Goal: Information Seeking & Learning: Learn about a topic

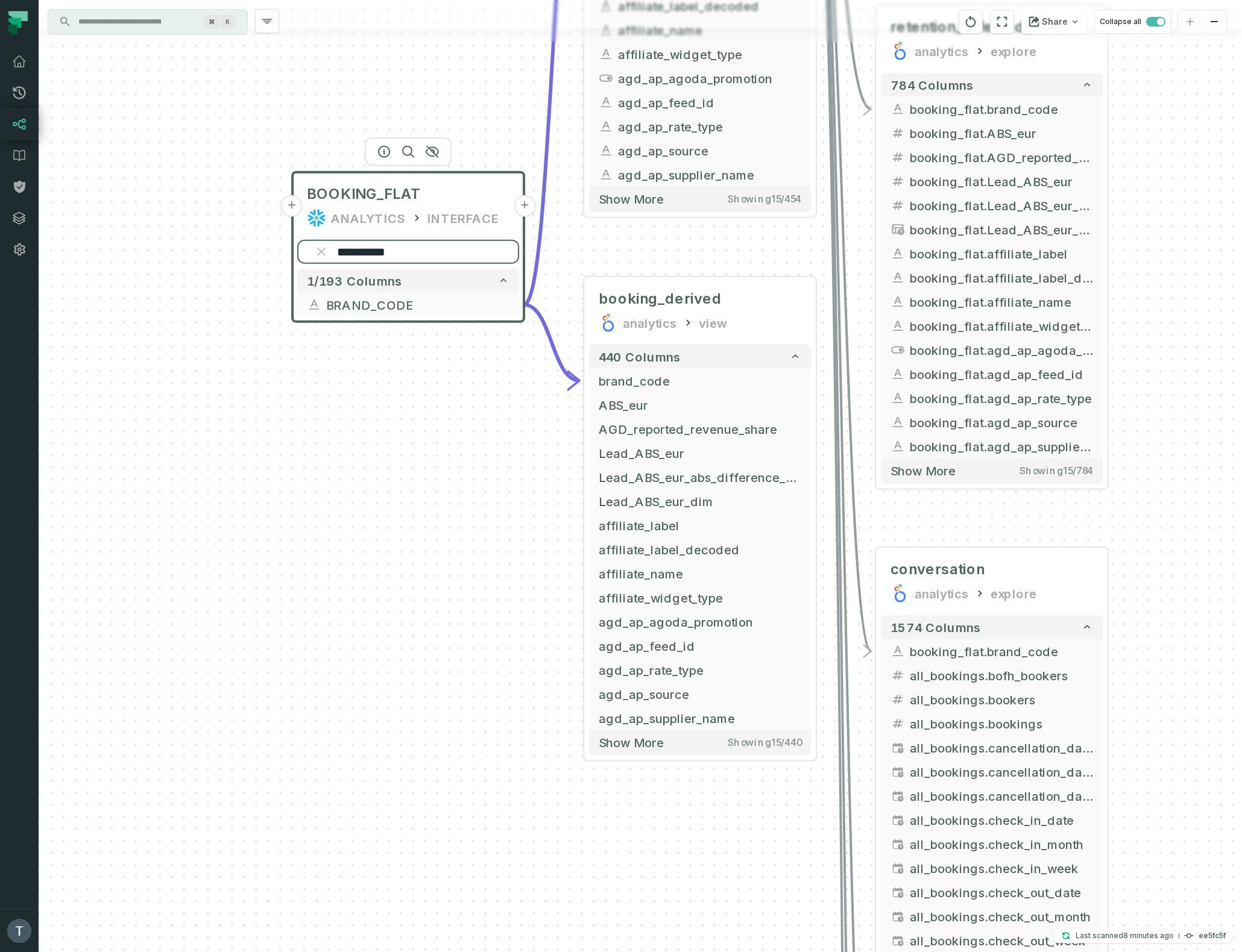
click at [377, 256] on input "**********" at bounding box center [408, 252] width 222 height 24
click at [376, 253] on input "**********" at bounding box center [408, 252] width 222 height 24
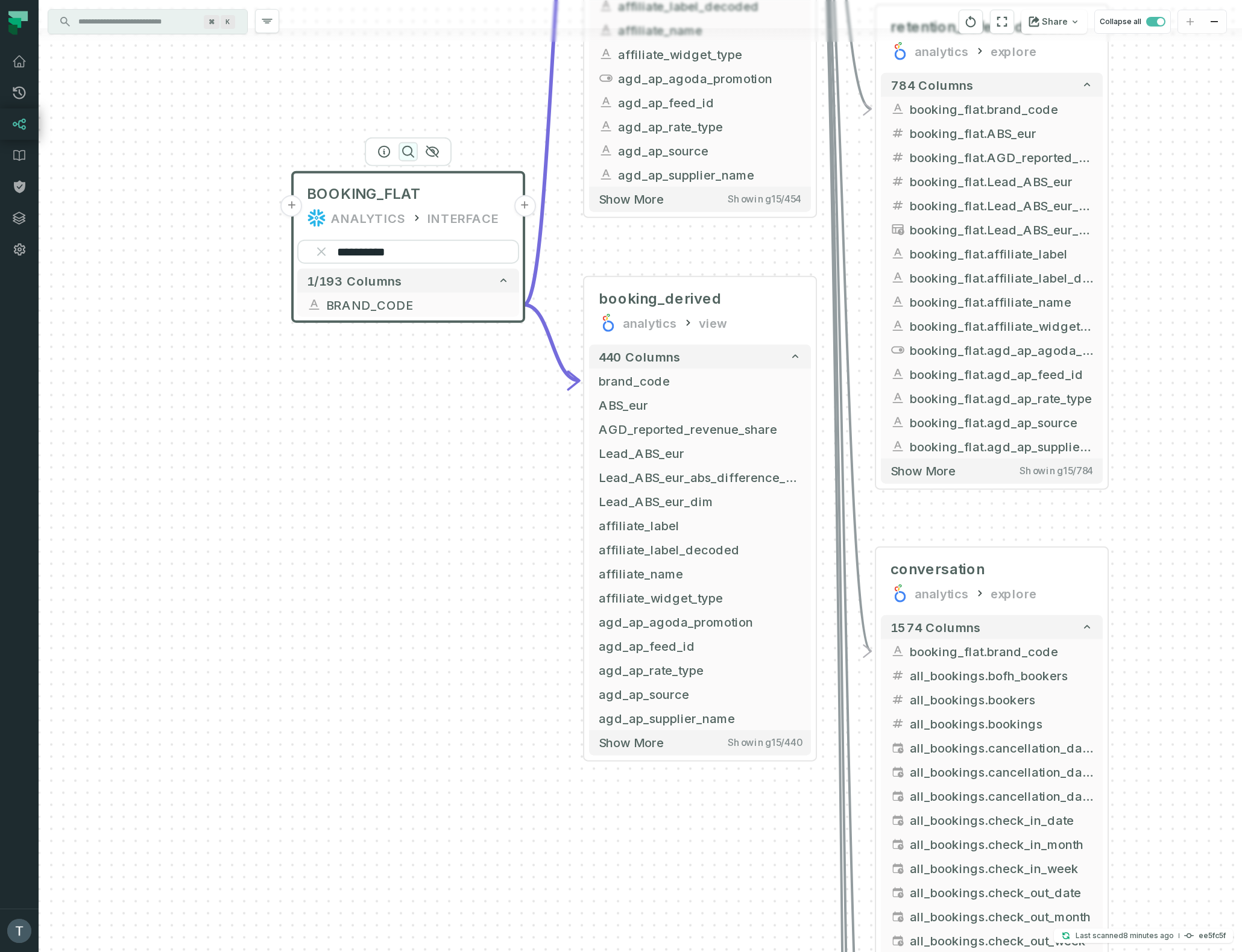
click at [405, 149] on icon "button" at bounding box center [408, 152] width 15 height 15
paste input "search"
click at [523, 306] on button "-" at bounding box center [524, 305] width 22 height 22
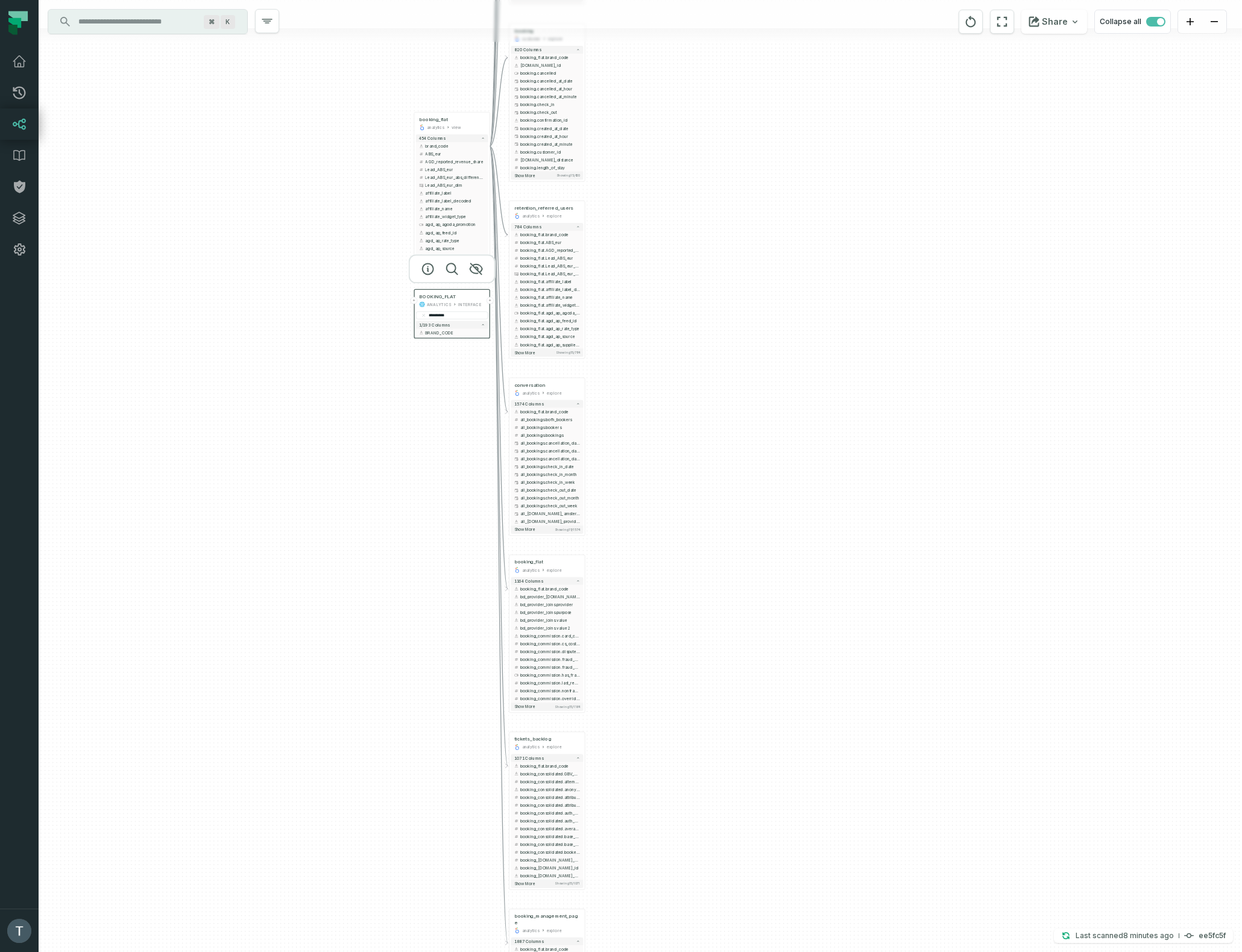
click at [277, 298] on div "+ conversation cs_management explore + 1063 columns - booking_flat.brand_code a…" at bounding box center [639, 476] width 1203 height 952
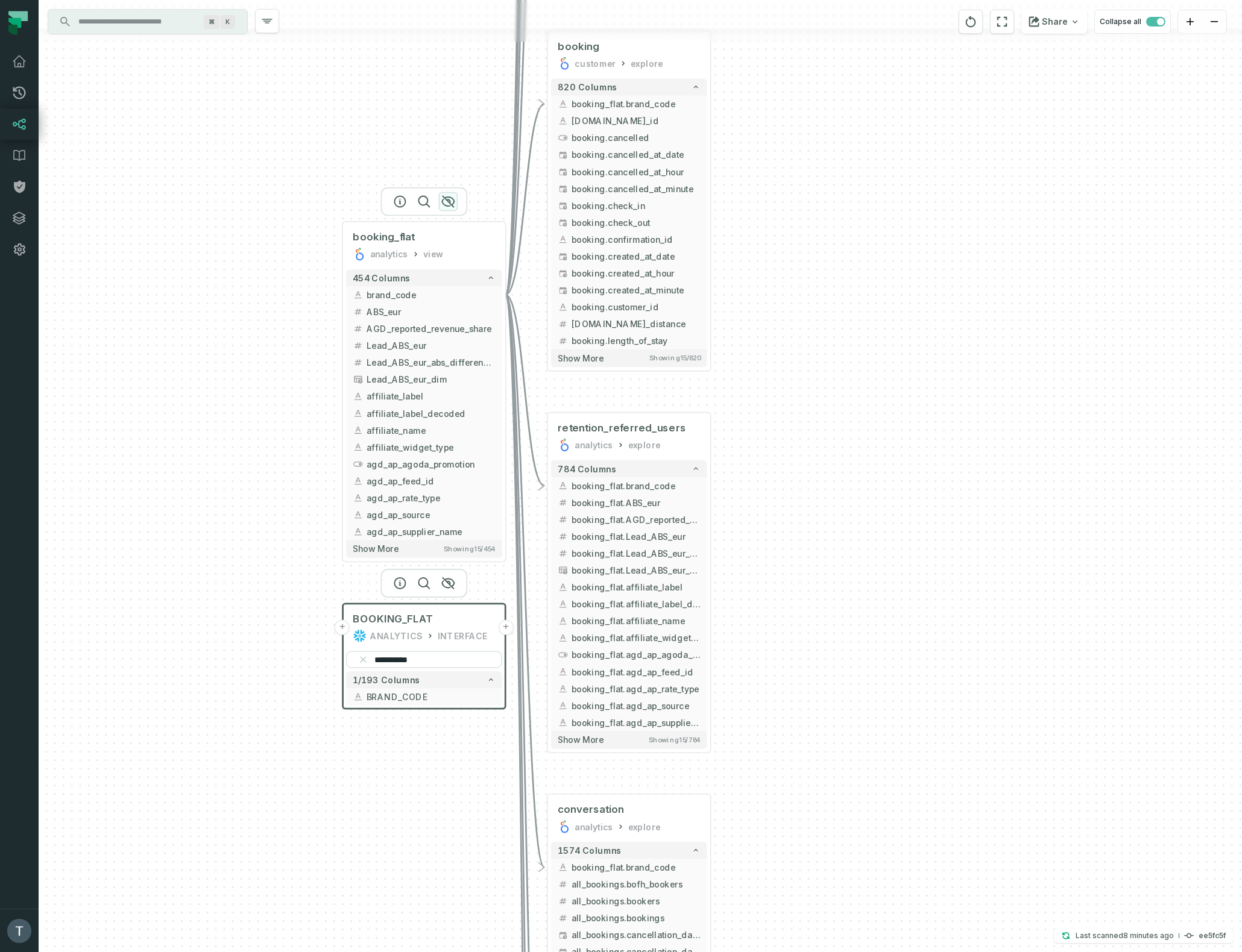
click at [450, 196] on icon "button" at bounding box center [448, 202] width 15 height 15
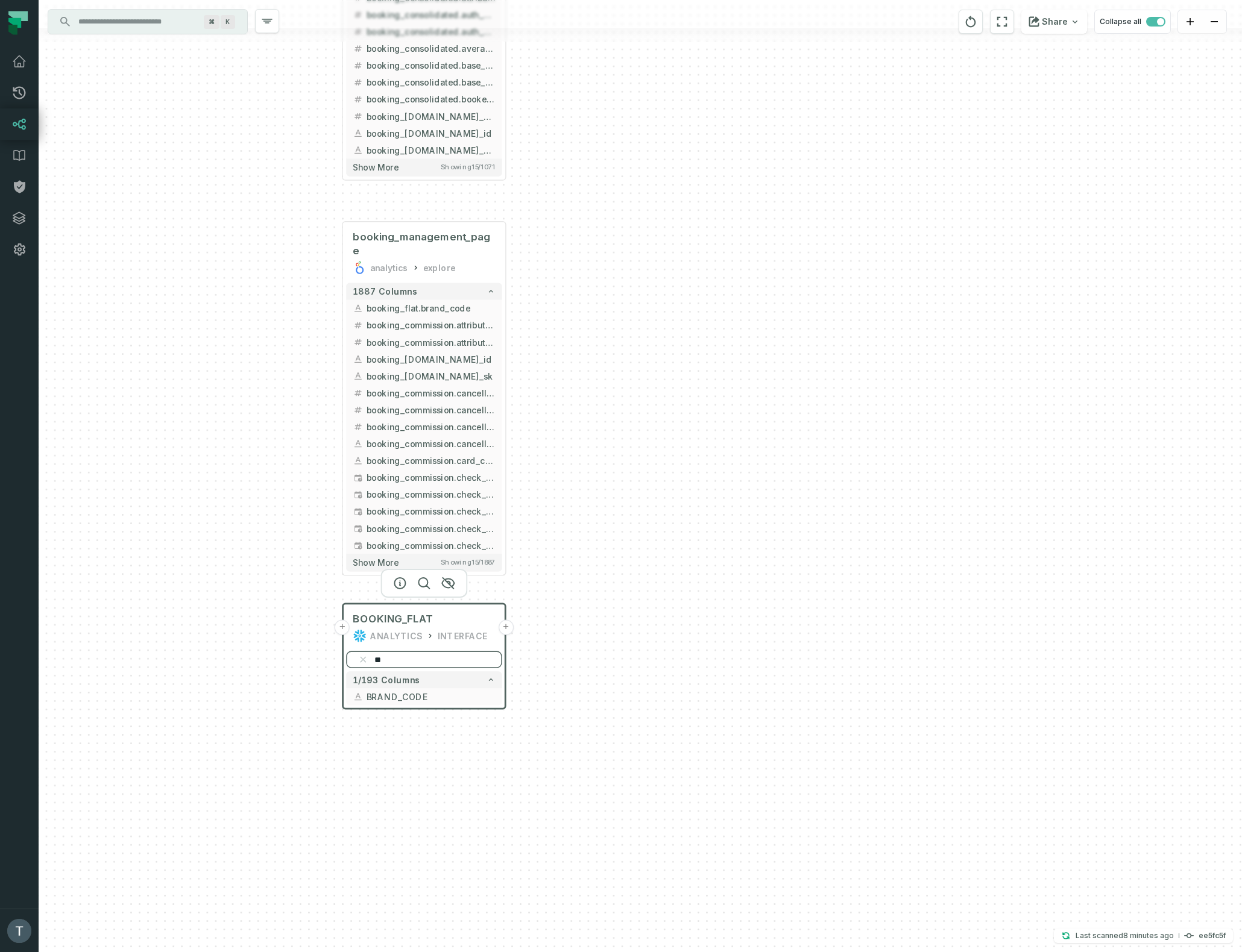
type input "**"
click at [0, 0] on icon "button" at bounding box center [0, 0] width 0 height 0
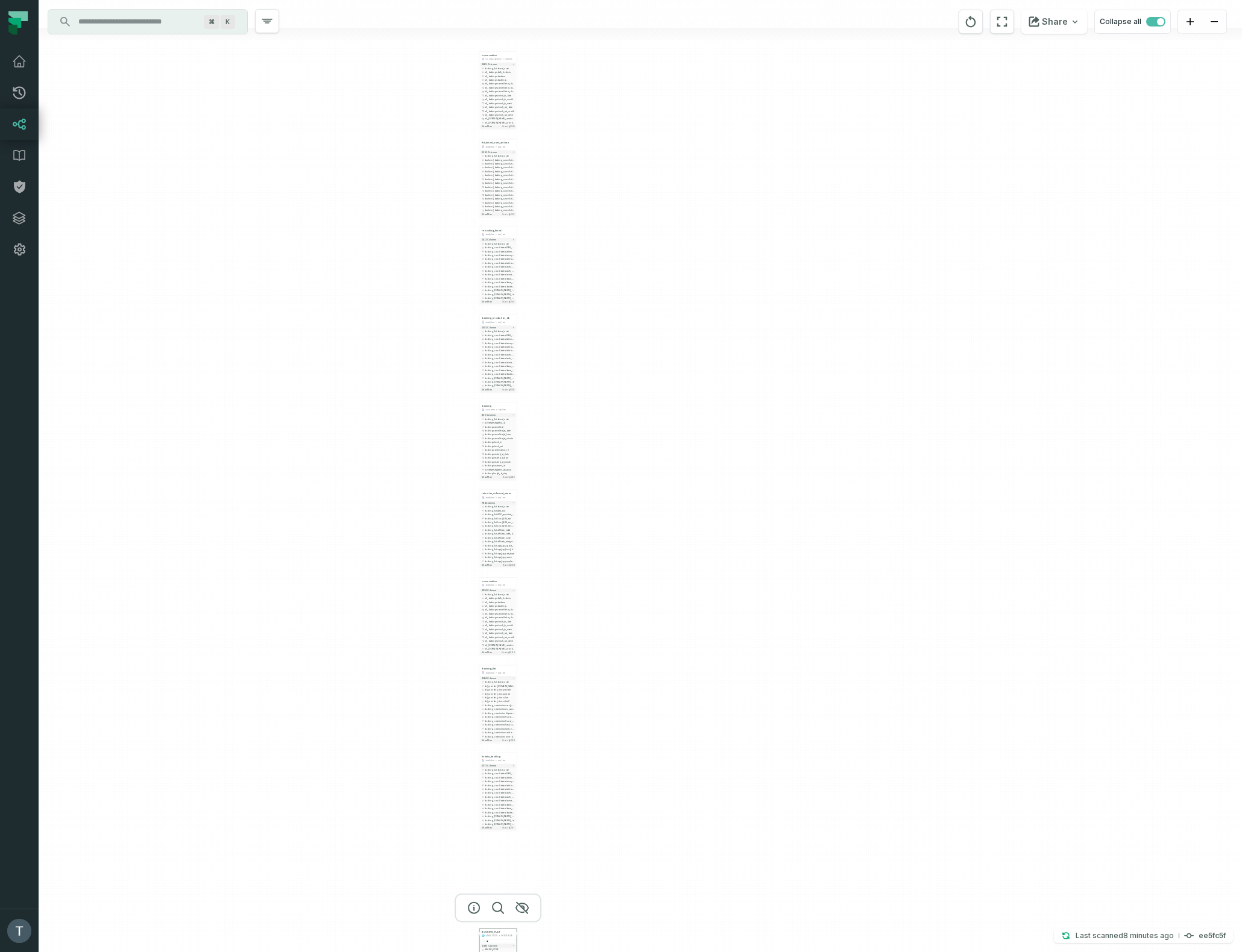
drag, startPoint x: 611, startPoint y: 316, endPoint x: 397, endPoint y: 160, distance: 264.8
click at [603, 613] on div "+ conversation cs_management explore + 1063 columns + booking_flat.brand_code a…" at bounding box center [639, 476] width 1203 height 952
click at [151, 20] on input "Discovery Provider cmdk menu" at bounding box center [136, 22] width 131 height 20
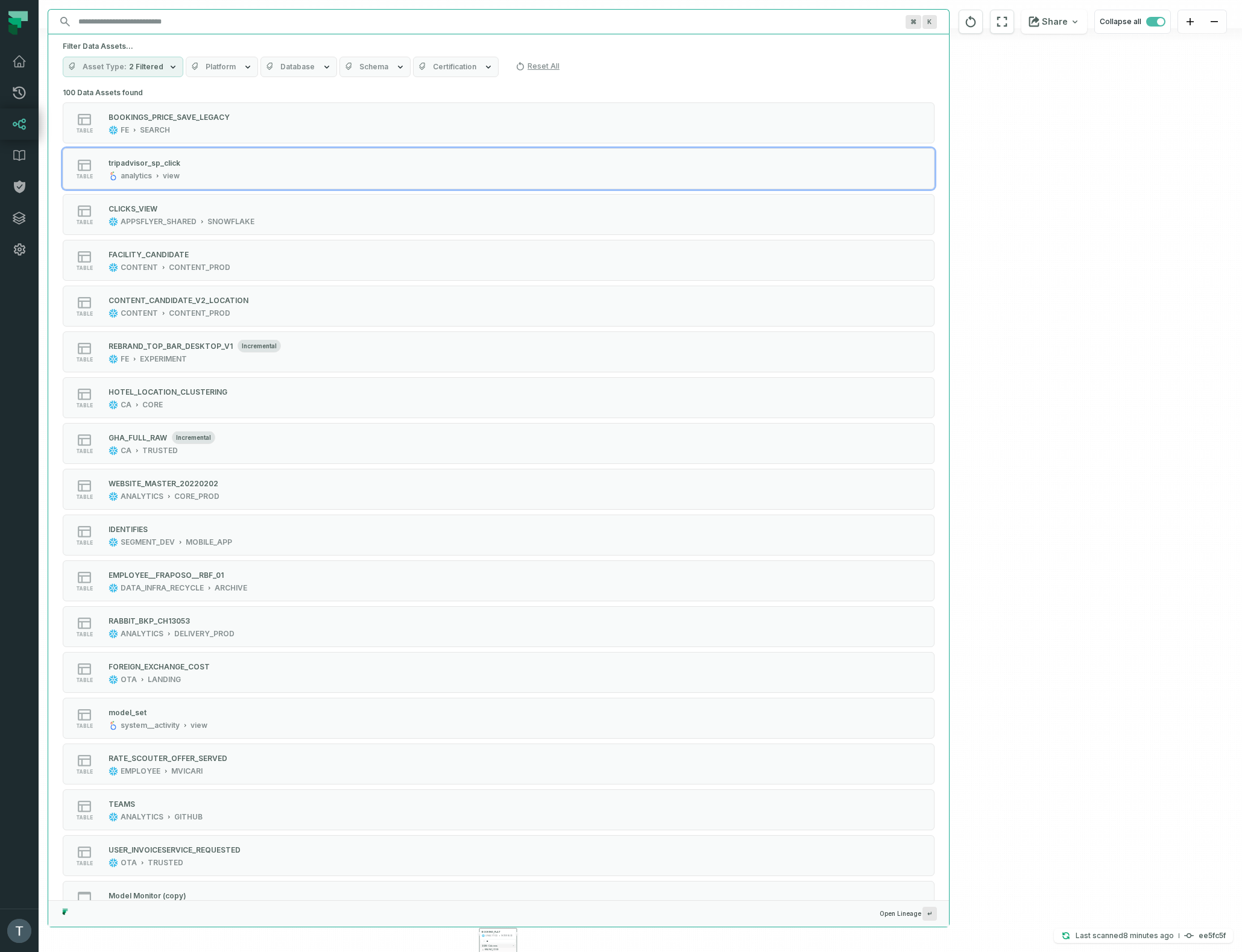
click at [189, 20] on input "Discovery Provider cmdk menu" at bounding box center [487, 22] width 833 height 20
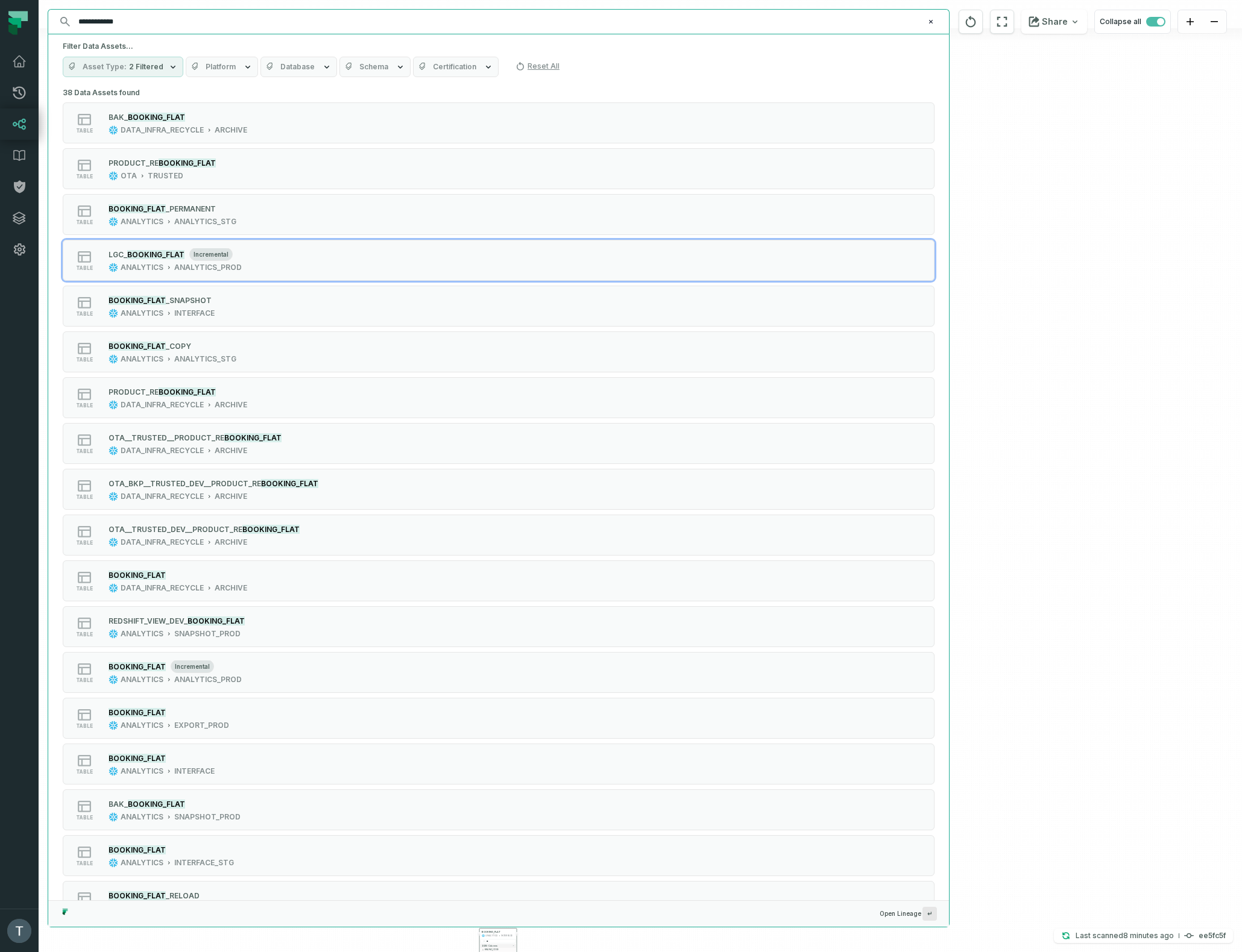
type input "**********"
click at [366, 68] on span "Schema" at bounding box center [374, 67] width 29 height 10
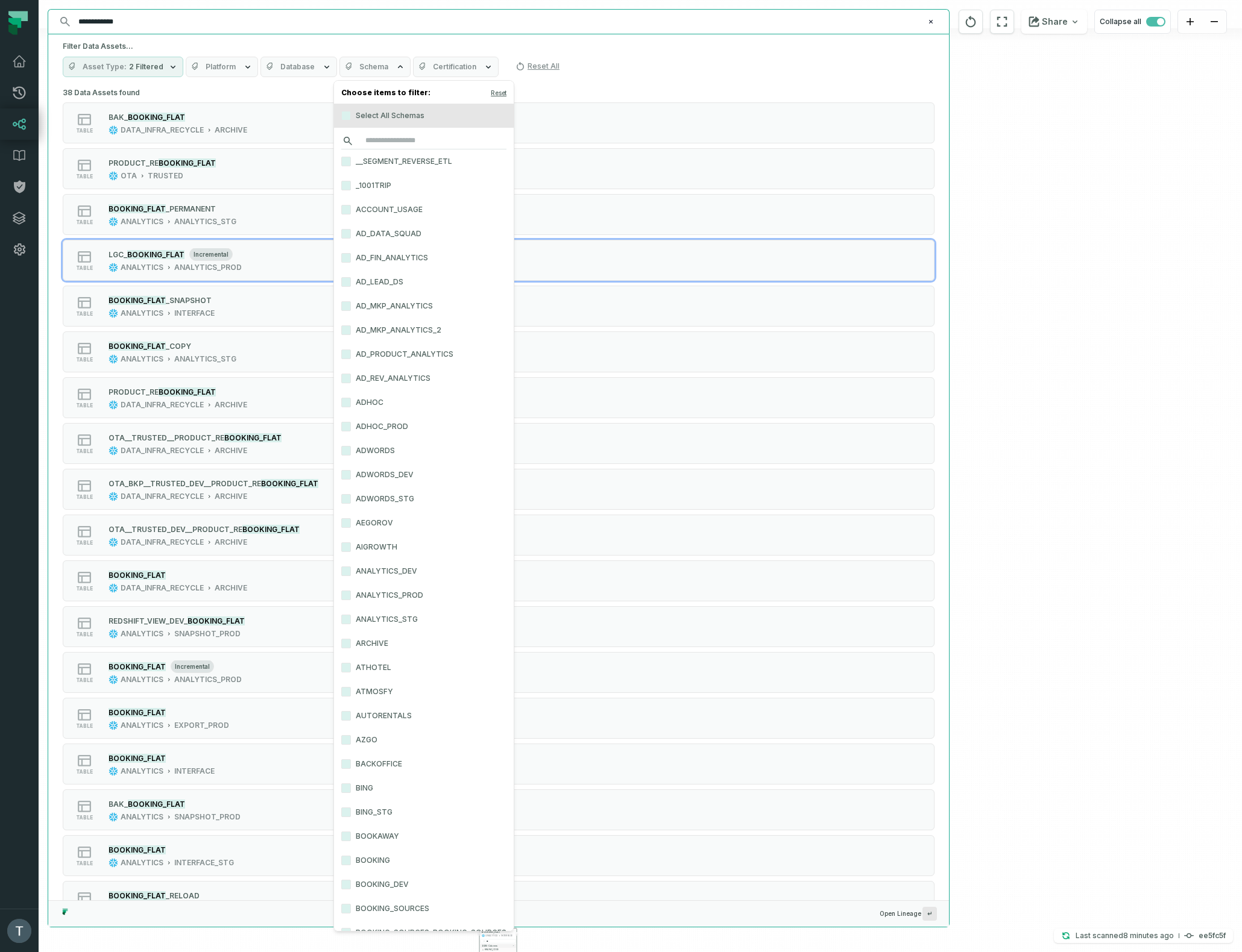
click at [416, 146] on input "search" at bounding box center [424, 141] width 165 height 17
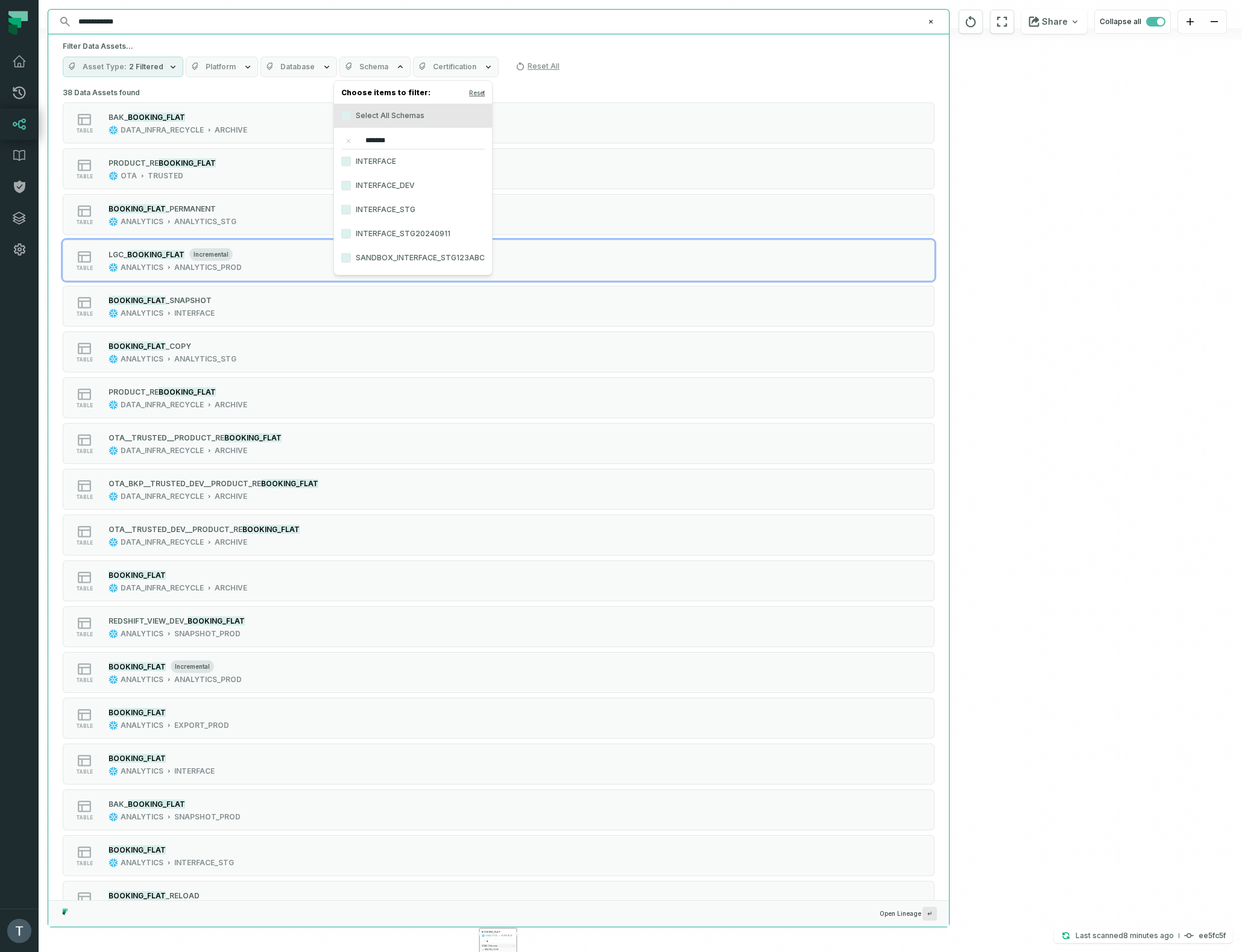
type input "*******"
click at [379, 156] on label "INTERFACE" at bounding box center [413, 162] width 158 height 24
click at [351, 156] on button "INTERFACE" at bounding box center [346, 161] width 10 height 10
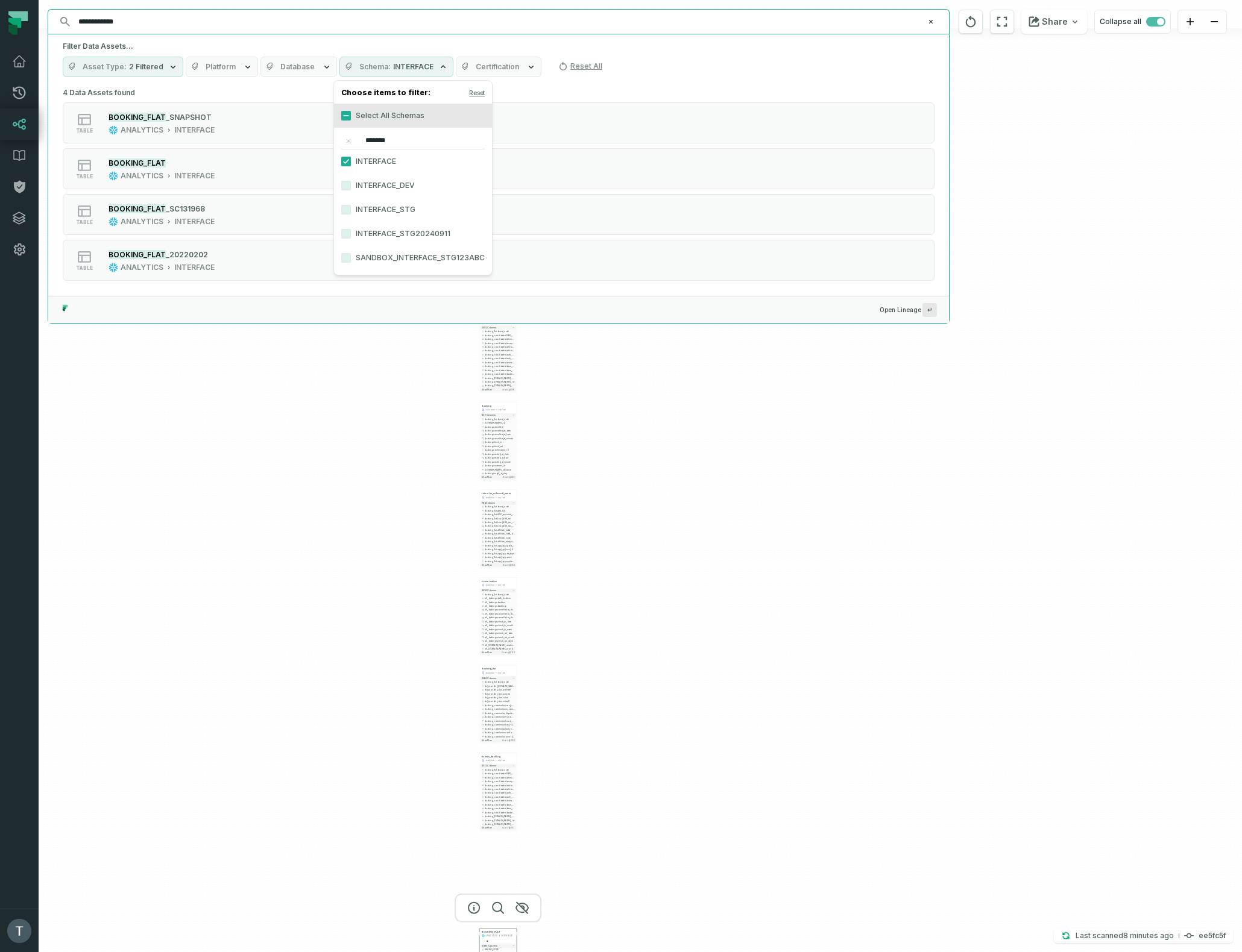
click at [718, 54] on div "Filter Data Assets... Asset Type 2 Filtered Platform Database Schema INTERFACE …" at bounding box center [498, 59] width 901 height 50
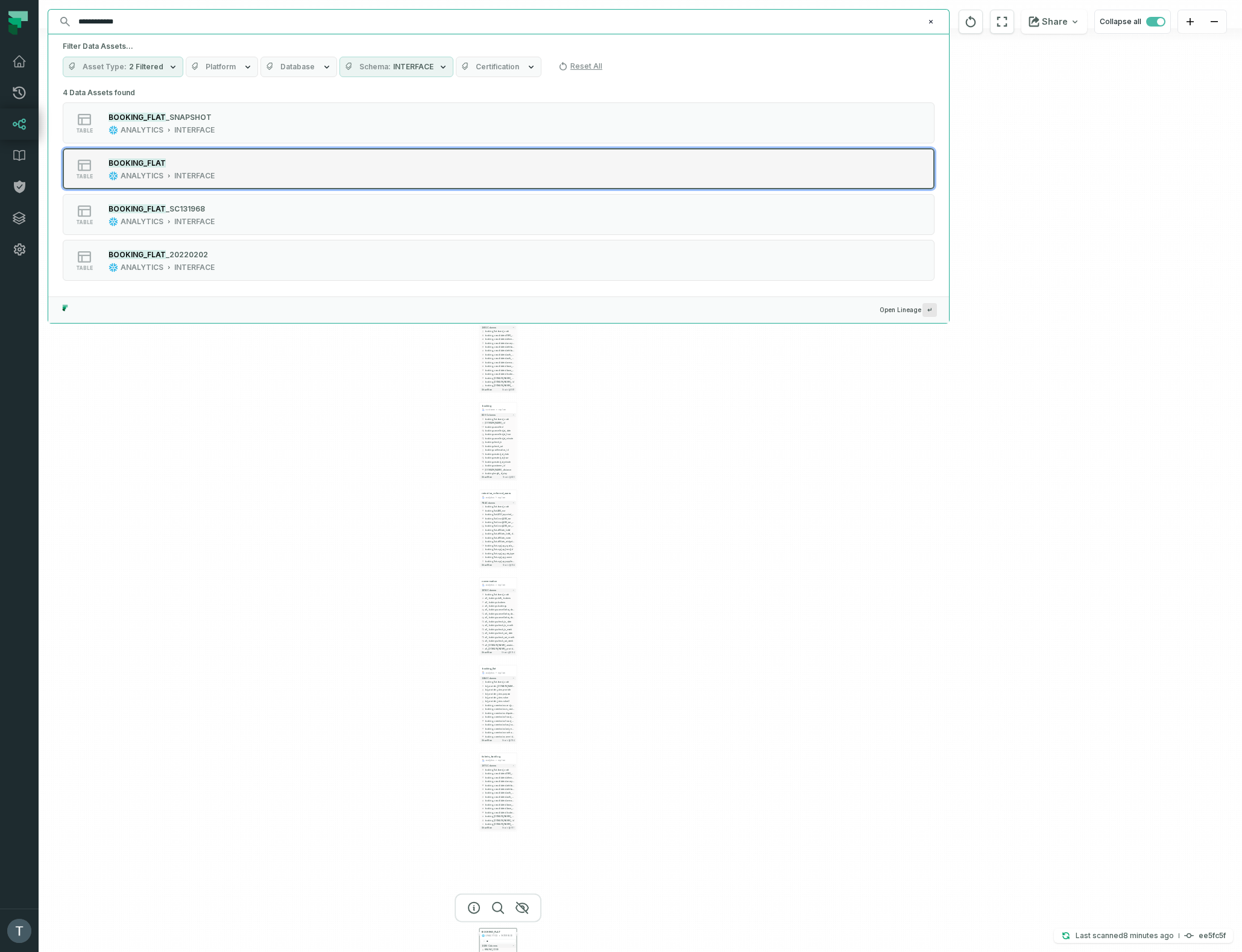
click at [252, 163] on div "table BOOKING_FLAT ANALYTICS INTERFACE" at bounding box center [216, 169] width 301 height 24
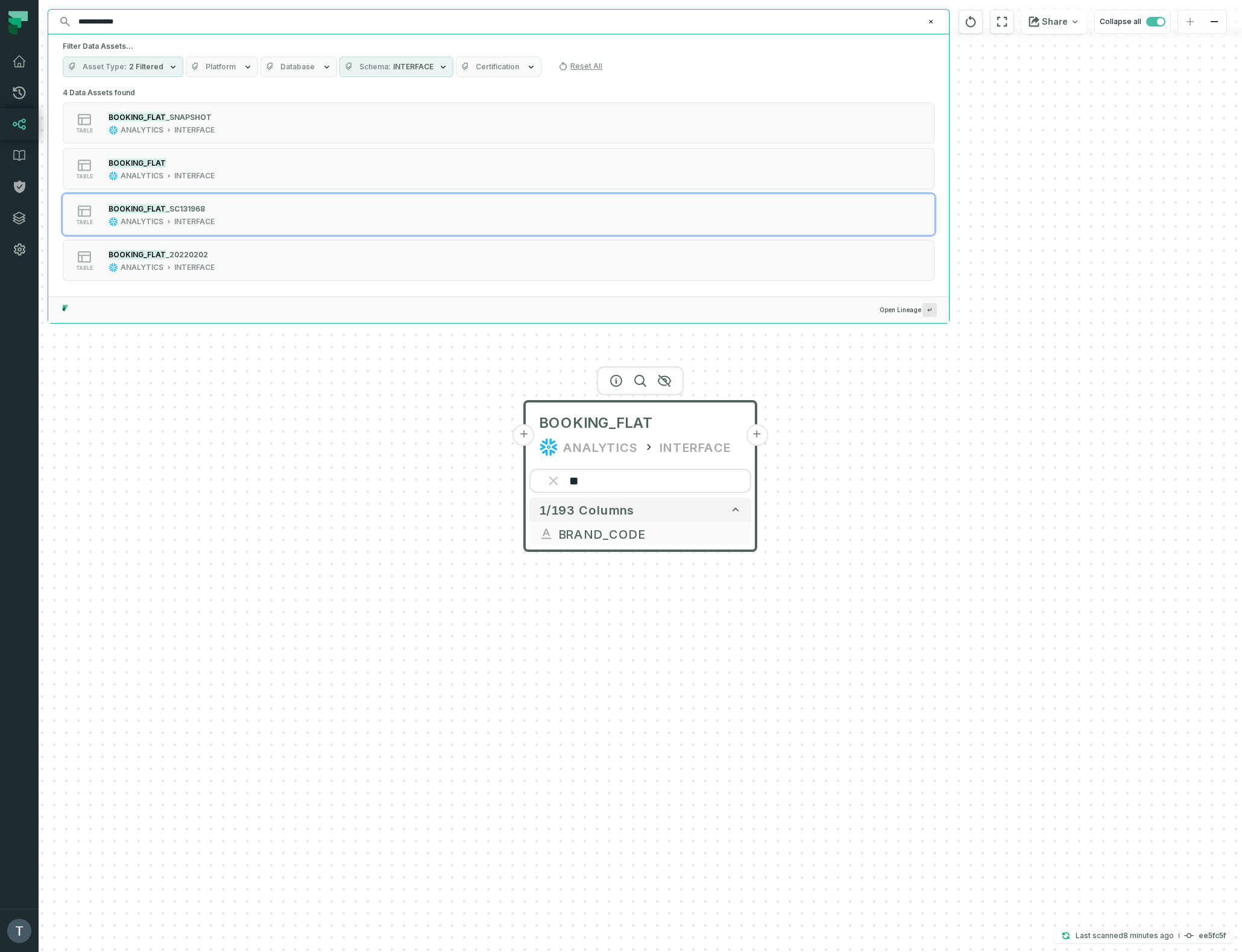
click at [463, 472] on div "+ conversation cs_management explore + 1063 columns + booking_flat.brand_code a…" at bounding box center [639, 476] width 1203 height 952
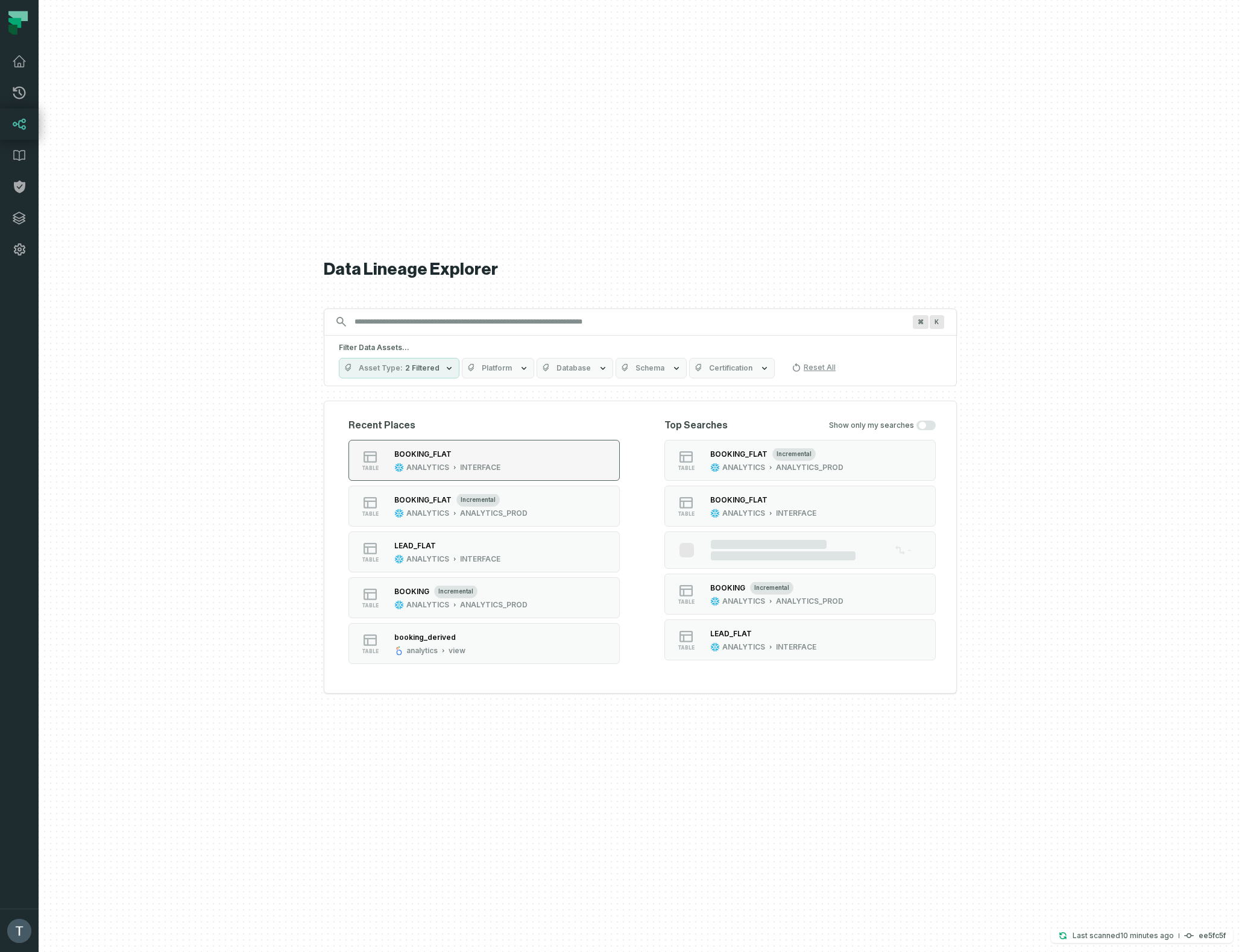
click at [533, 459] on button "table BOOKING_FLAT ANALYTICS INTERFACE" at bounding box center [484, 460] width 271 height 41
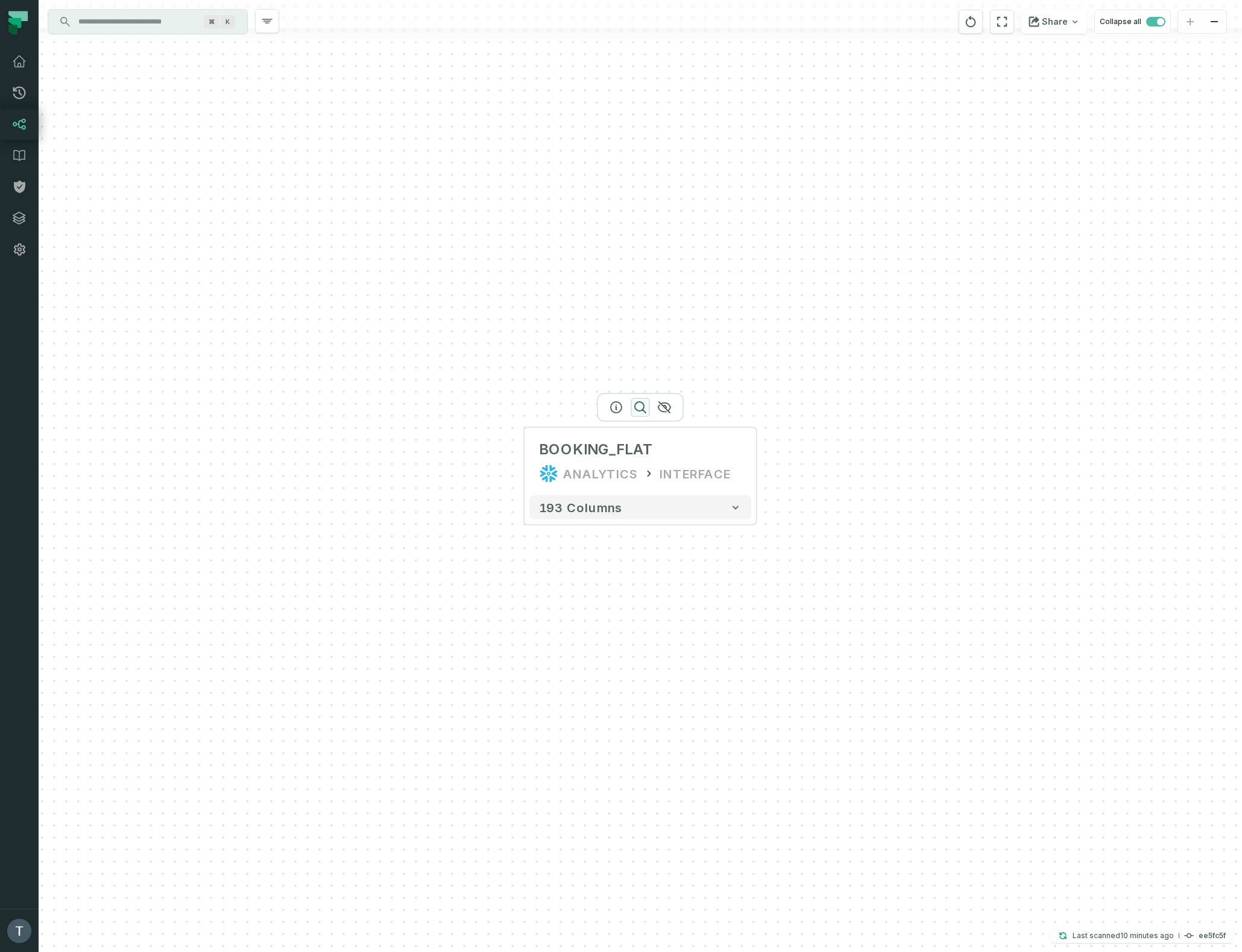
click at [640, 402] on icon "button" at bounding box center [640, 407] width 15 height 15
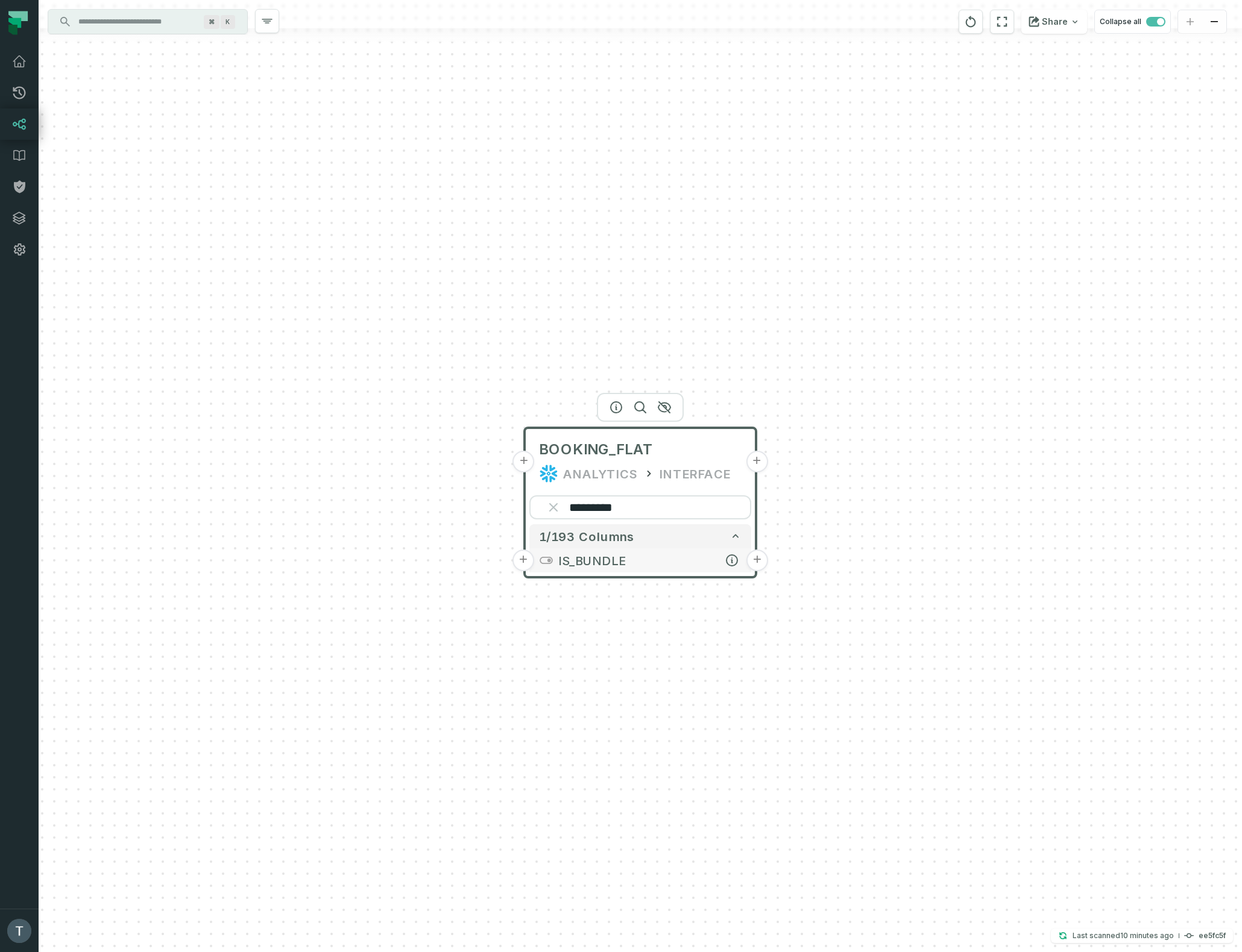
click at [757, 560] on button "+" at bounding box center [757, 560] width 22 height 22
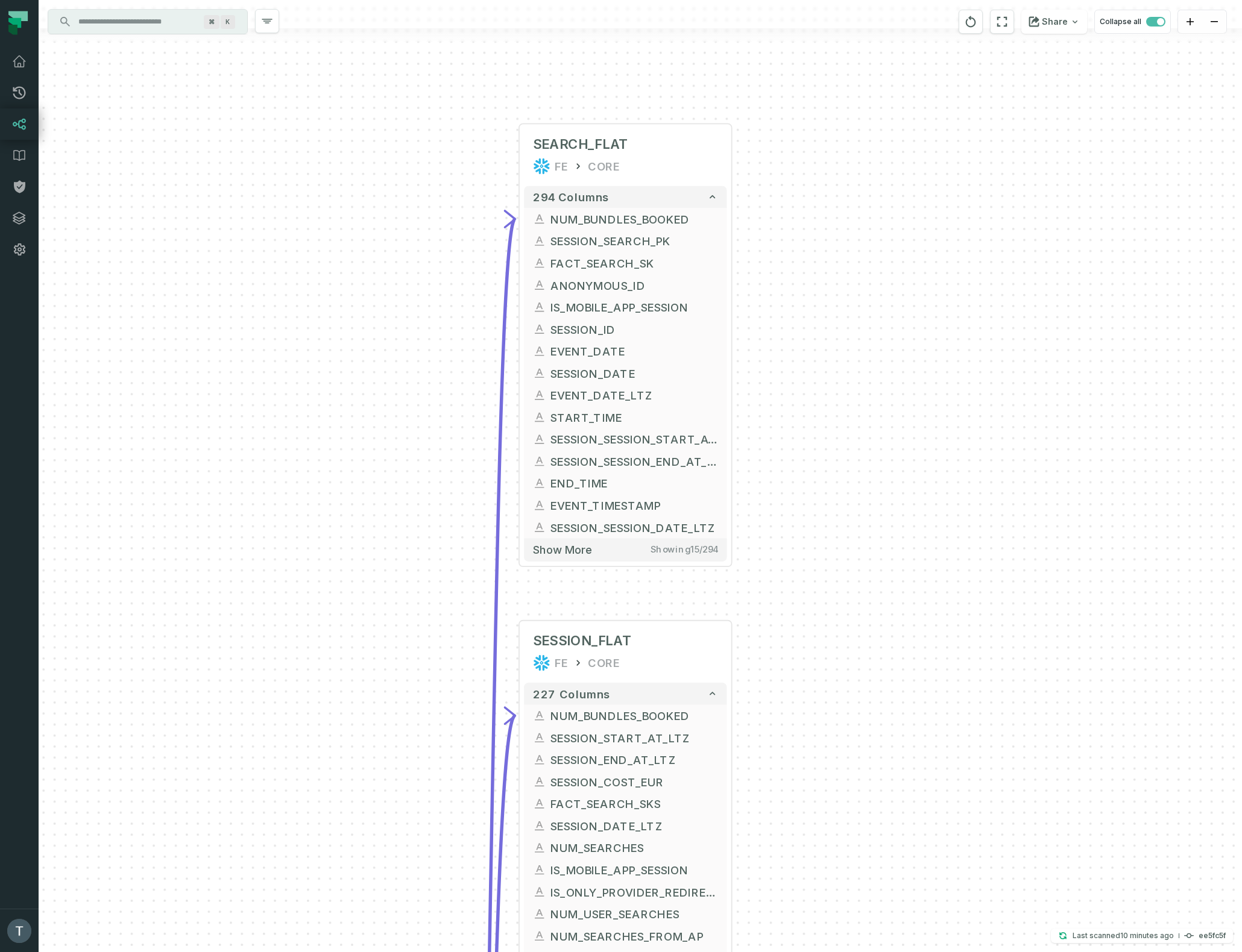
drag, startPoint x: 331, startPoint y: 700, endPoint x: 362, endPoint y: 469, distance: 233.1
click at [359, 484] on div "+ SEARCH_FLAT FE CORE + 294 columns + NUM_BUNDLES_BOOKED + + SESSION_SEARCH_PK …" at bounding box center [639, 476] width 1203 height 952
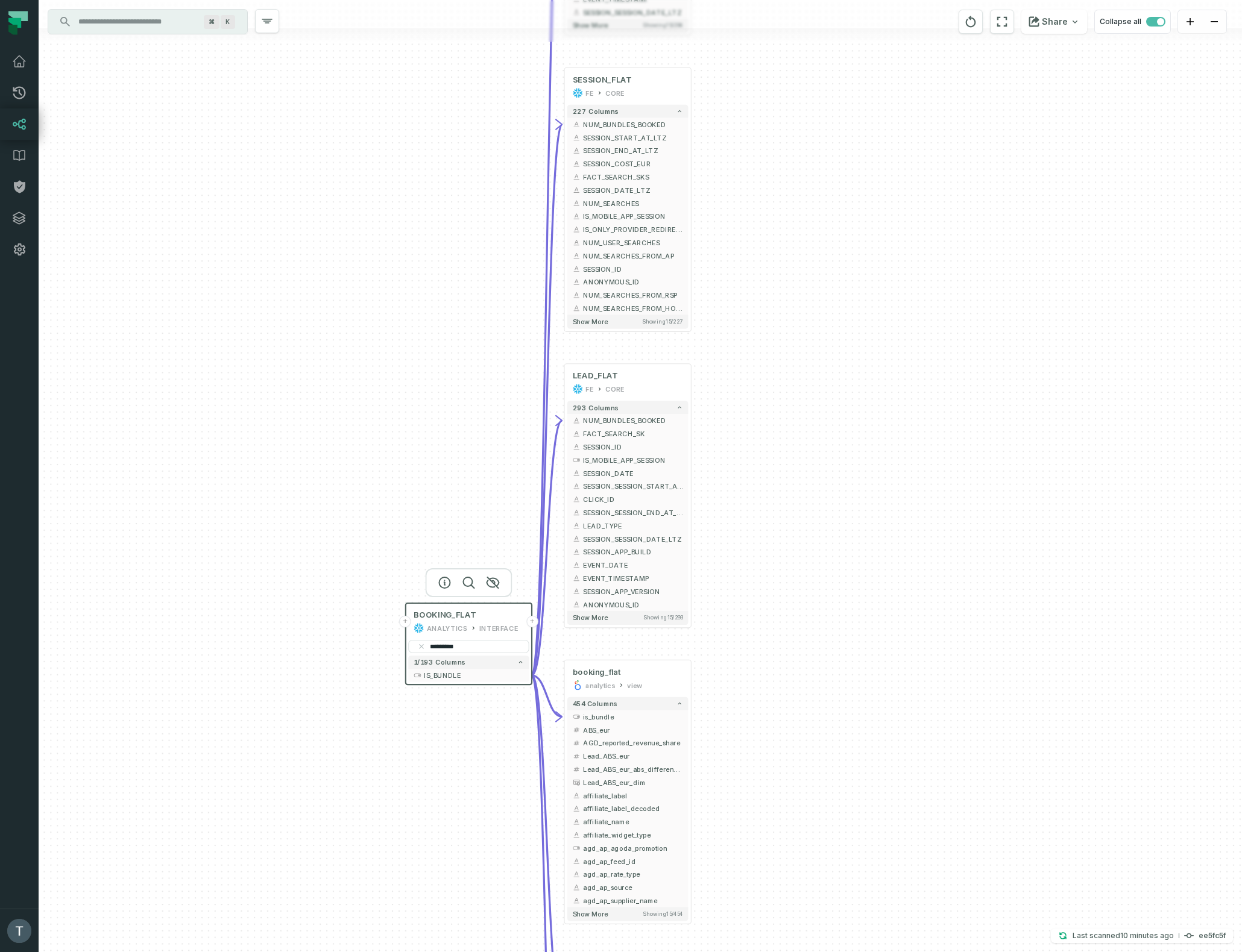
drag, startPoint x: 348, startPoint y: 618, endPoint x: 424, endPoint y: 246, distance: 379.7
click at [424, 246] on div "+ SEARCH_FLAT FE CORE + 294 columns + NUM_BUNDLES_BOOKED + + SESSION_SEARCH_PK …" at bounding box center [639, 476] width 1203 height 952
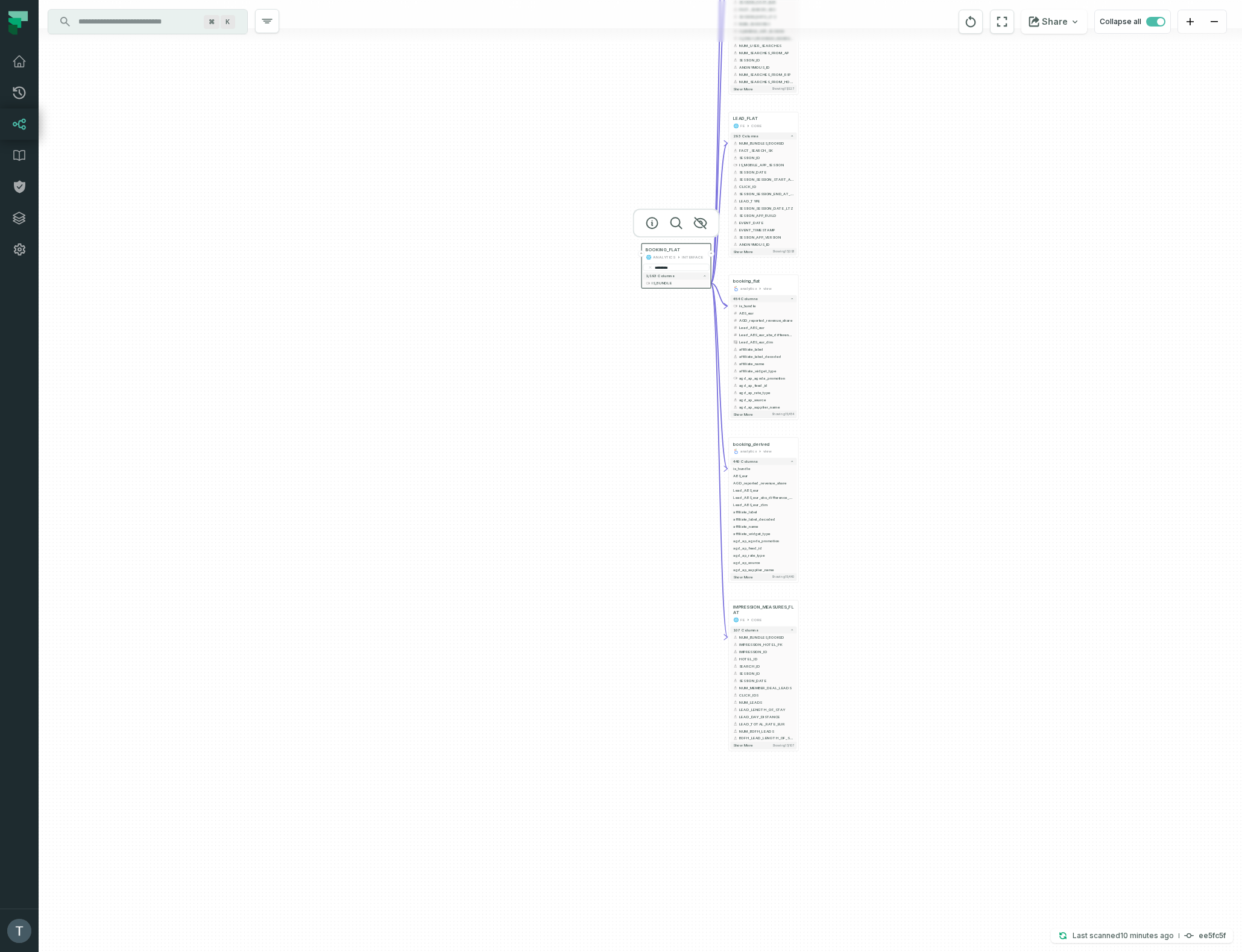
drag, startPoint x: 304, startPoint y: 656, endPoint x: 581, endPoint y: 341, distance: 419.5
click at [581, 341] on div "+ SEARCH_FLAT FE CORE + 294 columns + NUM_BUNDLES_BOOKED + + SESSION_SEARCH_PK …" at bounding box center [639, 476] width 1203 height 952
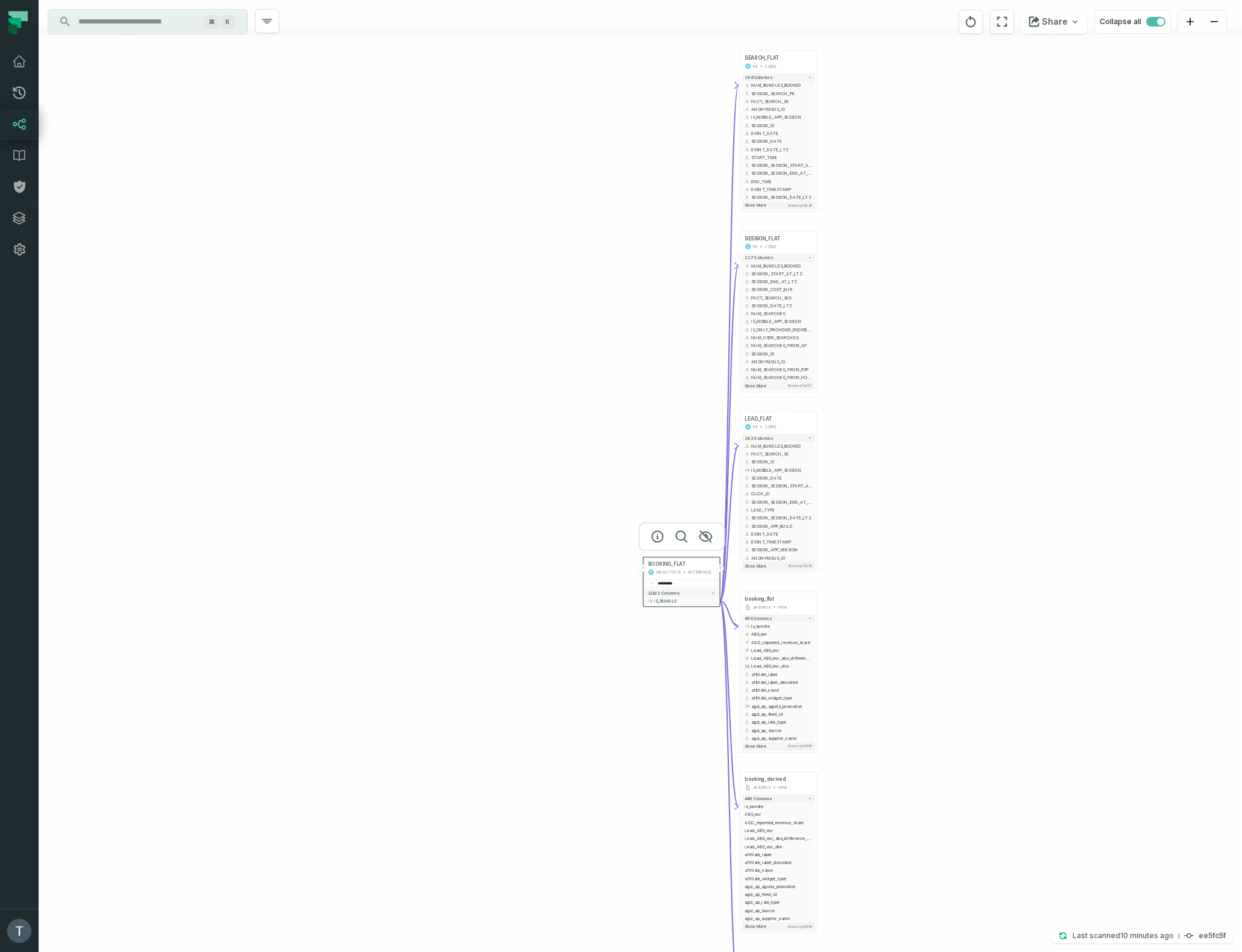
drag, startPoint x: 925, startPoint y: 335, endPoint x: 921, endPoint y: 608, distance: 273.0
click at [921, 608] on div "+ SEARCH_FLAT FE CORE + 294 columns + NUM_BUNDLES_BOOKED + + SESSION_SEARCH_PK …" at bounding box center [639, 476] width 1203 height 952
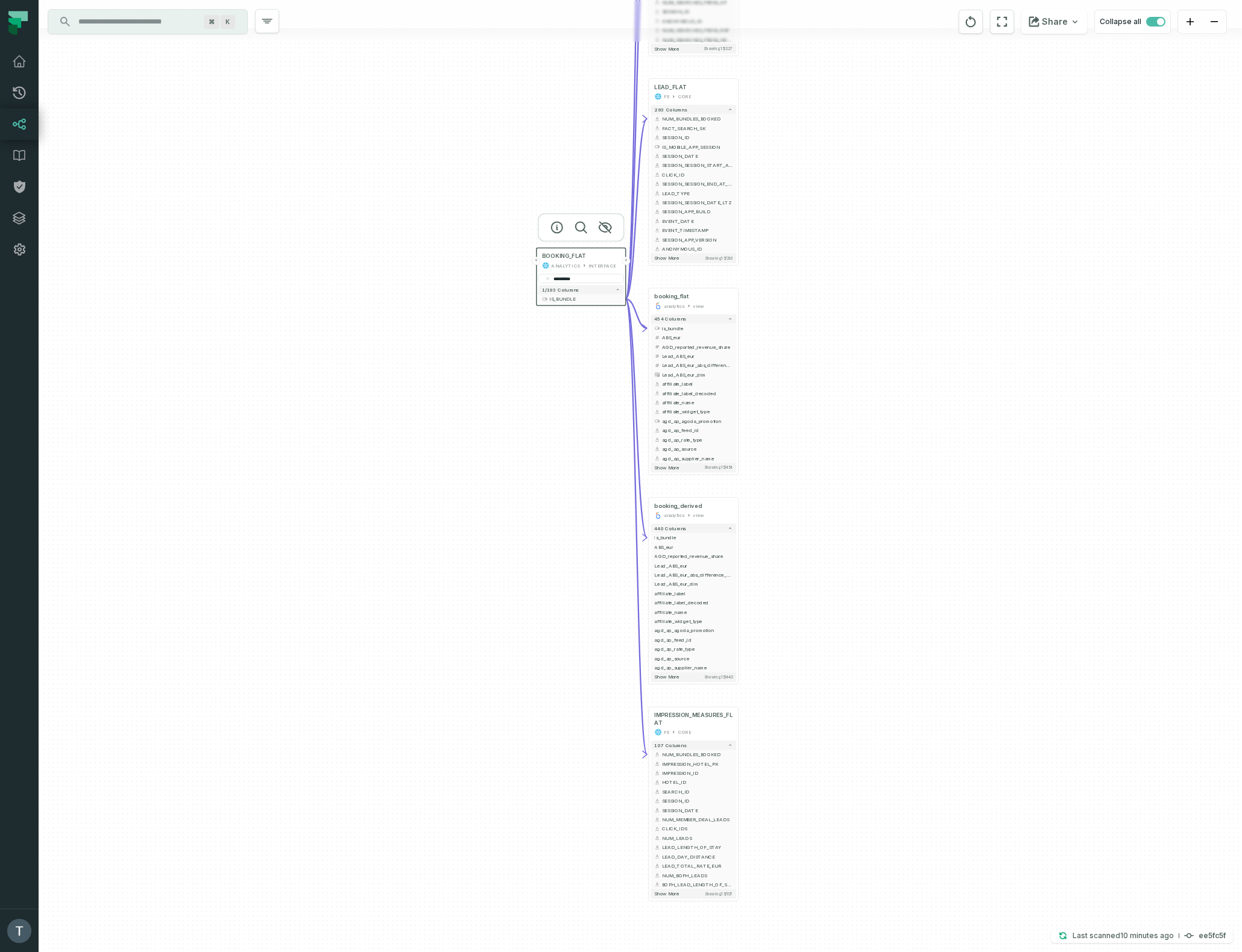
drag, startPoint x: 871, startPoint y: 718, endPoint x: 865, endPoint y: 488, distance: 230.1
click at [865, 488] on div "+ SEARCH_FLAT FE CORE + 294 columns + NUM_BUNDLES_BOOKED + + SESSION_SEARCH_PK …" at bounding box center [639, 476] width 1203 height 952
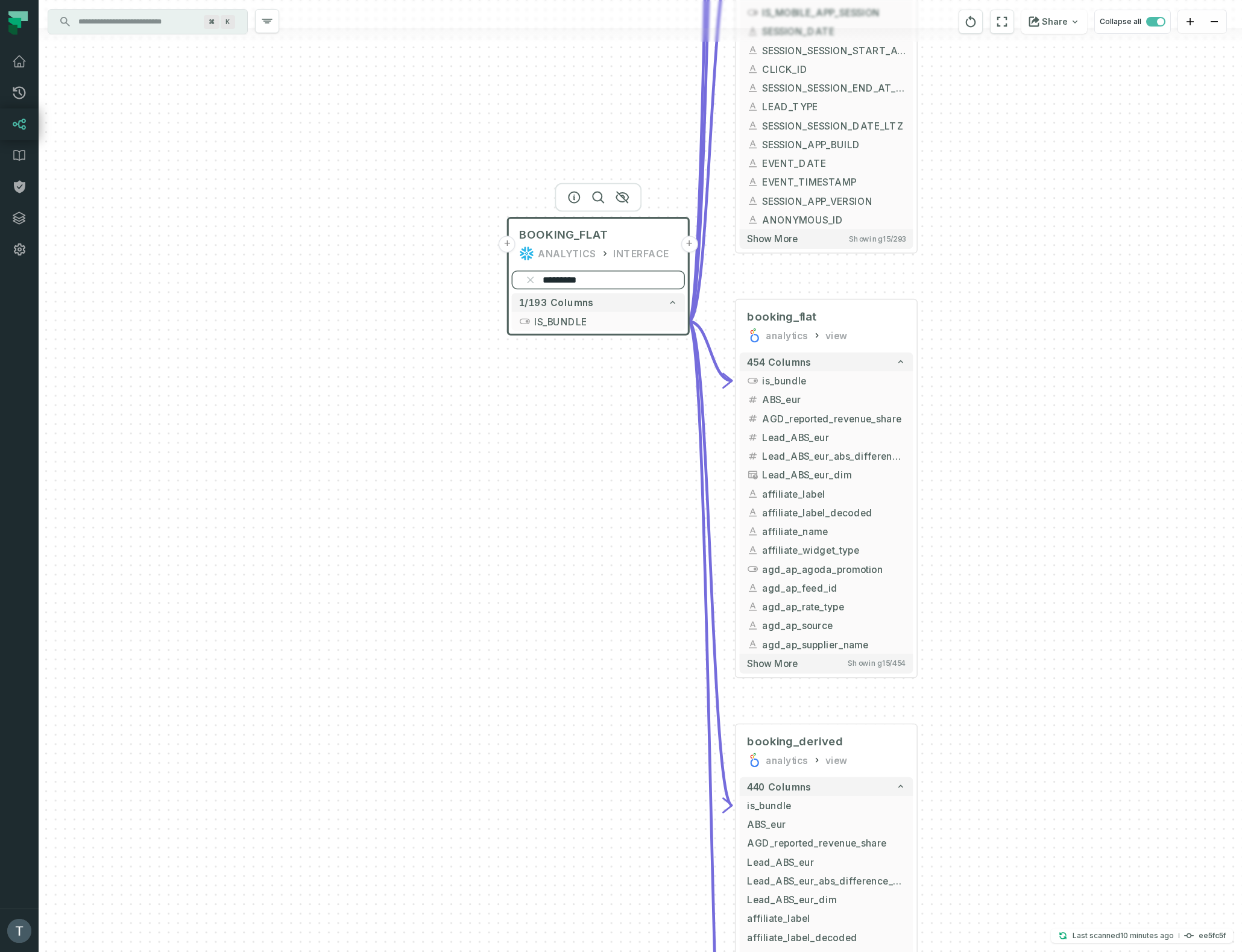
click at [564, 279] on input "*********" at bounding box center [598, 279] width 173 height 19
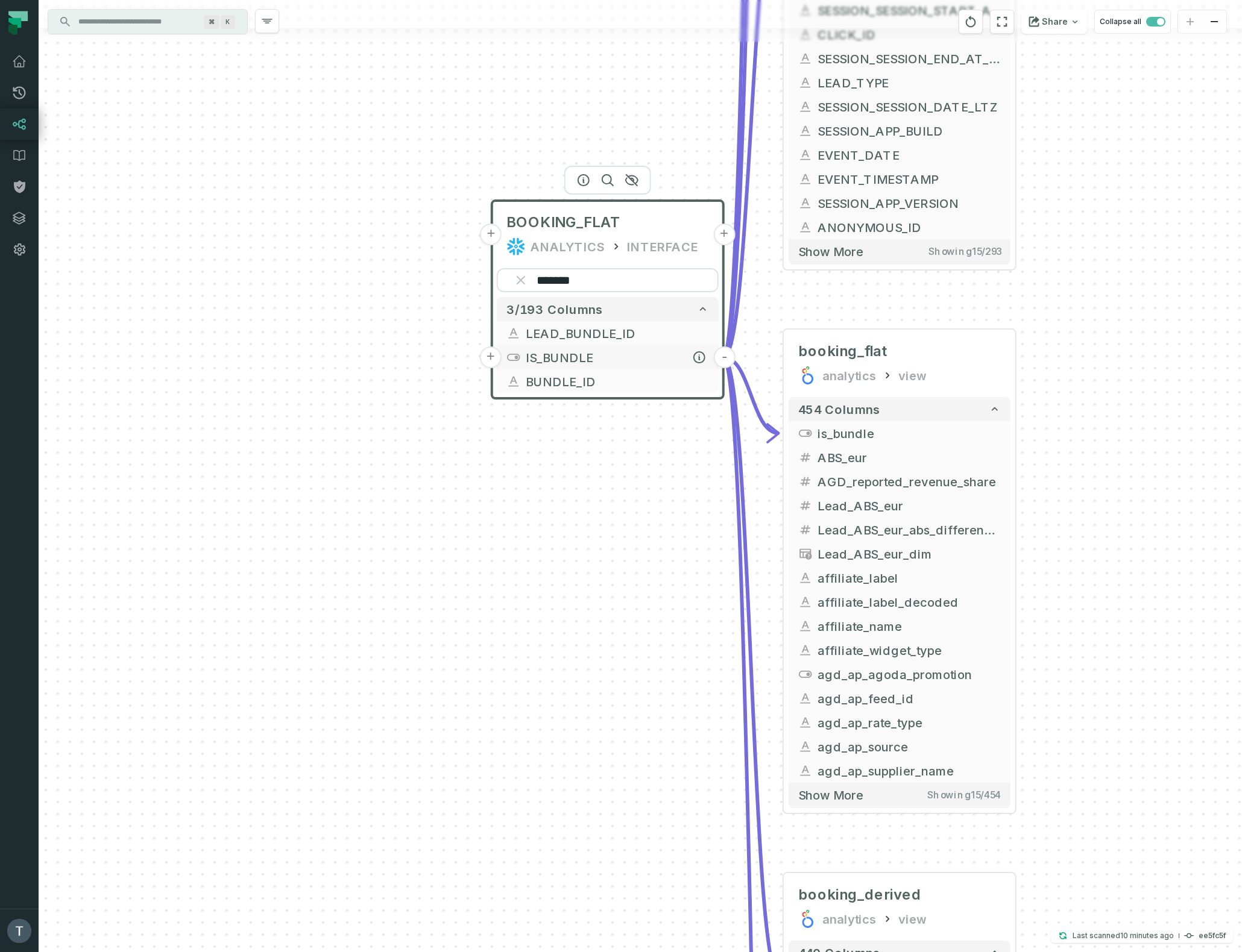
click at [725, 356] on button "-" at bounding box center [724, 358] width 22 height 22
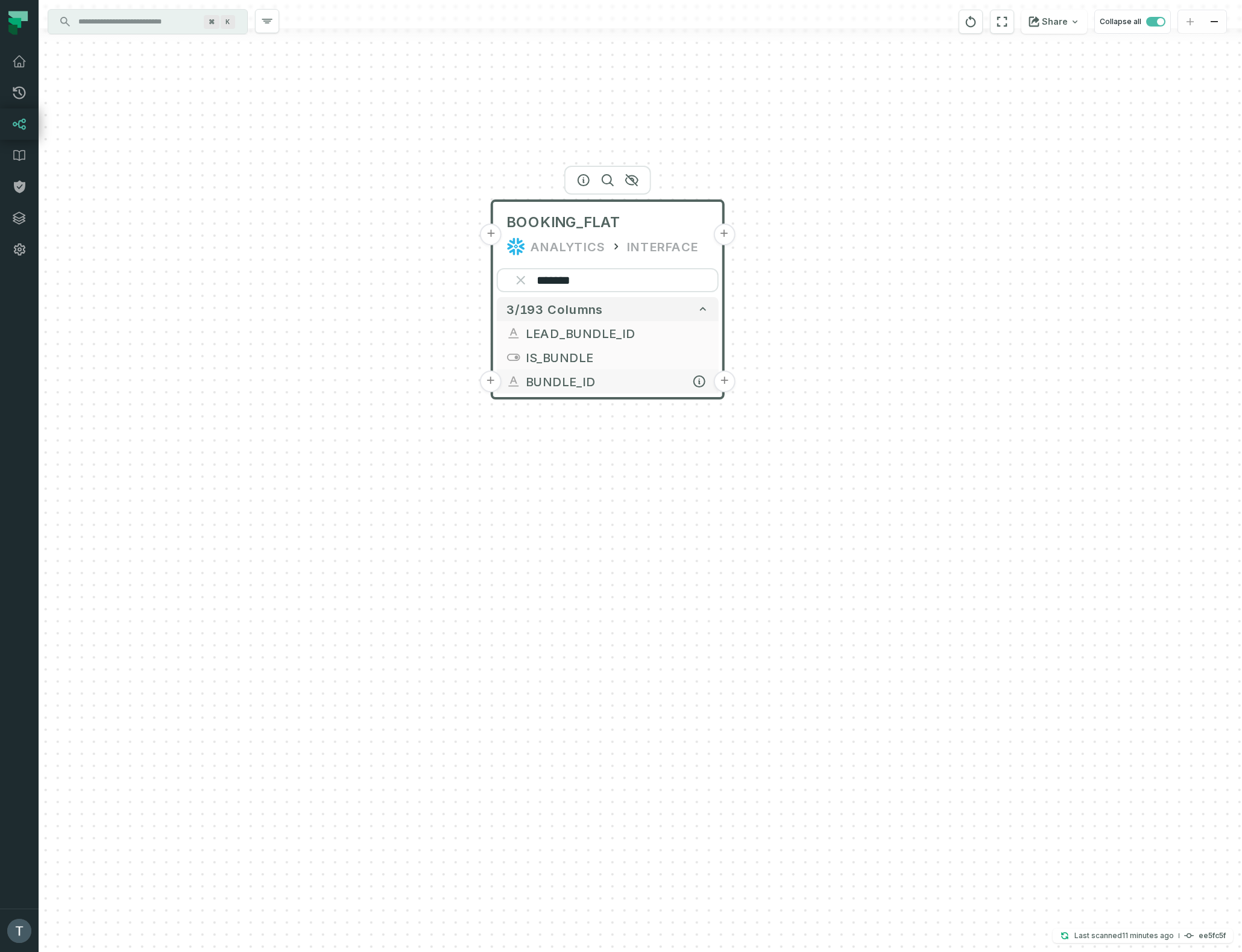
click at [723, 381] on button "+" at bounding box center [724, 381] width 22 height 22
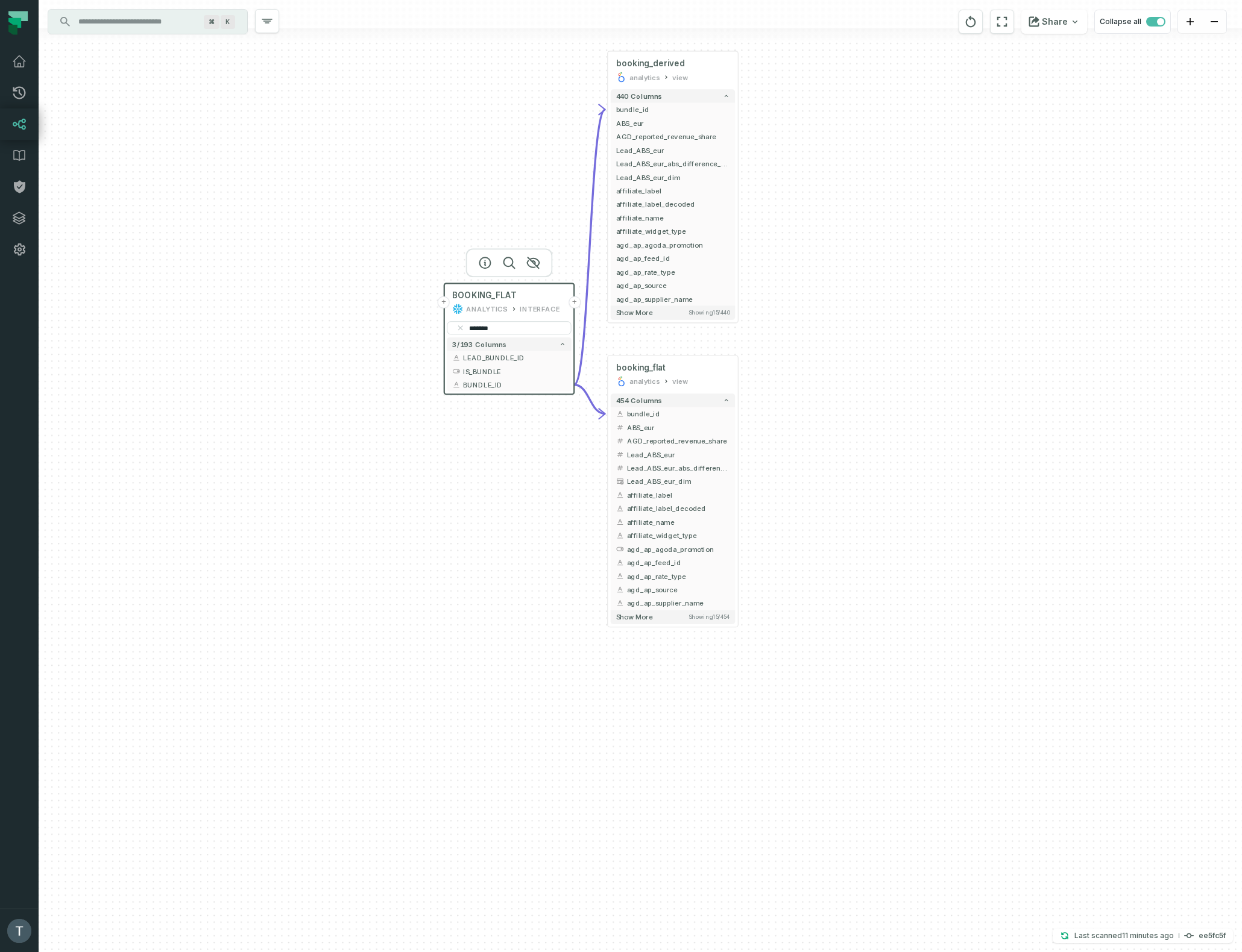
drag, startPoint x: 823, startPoint y: 662, endPoint x: 991, endPoint y: 298, distance: 400.9
click at [991, 298] on div "+ booking_derived analytics view + 440 columns - bundle_id + ABS_eur + AGD_repo…" at bounding box center [639, 476] width 1203 height 952
click at [739, 415] on button "+" at bounding box center [738, 414] width 12 height 12
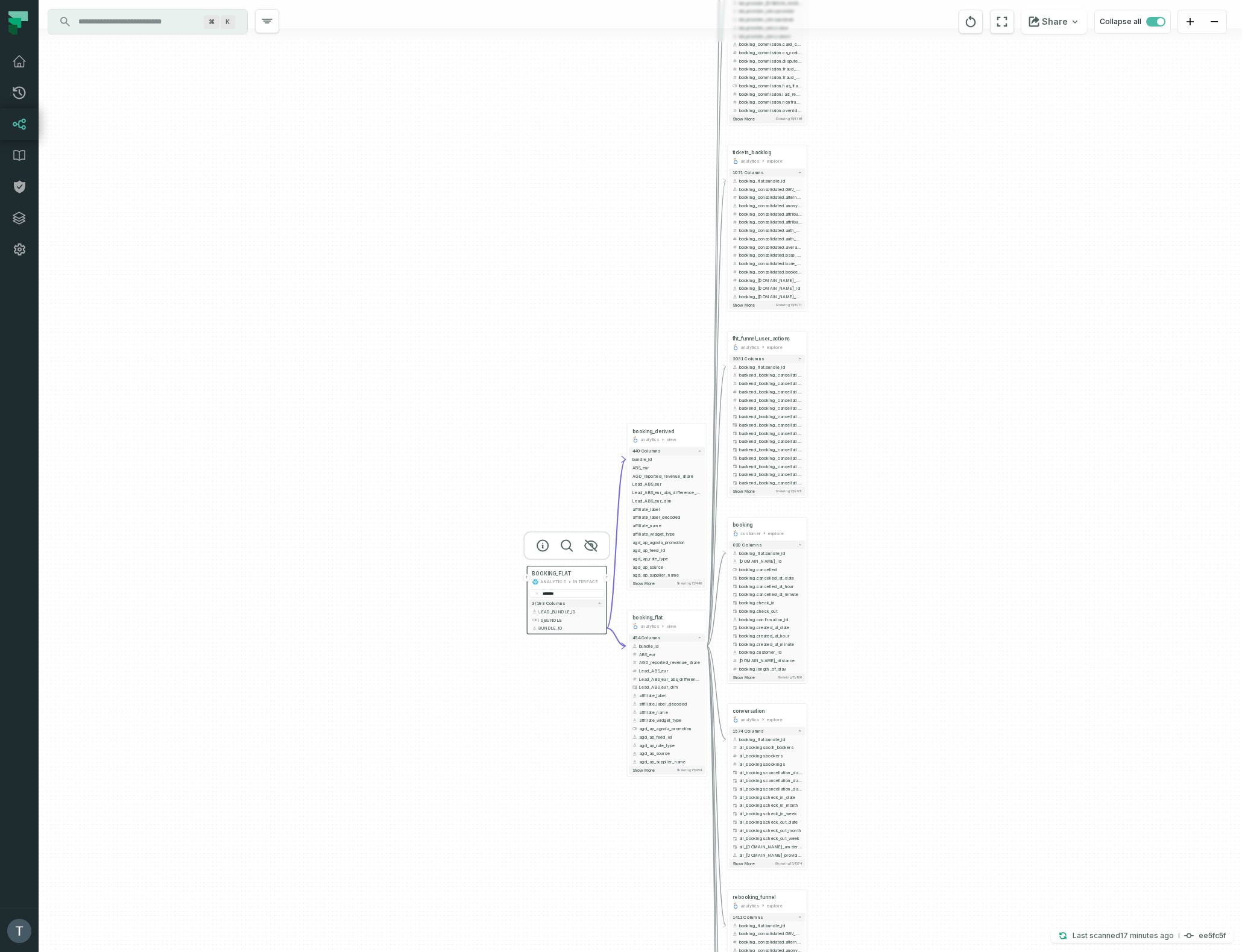
drag, startPoint x: 490, startPoint y: 268, endPoint x: 517, endPoint y: 132, distance: 138.7
click at [517, 132] on div "+ conversation cs_management explore + 1063 columns - booking_flat.bundle_id al…" at bounding box center [639, 476] width 1203 height 952
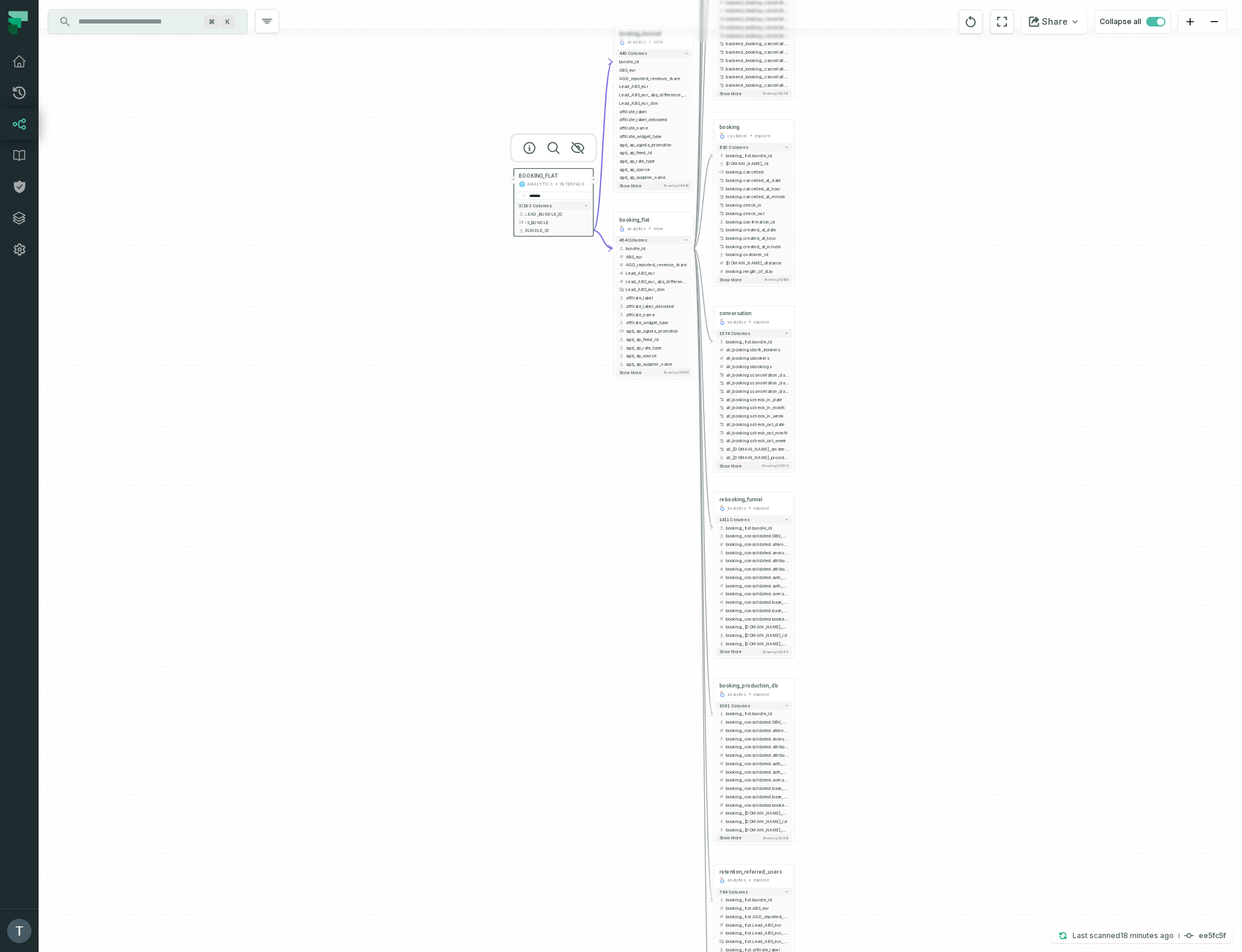
click at [908, 329] on div "+ conversation cs_management explore + 1063 columns - booking_flat.bundle_id al…" at bounding box center [639, 476] width 1203 height 952
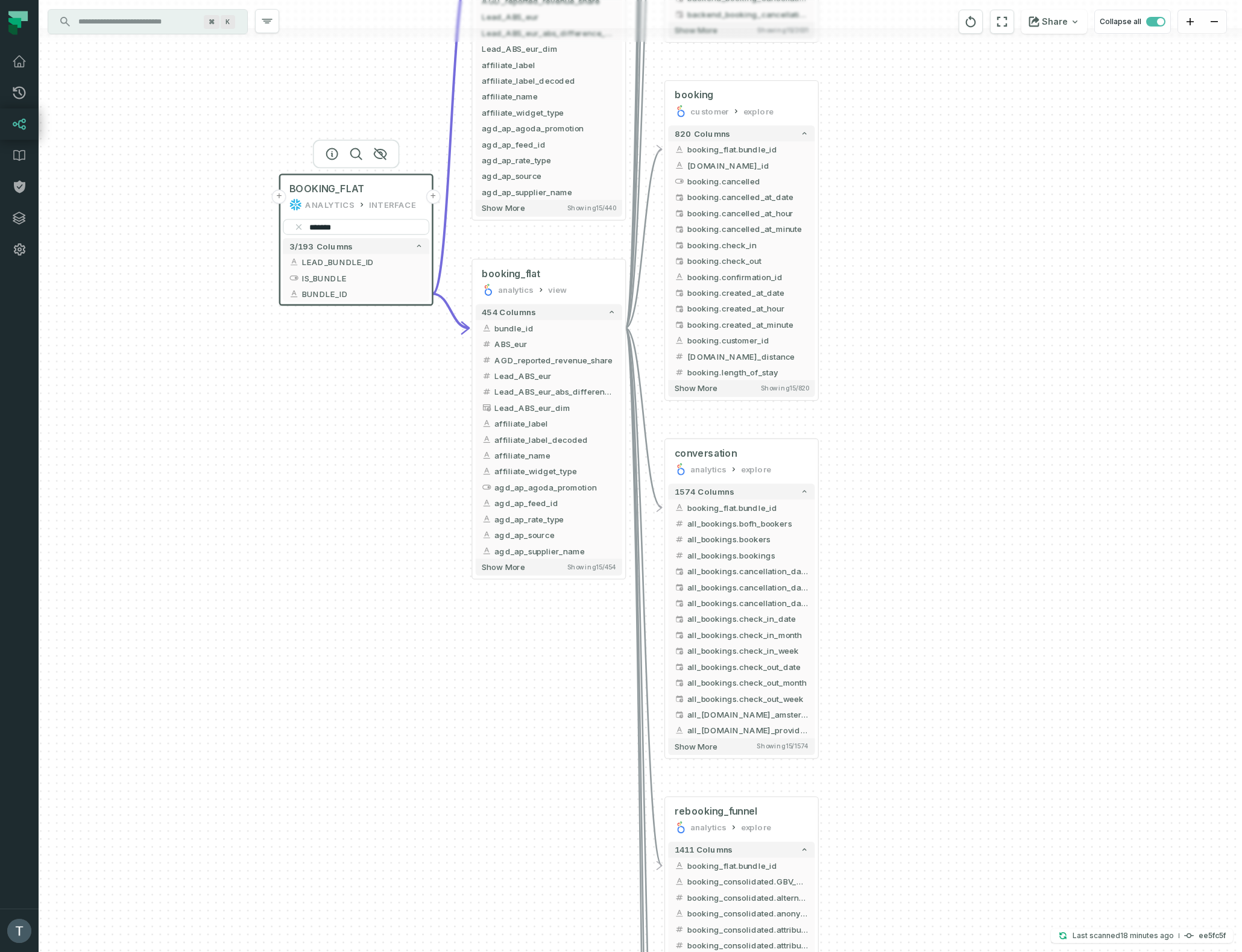
drag, startPoint x: 884, startPoint y: 267, endPoint x: 944, endPoint y: 293, distance: 65.4
click at [944, 293] on div "+ conversation cs_management explore + 1063 columns - booking_flat.bundle_id al…" at bounding box center [639, 476] width 1203 height 952
click at [626, 331] on button "-" at bounding box center [626, 328] width 15 height 15
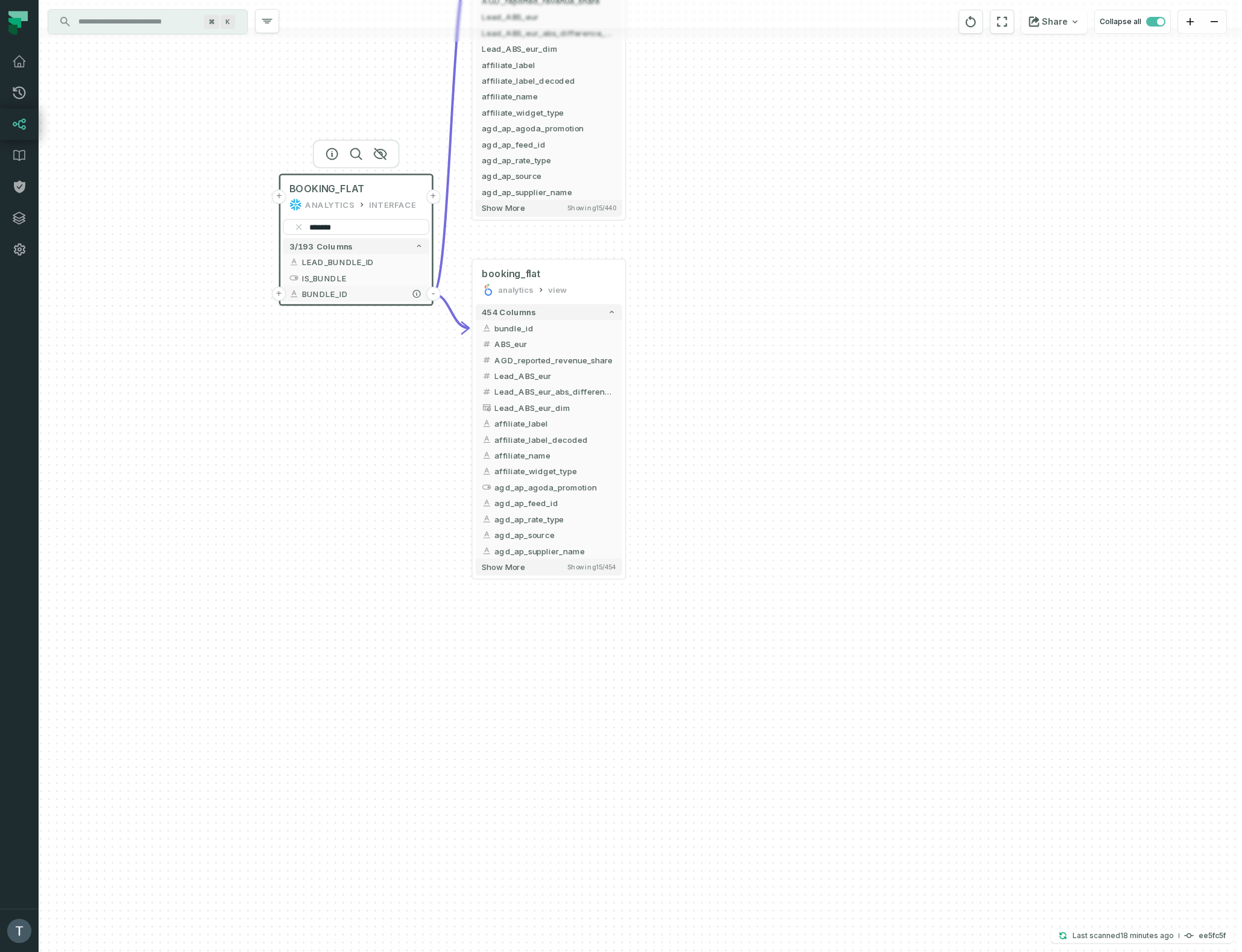
click at [433, 293] on button "-" at bounding box center [433, 294] width 15 height 15
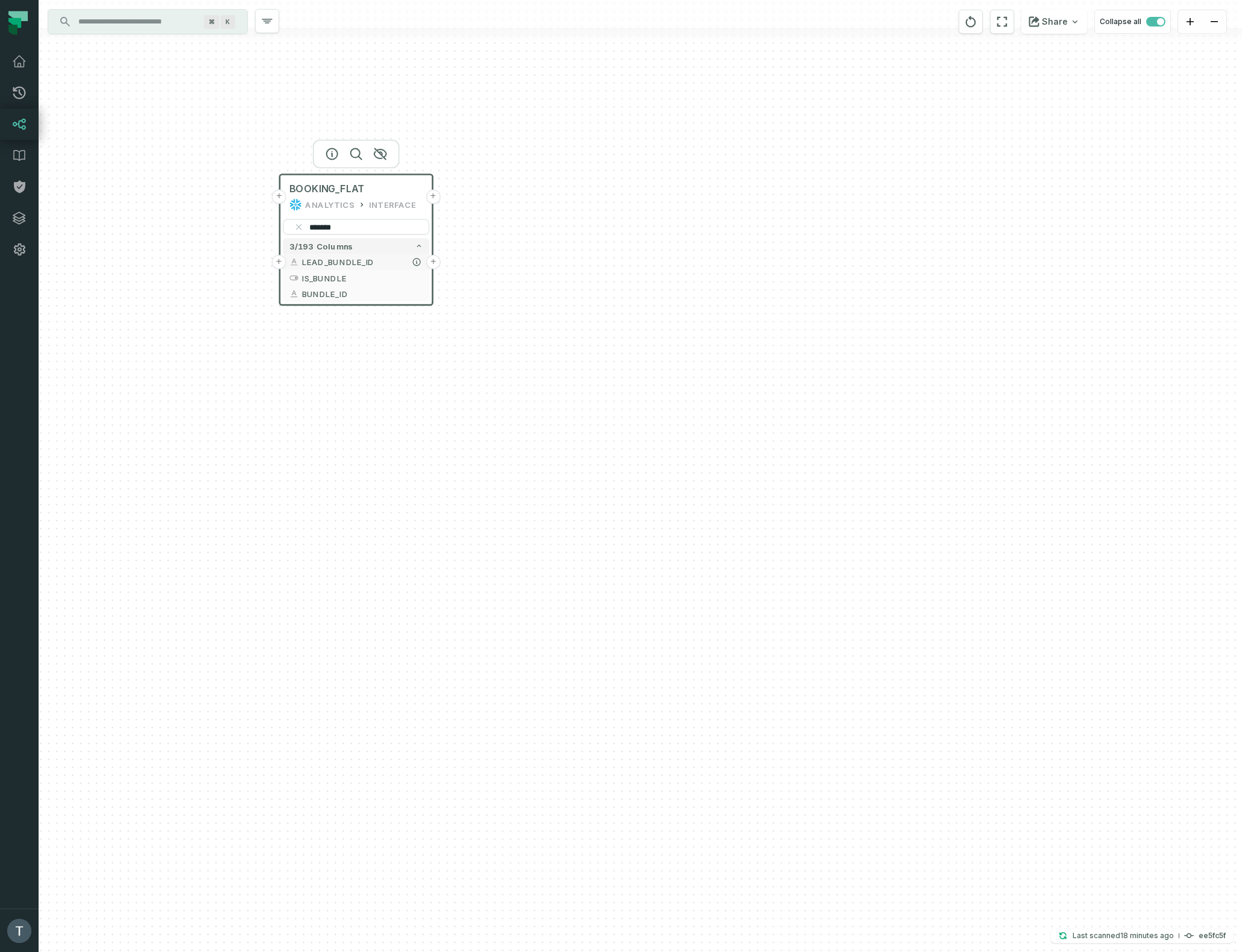
click at [433, 261] on button "+" at bounding box center [433, 262] width 15 height 15
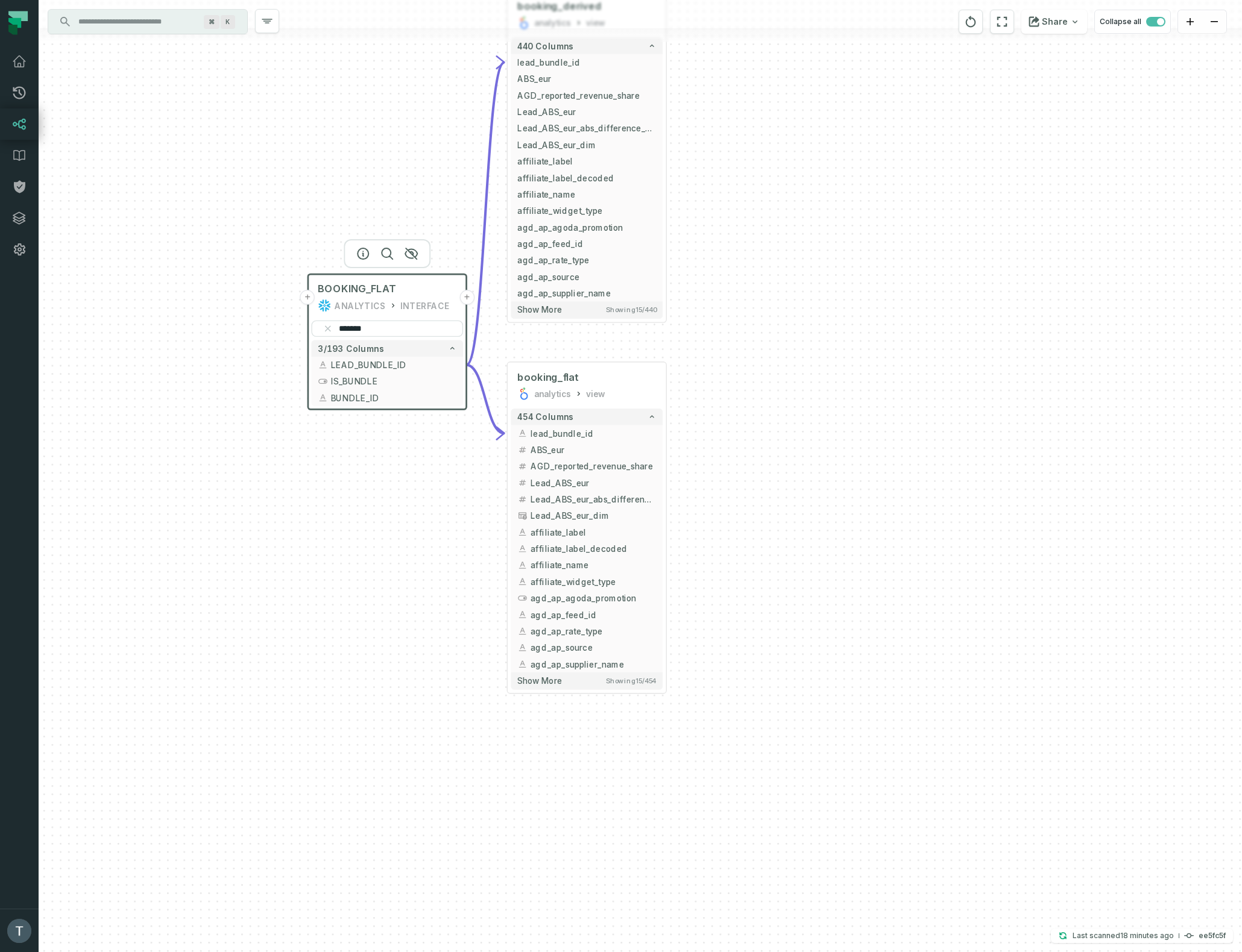
drag, startPoint x: 766, startPoint y: 393, endPoint x: 805, endPoint y: 119, distance: 276.8
click at [805, 119] on div "+ booking_derived analytics view + 440 columns - lead_bundle_id + ABS_eur + AGD…" at bounding box center [639, 476] width 1203 height 952
click at [669, 433] on button "+" at bounding box center [667, 433] width 15 height 15
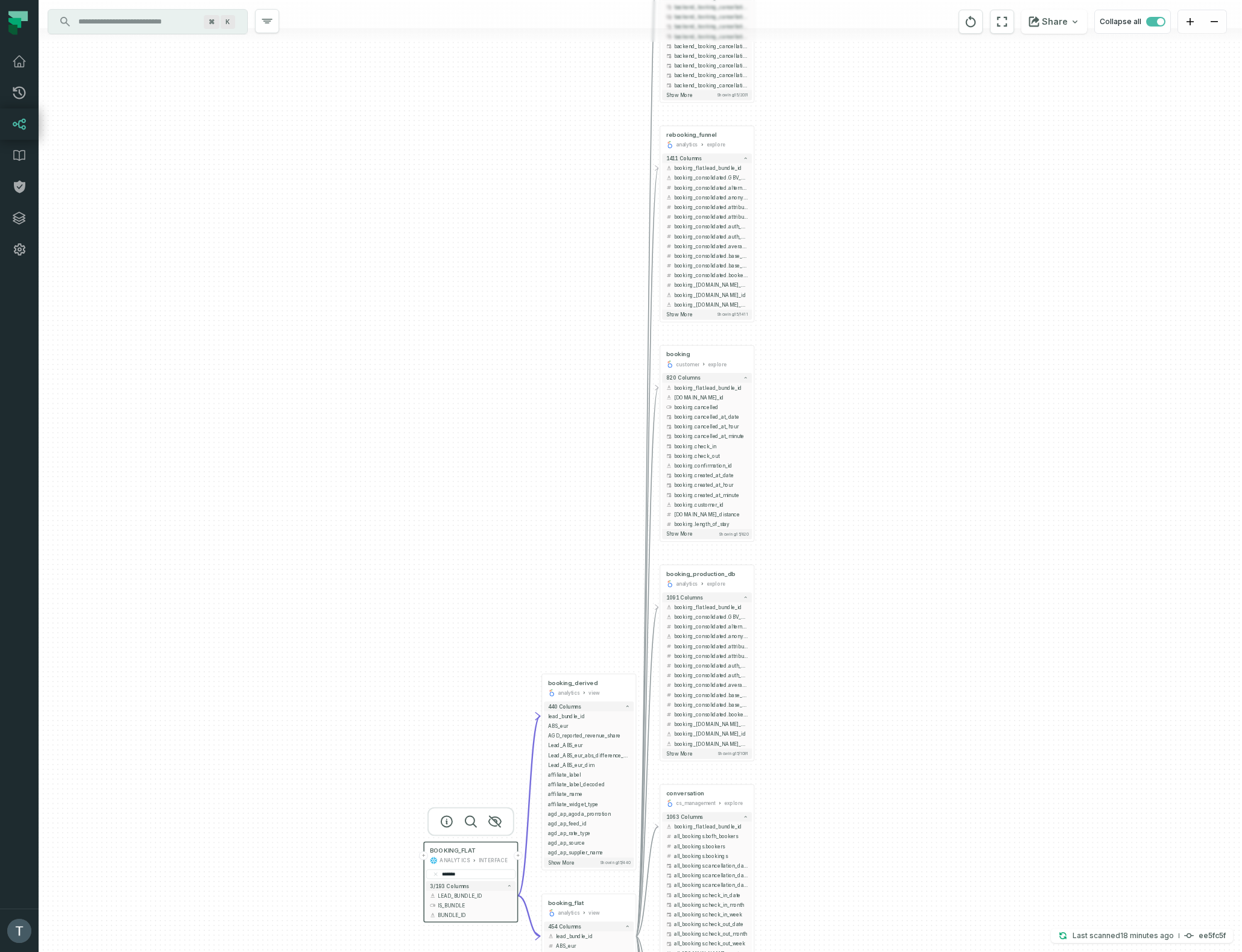
drag, startPoint x: 840, startPoint y: 426, endPoint x: 858, endPoint y: 274, distance: 153.1
click at [861, 268] on div "+ fht_funnel_user_actions analytics explore + 2031 columns - booking_flat.lead_…" at bounding box center [639, 476] width 1203 height 952
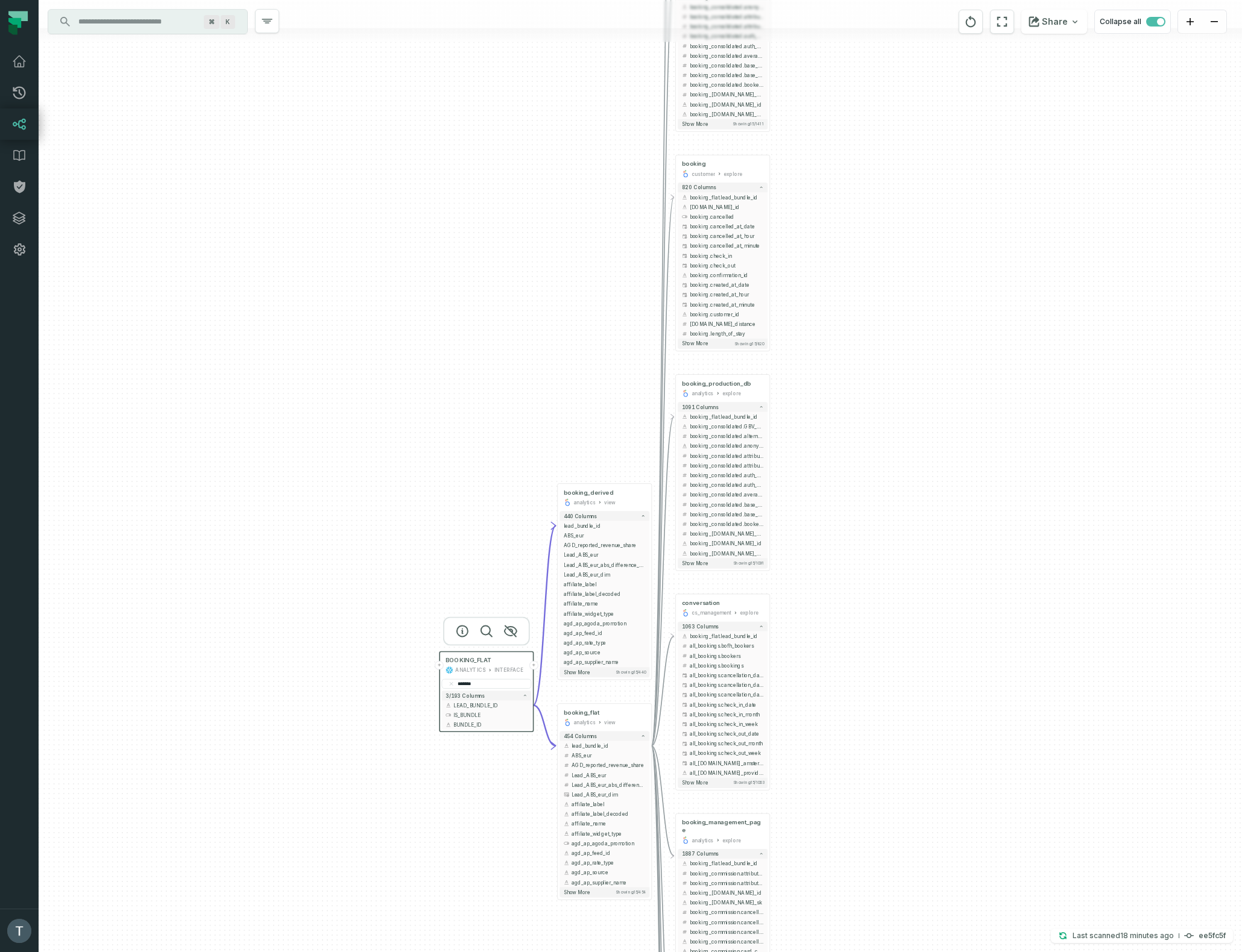
drag, startPoint x: 849, startPoint y: 389, endPoint x: 854, endPoint y: 353, distance: 36.3
click at [854, 353] on div "+ fht_funnel_user_actions analytics explore + 2031 columns - booking_flat.lead_…" at bounding box center [639, 476] width 1203 height 952
drag, startPoint x: 853, startPoint y: 557, endPoint x: 851, endPoint y: 382, distance: 175.0
click at [853, 554] on div "+ fht_funnel_user_actions analytics explore + 2031 columns - booking_flat.lead_…" at bounding box center [639, 476] width 1203 height 952
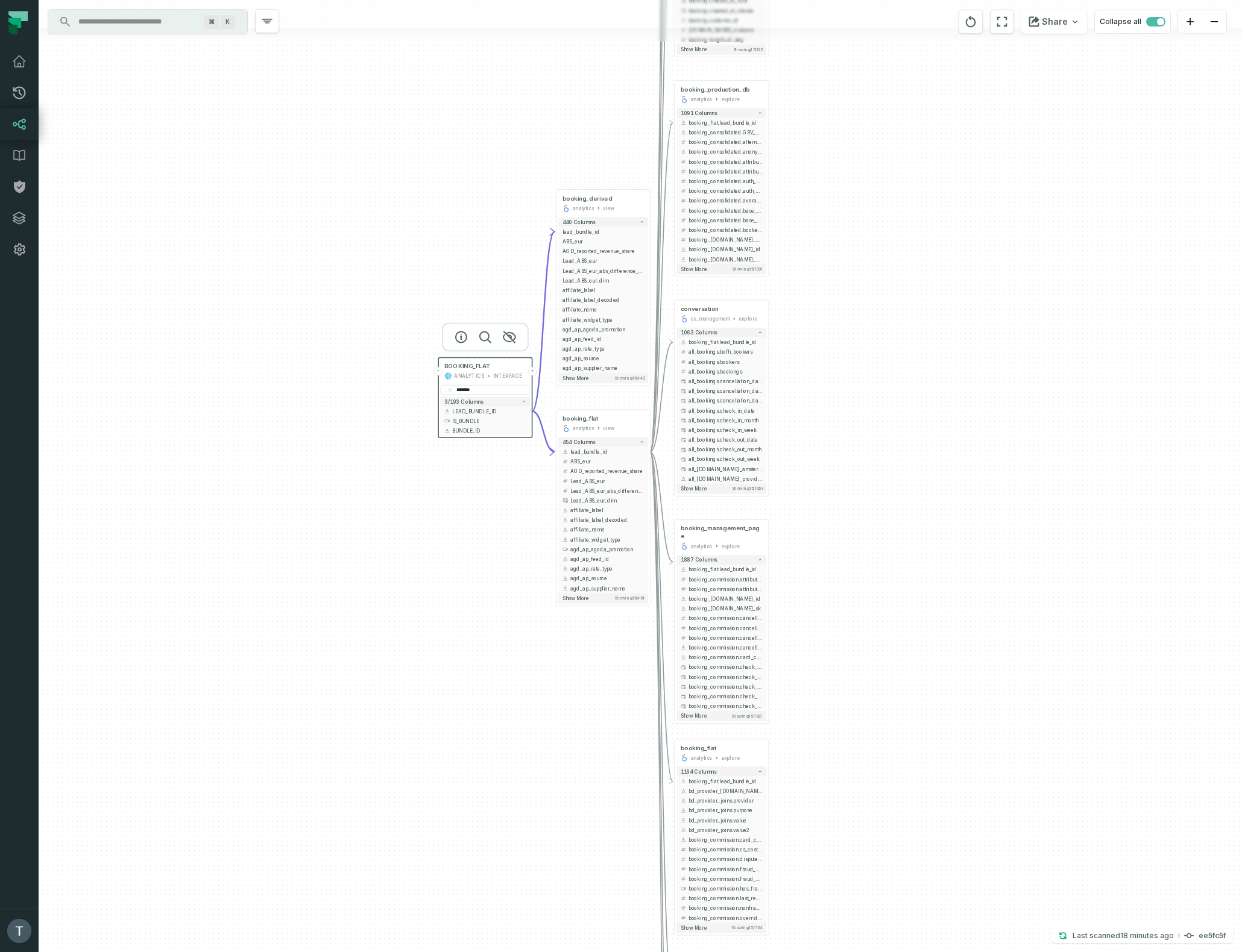
drag, startPoint x: 851, startPoint y: 382, endPoint x: 855, endPoint y: 261, distance: 121.1
click at [852, 261] on div "+ fht_funnel_user_actions analytics explore + 2031 columns - booking_flat.lead_…" at bounding box center [639, 476] width 1203 height 952
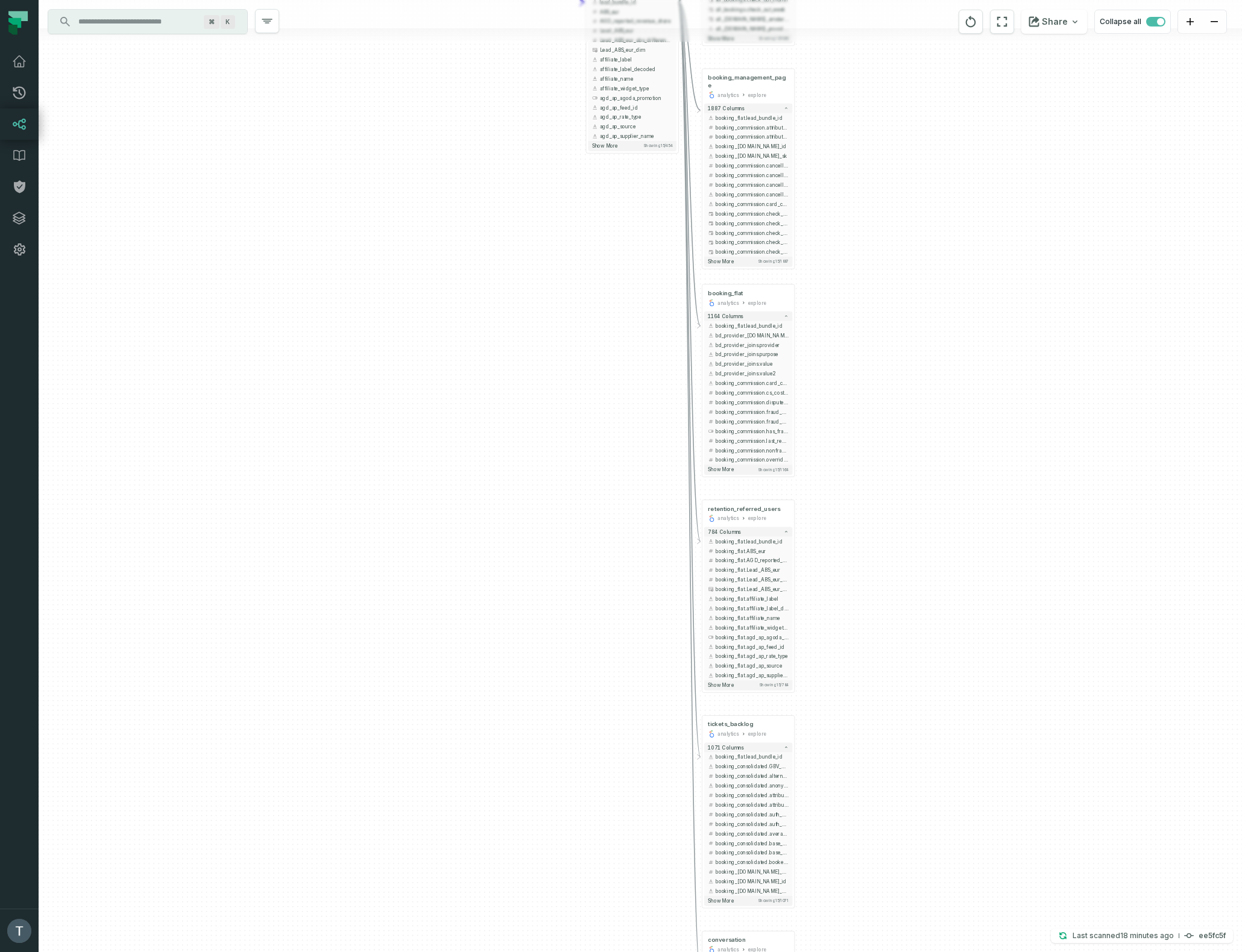
drag, startPoint x: 869, startPoint y: 169, endPoint x: 880, endPoint y: 88, distance: 81.7
click at [880, 88] on div "+ fht_funnel_user_actions analytics explore + 2031 columns - booking_flat.lead_…" at bounding box center [639, 476] width 1203 height 952
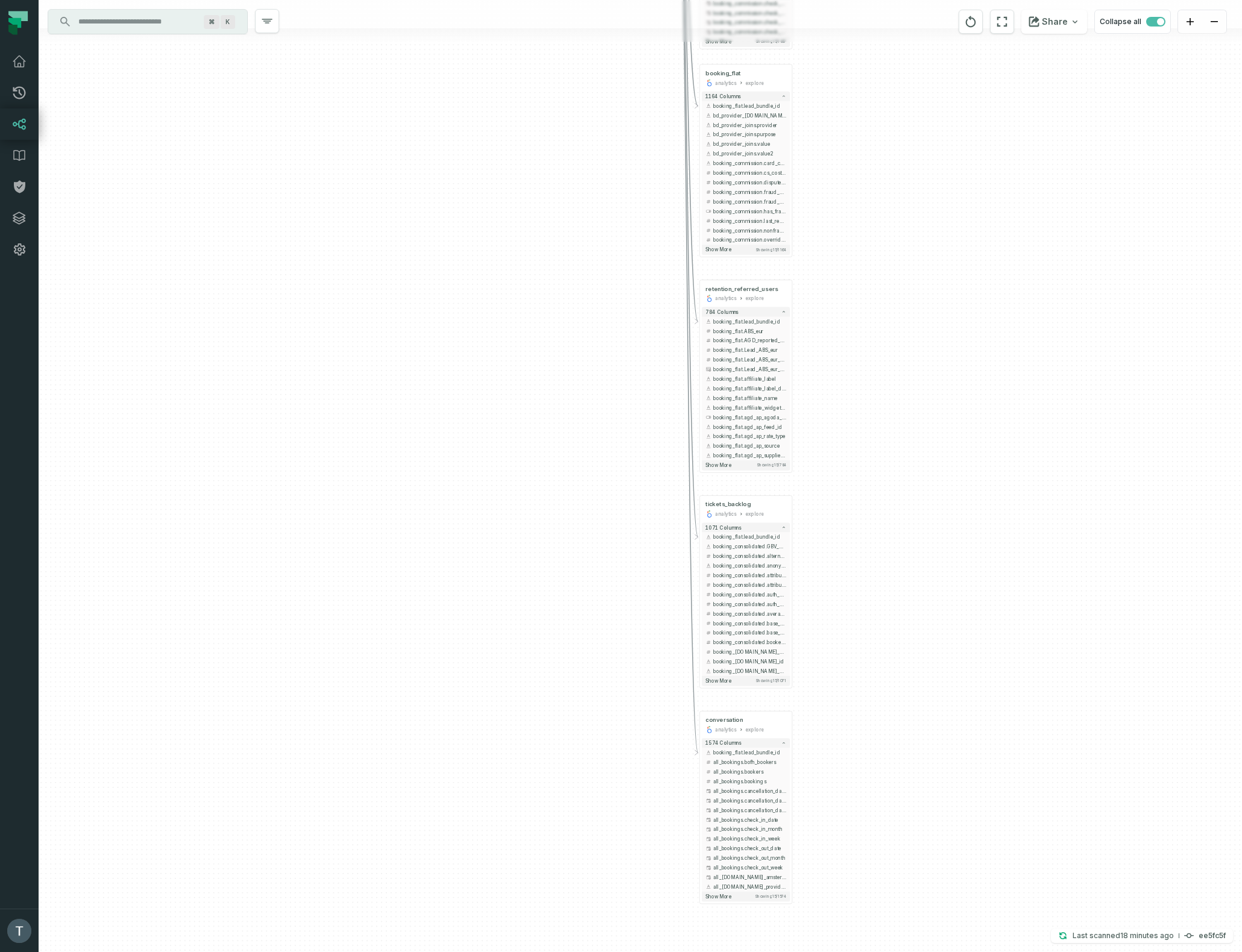
drag, startPoint x: 904, startPoint y: 410, endPoint x: 903, endPoint y: 191, distance: 219.0
click at [902, 190] on div "+ fht_funnel_user_actions analytics explore + 2031 columns - booking_flat.lead_…" at bounding box center [639, 476] width 1203 height 952
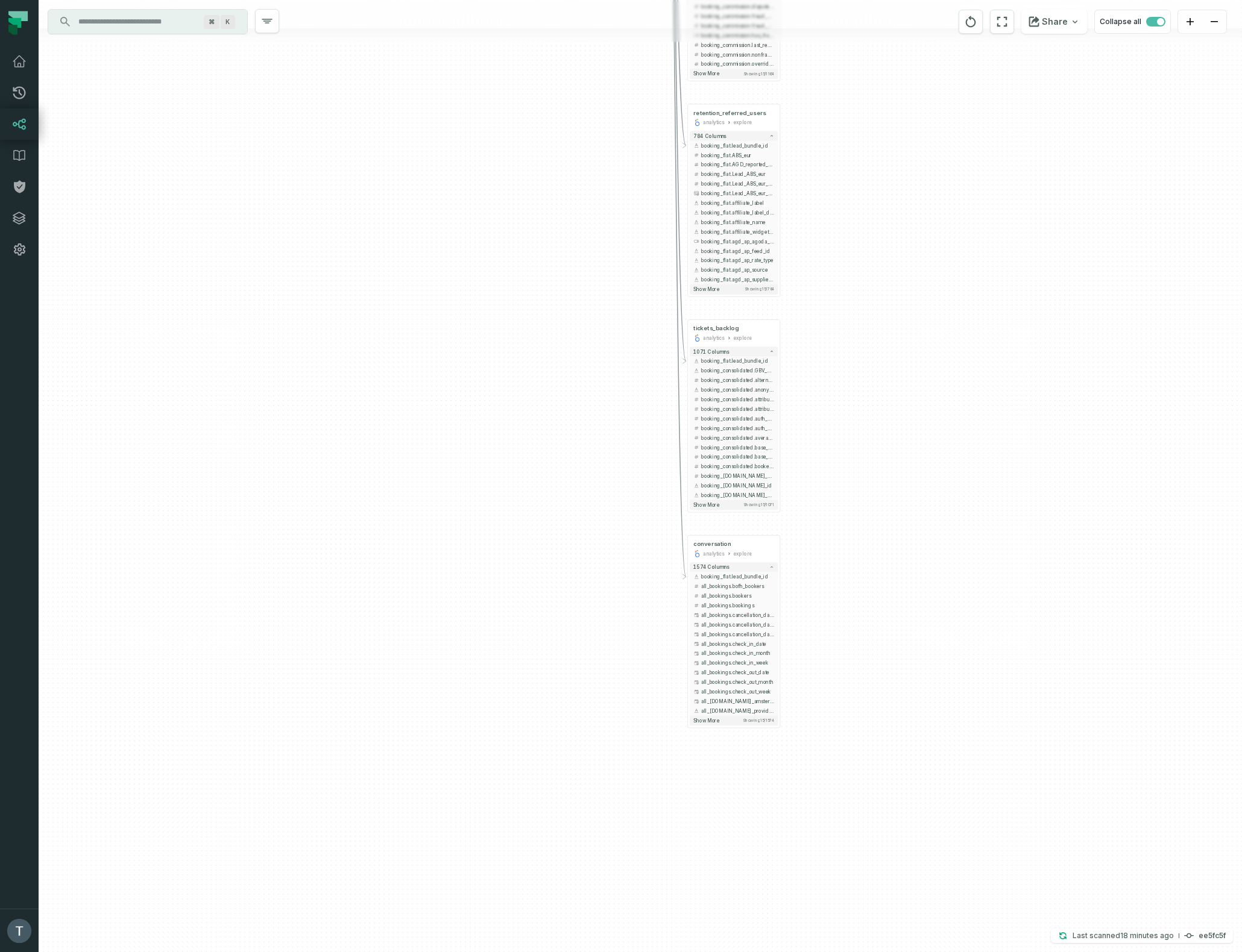
drag, startPoint x: 918, startPoint y: 472, endPoint x: 906, endPoint y: 297, distance: 175.4
click at [906, 297] on div "+ fht_funnel_user_actions analytics explore + 2031 columns - booking_flat.lead_…" at bounding box center [639, 476] width 1203 height 952
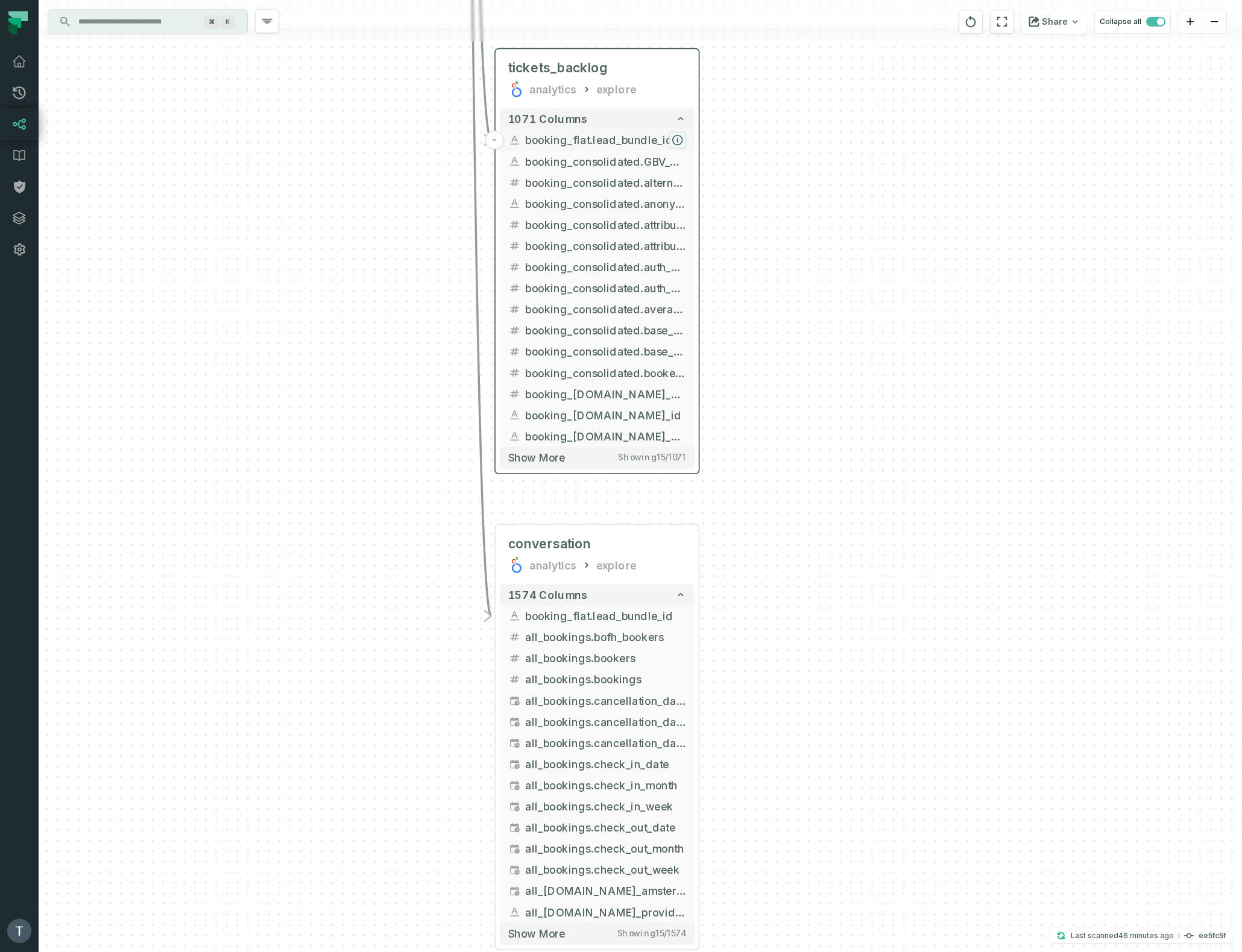
click at [676, 141] on icon "button" at bounding box center [678, 141] width 10 height 10
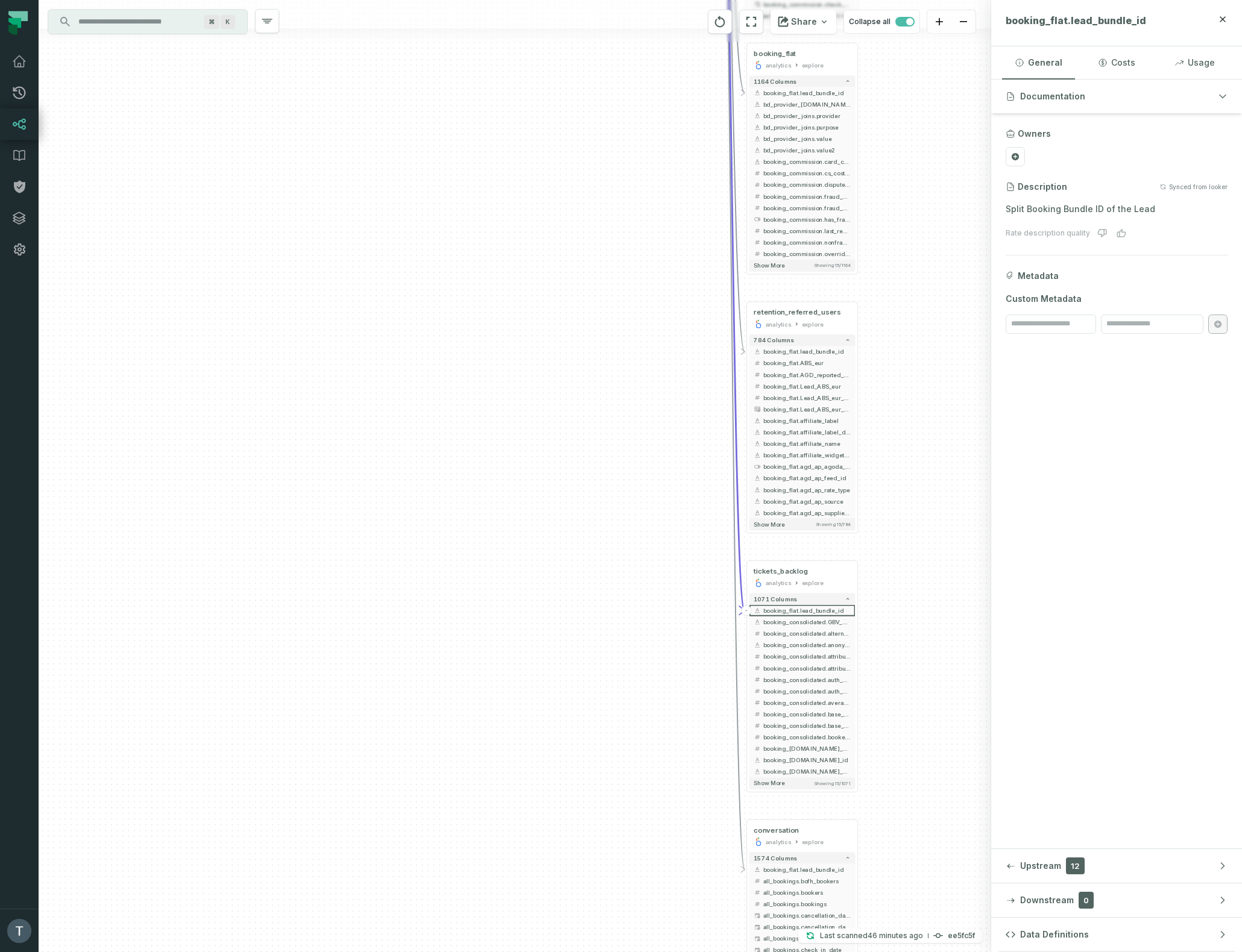
drag, startPoint x: 459, startPoint y: 528, endPoint x: 597, endPoint y: 257, distance: 304.1
click at [552, 633] on div "+ fht_funnel_user_actions analytics explore + 2031 columns - booking_flat.lead_…" at bounding box center [514, 476] width 952 height 952
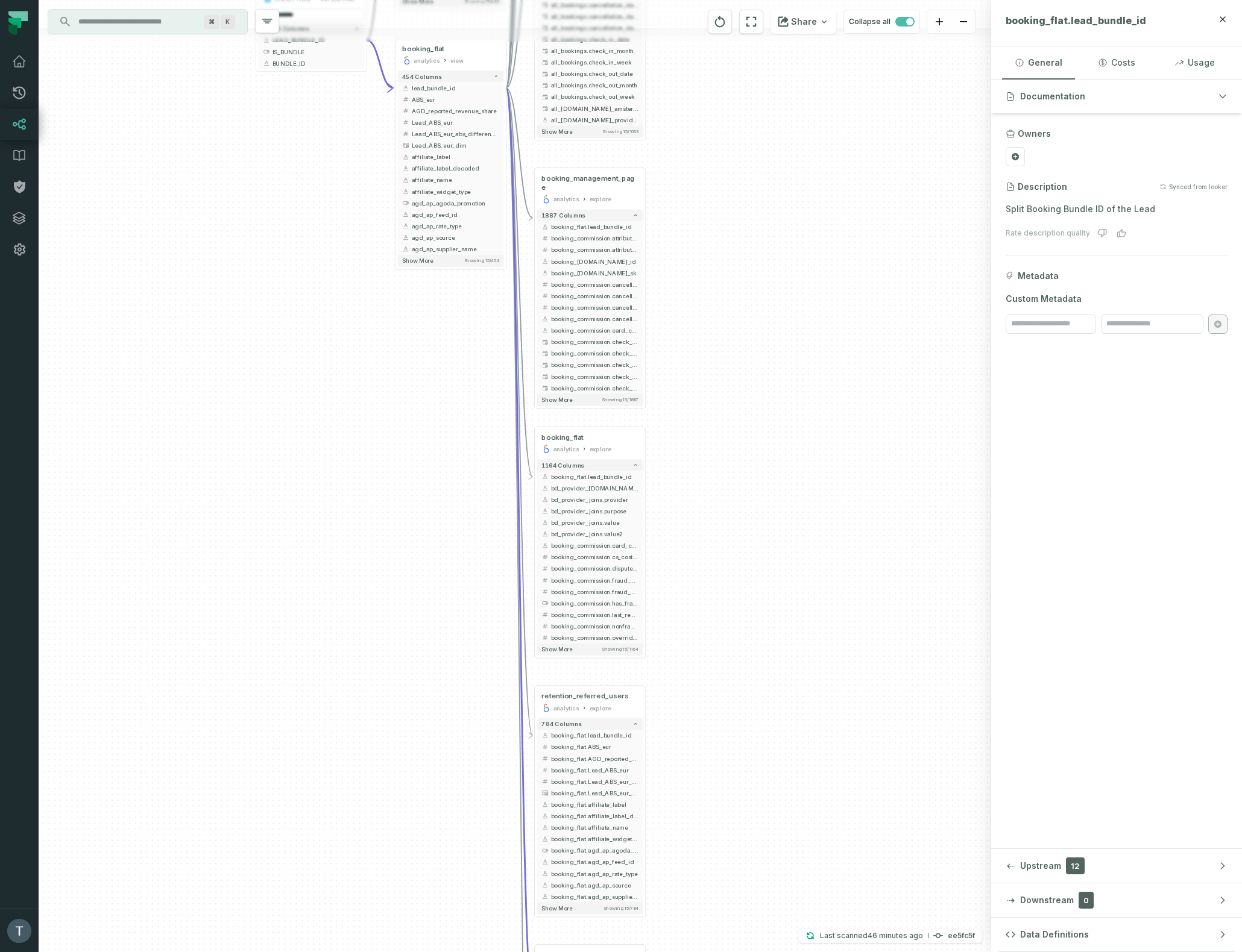
drag, startPoint x: 597, startPoint y: 185, endPoint x: 379, endPoint y: 401, distance: 306.9
click at [421, 641] on div "+ fht_funnel_user_actions analytics explore + 2031 columns - booking_flat.lead_…" at bounding box center [514, 476] width 952 height 952
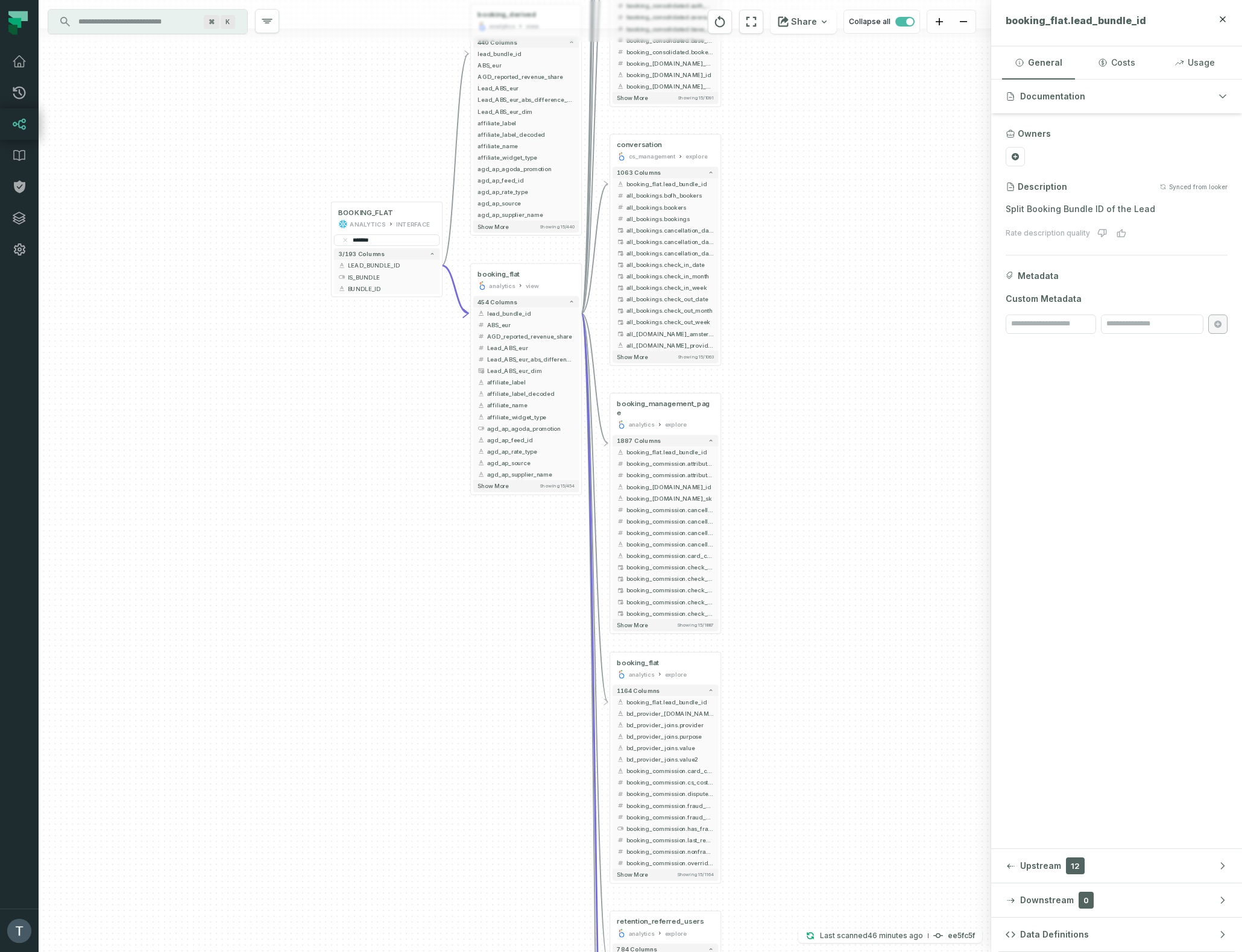
drag, startPoint x: 402, startPoint y: 522, endPoint x: 400, endPoint y: 542, distance: 20.1
click at [400, 542] on div "+ fht_funnel_user_actions analytics explore + 2031 columns - booking_flat.lead_…" at bounding box center [514, 476] width 952 height 952
click at [583, 314] on button "-" at bounding box center [582, 313] width 11 height 11
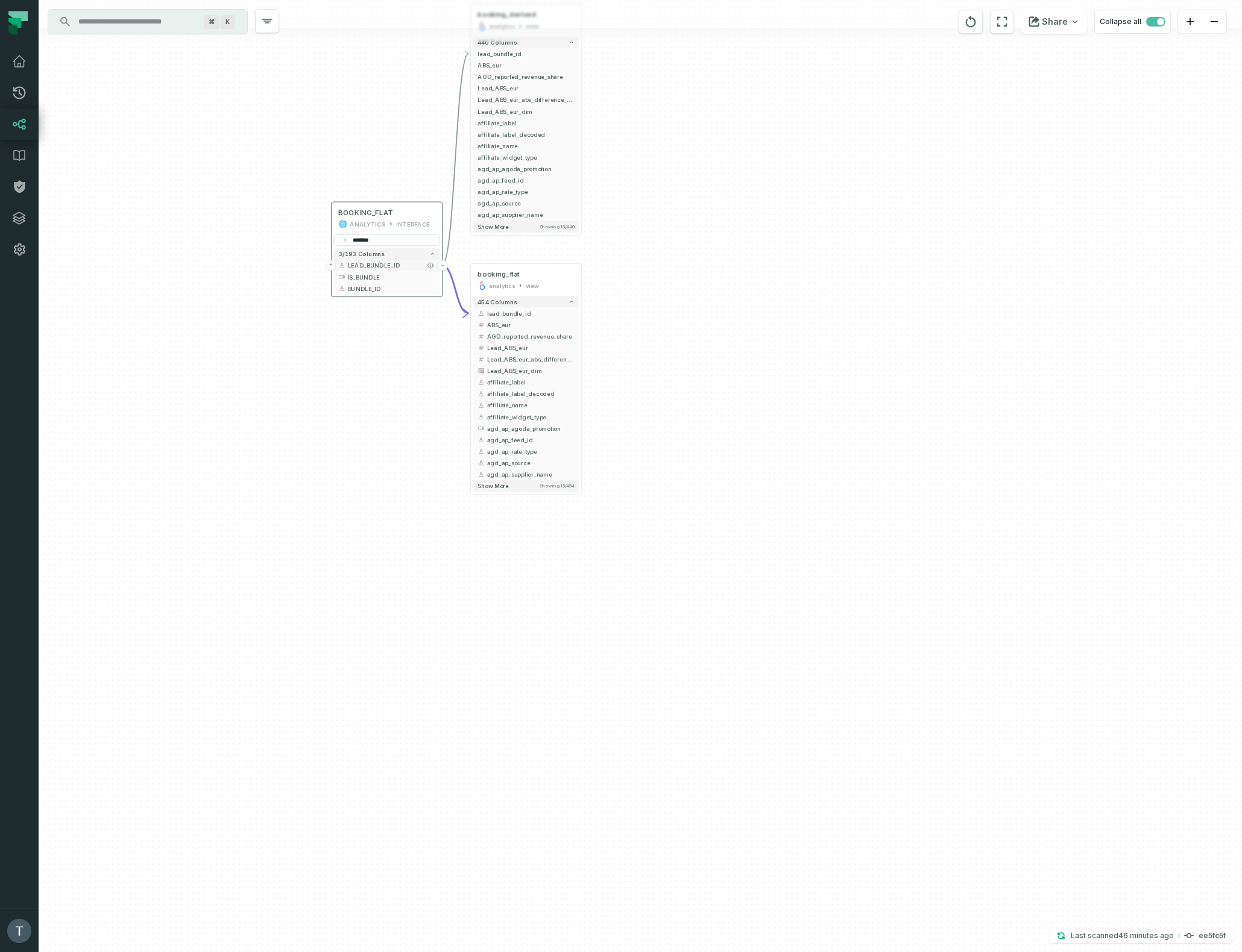
click at [331, 265] on button "+" at bounding box center [331, 265] width 11 height 11
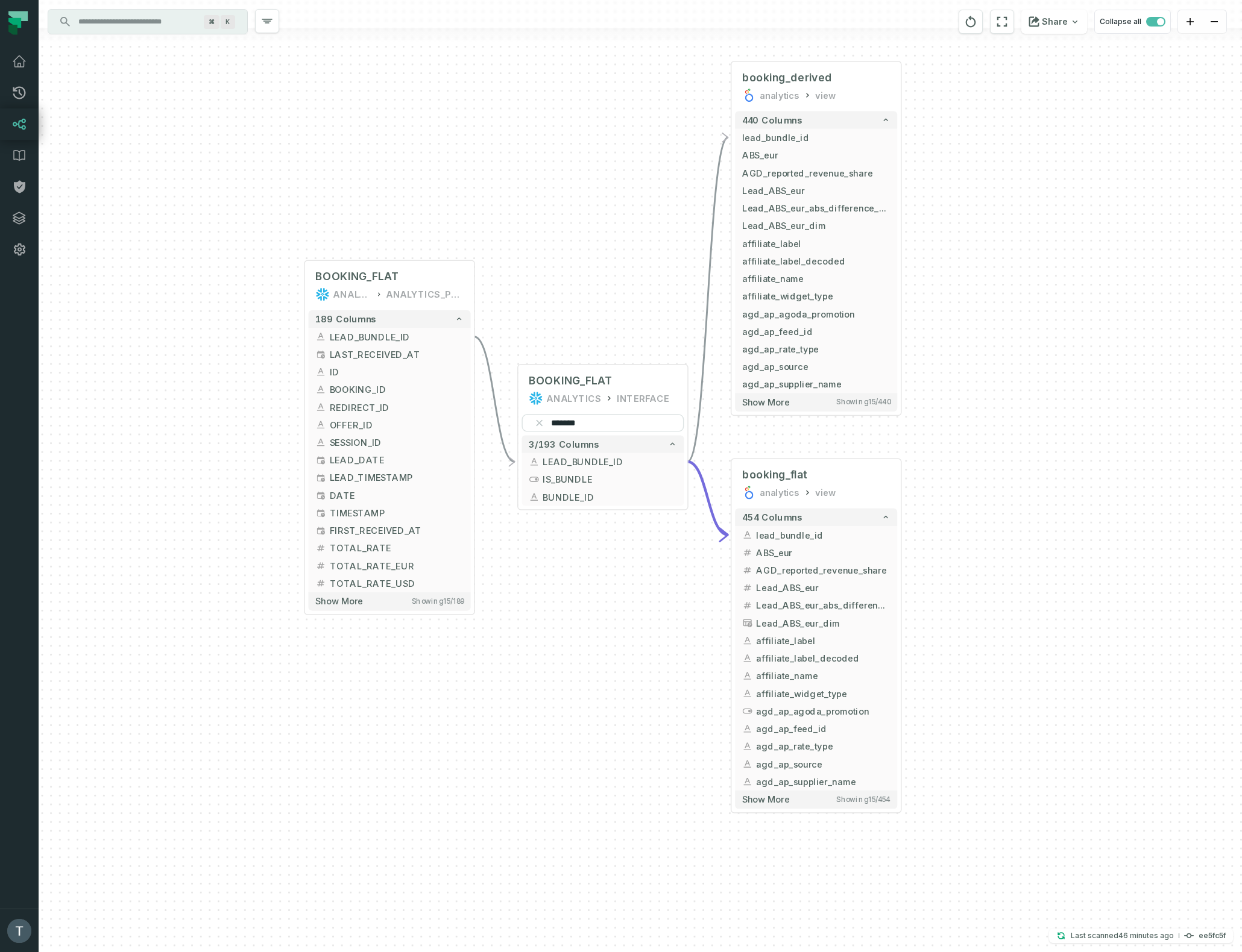
drag, startPoint x: 730, startPoint y: 444, endPoint x: 539, endPoint y: 267, distance: 260.4
click at [539, 267] on div "+ BOOKING_FLAT ANALYTICS ANALYTICS_PROD + 189 columns + LEAD_BUNDLE_ID + + LAST…" at bounding box center [639, 476] width 1203 height 952
click at [571, 424] on input "******" at bounding box center [602, 422] width 162 height 17
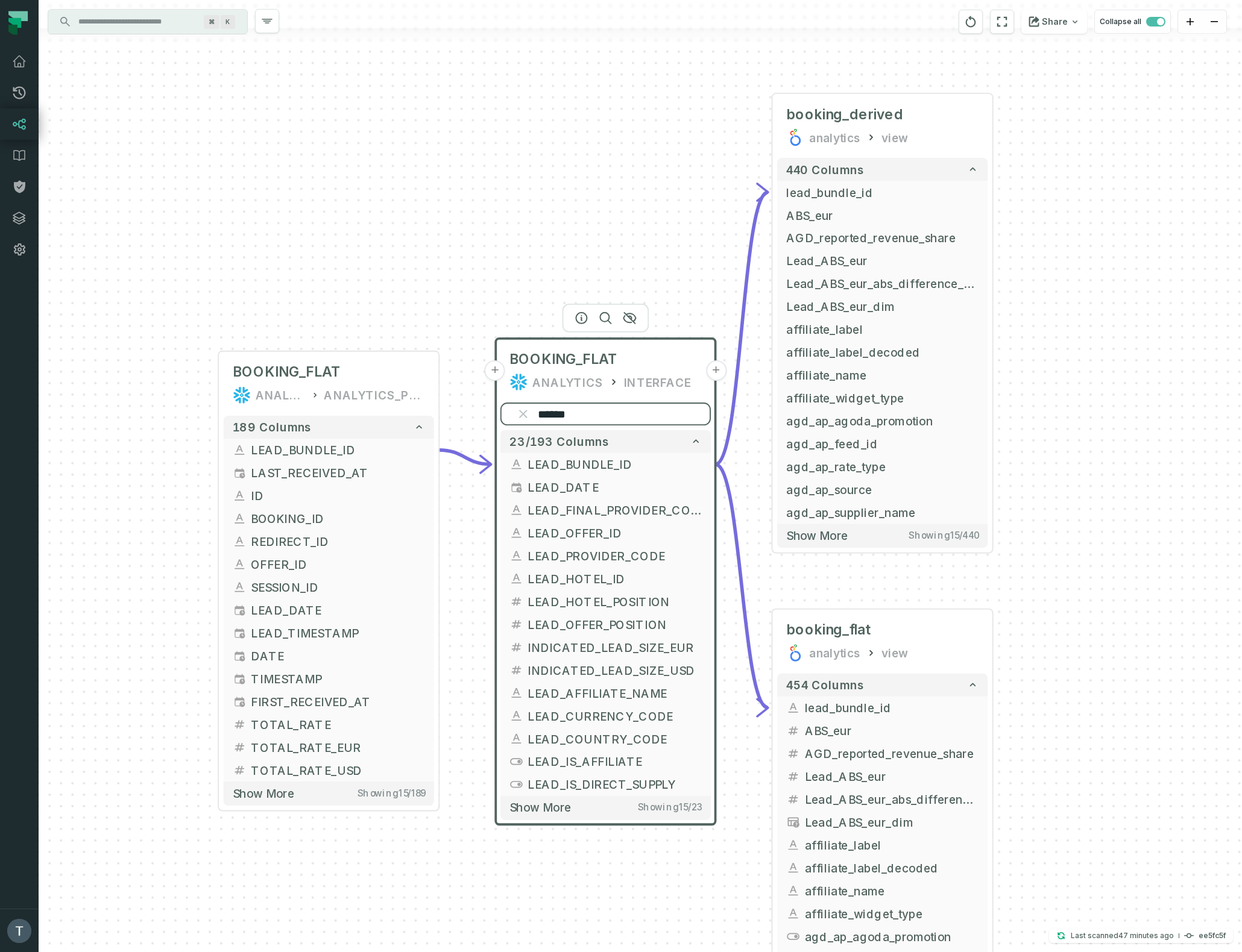
type input "*****"
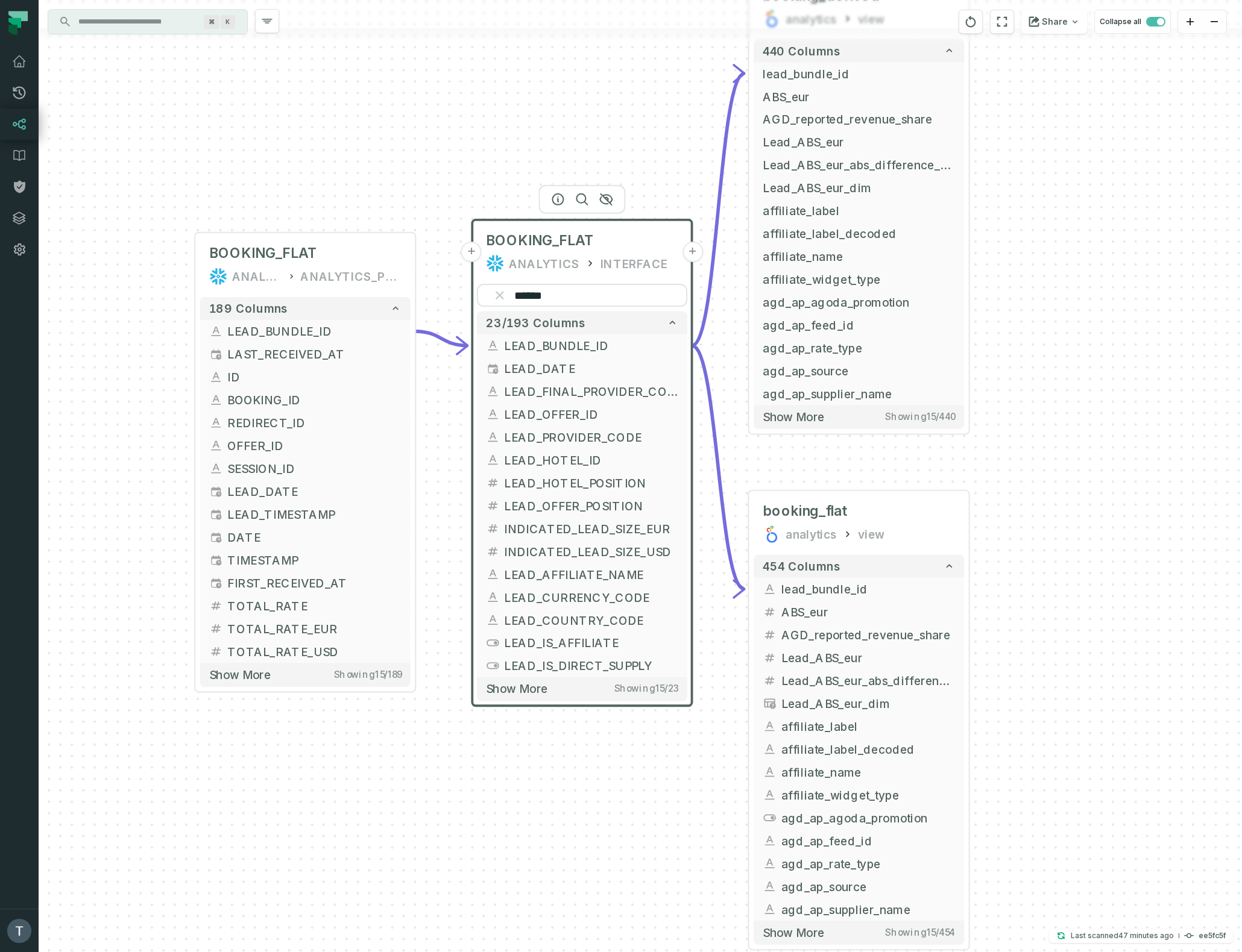
drag, startPoint x: 437, startPoint y: 230, endPoint x: 416, endPoint y: 138, distance: 94.4
click at [416, 138] on div "+ BOOKING_FLAT ANALYTICS ANALYTICS_PROD + 189 columns + LEAD_BUNDLE_ID + + LAST…" at bounding box center [639, 476] width 1203 height 952
click at [472, 391] on button "+" at bounding box center [470, 391] width 20 height 20
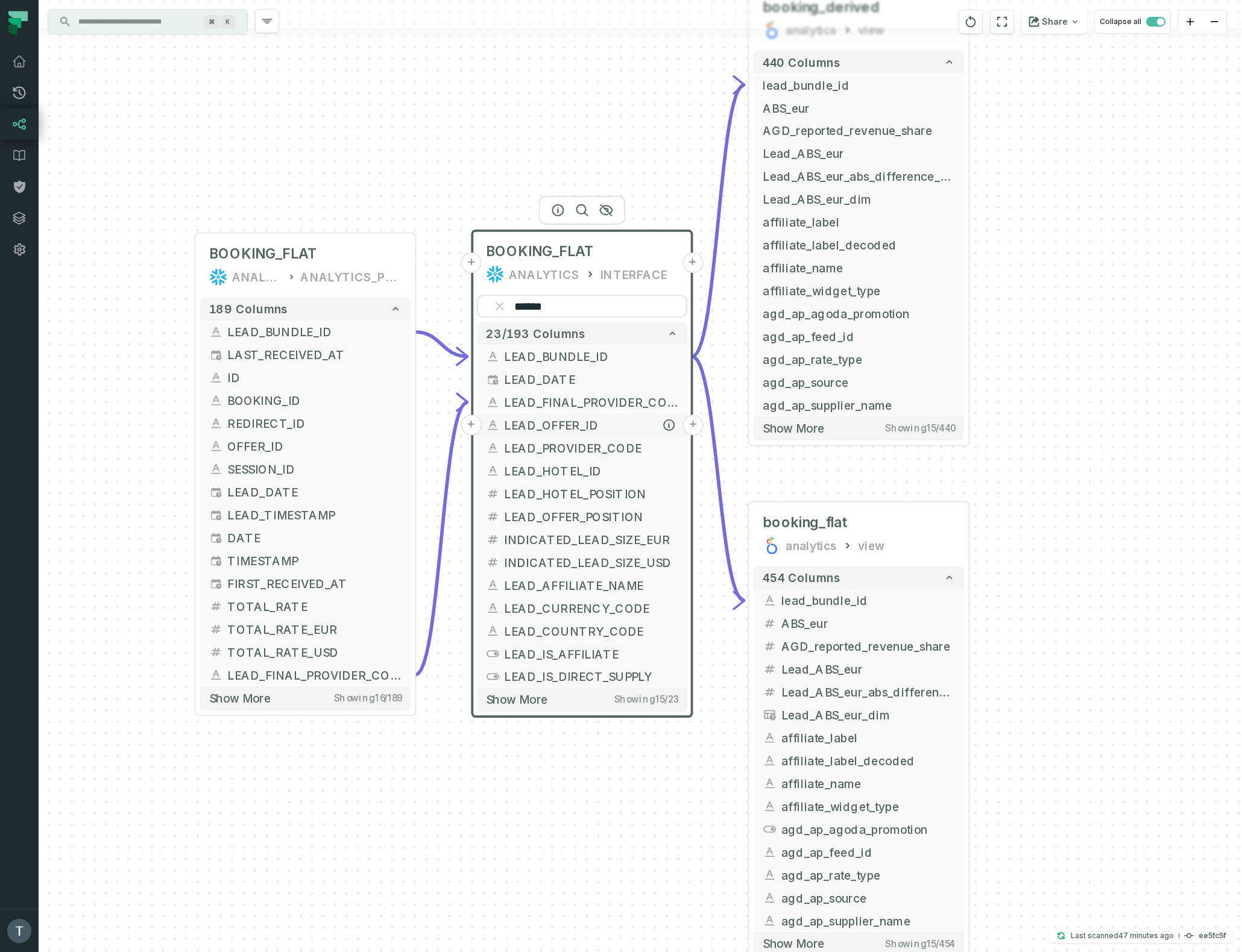
click at [472, 425] on button "+" at bounding box center [470, 424] width 20 height 20
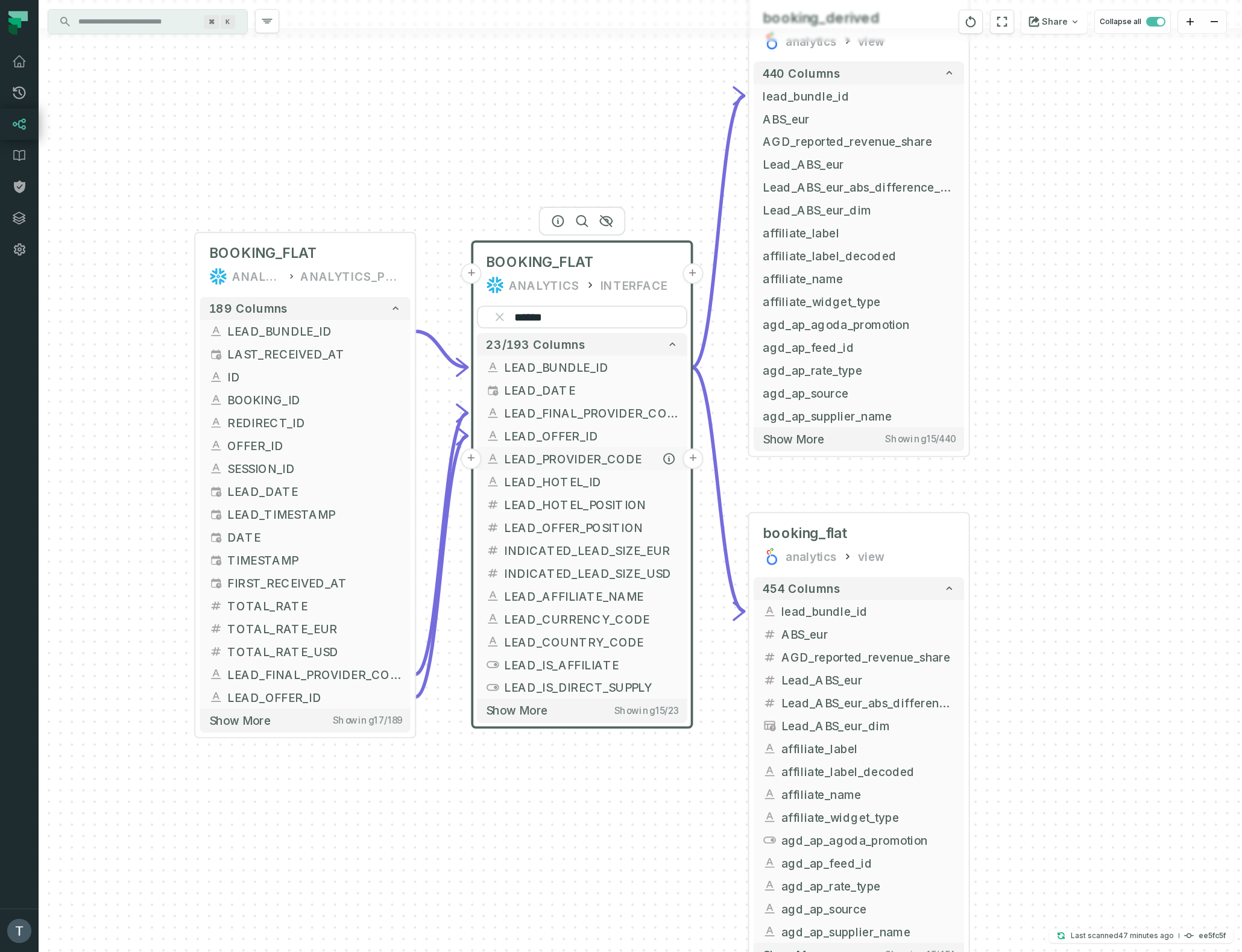
click at [474, 459] on button "+" at bounding box center [470, 458] width 20 height 20
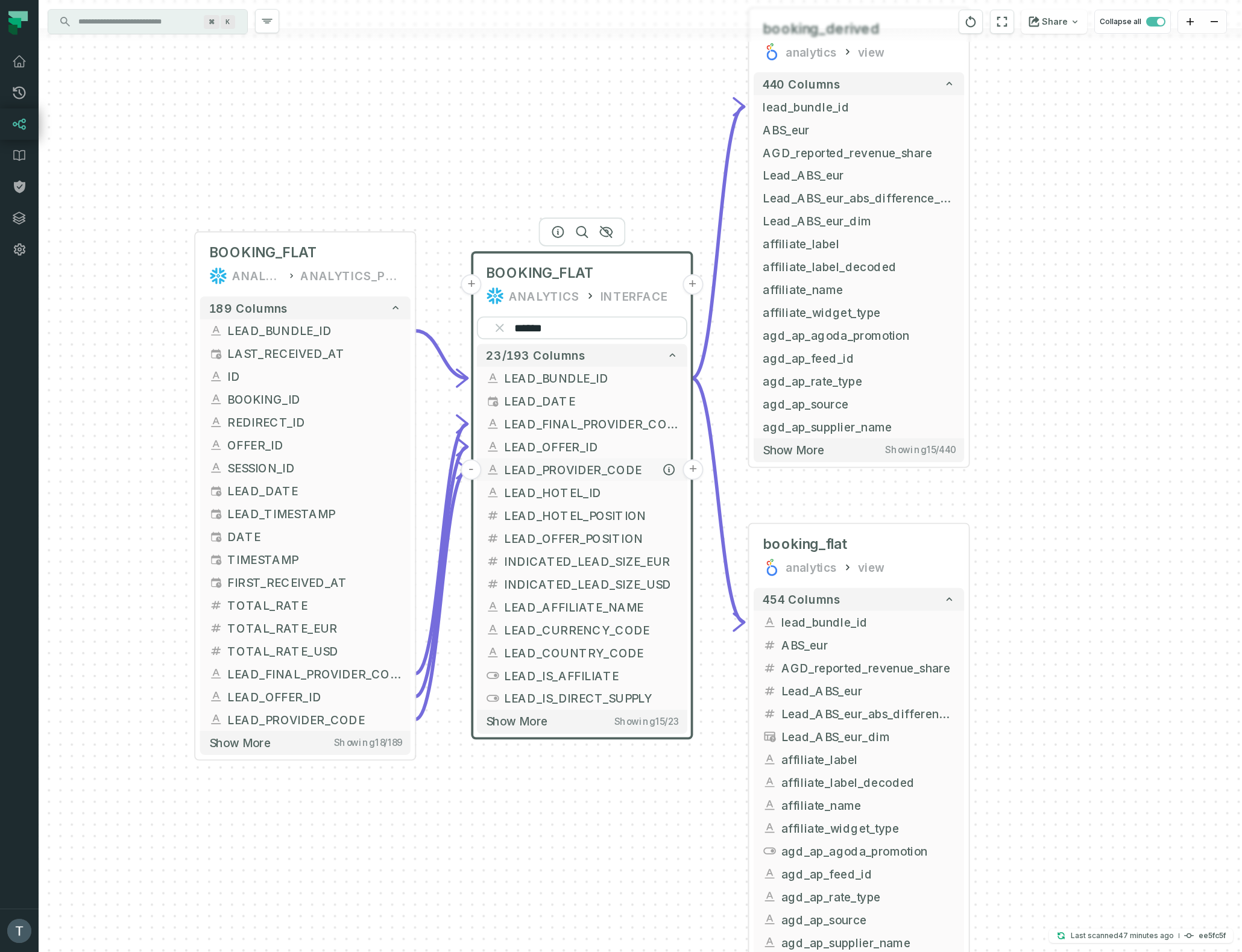
click at [474, 471] on button "-" at bounding box center [470, 469] width 20 height 20
click at [692, 493] on button "+" at bounding box center [692, 492] width 20 height 20
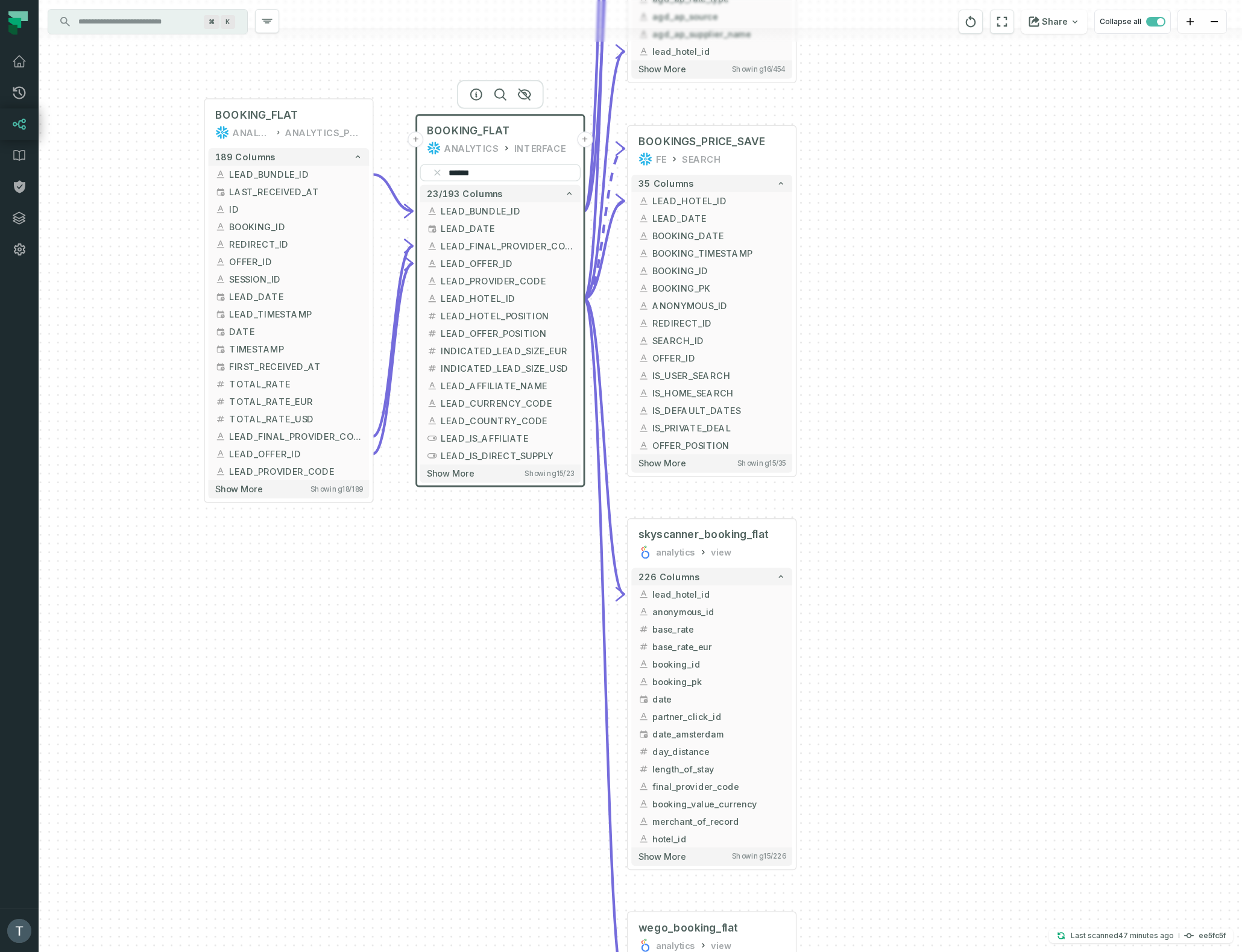
drag, startPoint x: 884, startPoint y: 548, endPoint x: 898, endPoint y: 263, distance: 285.3
click at [898, 263] on div "+ BOOKINGS_PRICE_SAVE FE SEARCH + 35 columns - LEAD_HOTEL_ID + + LEAD_DATE + + …" at bounding box center [639, 476] width 1203 height 952
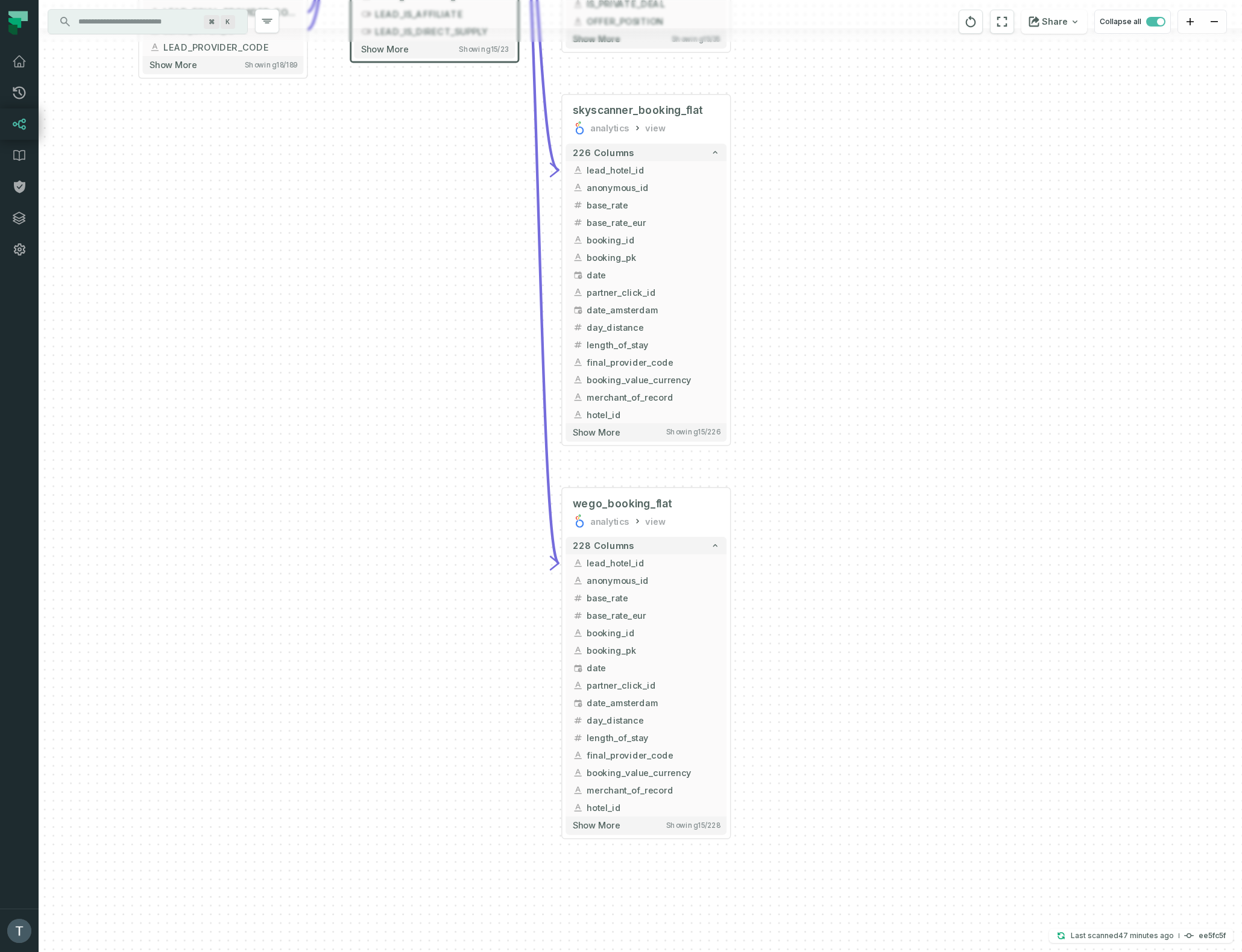
drag, startPoint x: 938, startPoint y: 515, endPoint x: 876, endPoint y: 120, distance: 399.8
click at [875, 114] on div "+ BOOKINGS_PRICE_SAVE FE SEARCH + 35 columns - LEAD_HOTEL_ID + + LEAD_DATE + + …" at bounding box center [639, 476] width 1203 height 952
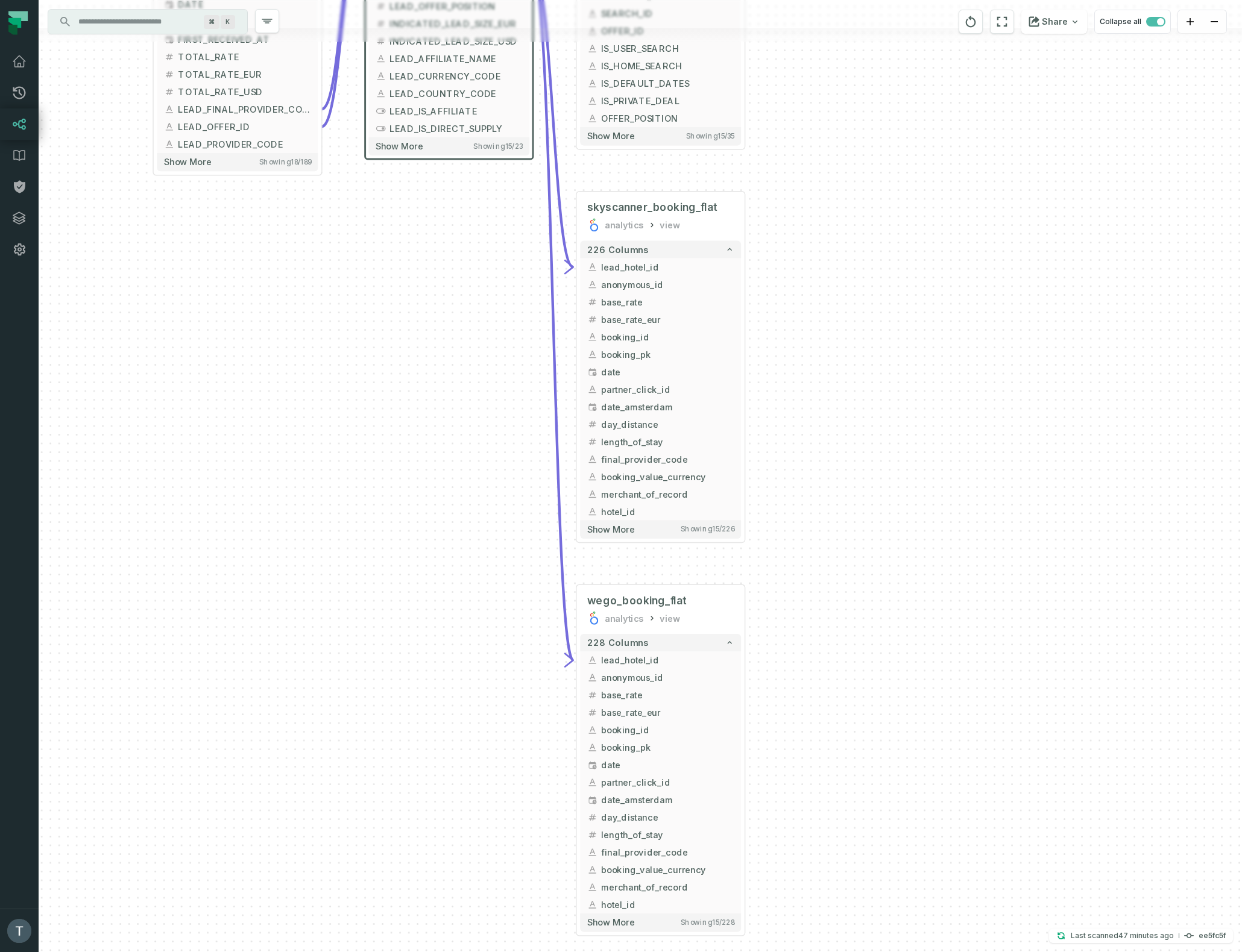
drag, startPoint x: 874, startPoint y: 400, endPoint x: 922, endPoint y: 689, distance: 293.0
click at [920, 695] on div "+ BOOKINGS_PRICE_SAVE FE SEARCH + 35 columns - LEAD_HOTEL_ID + + LEAD_DATE + + …" at bounding box center [639, 476] width 1203 height 952
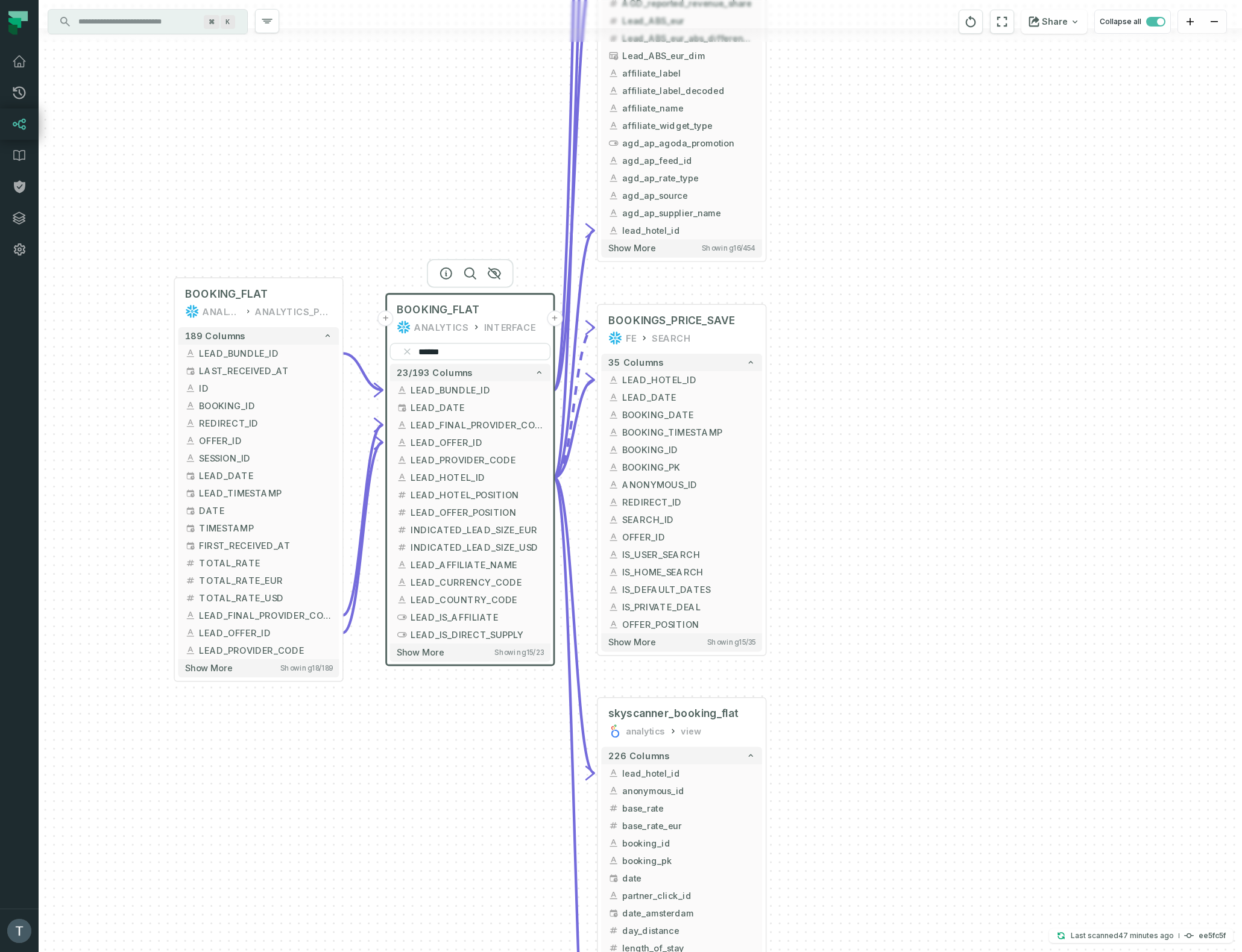
drag, startPoint x: 929, startPoint y: 205, endPoint x: 924, endPoint y: 441, distance: 236.1
click at [922, 520] on div "+ BOOKINGS_PRICE_SAVE FE SEARCH + 35 columns - LEAD_HOTEL_ID + + LEAD_DATE + + …" at bounding box center [639, 476] width 1203 height 952
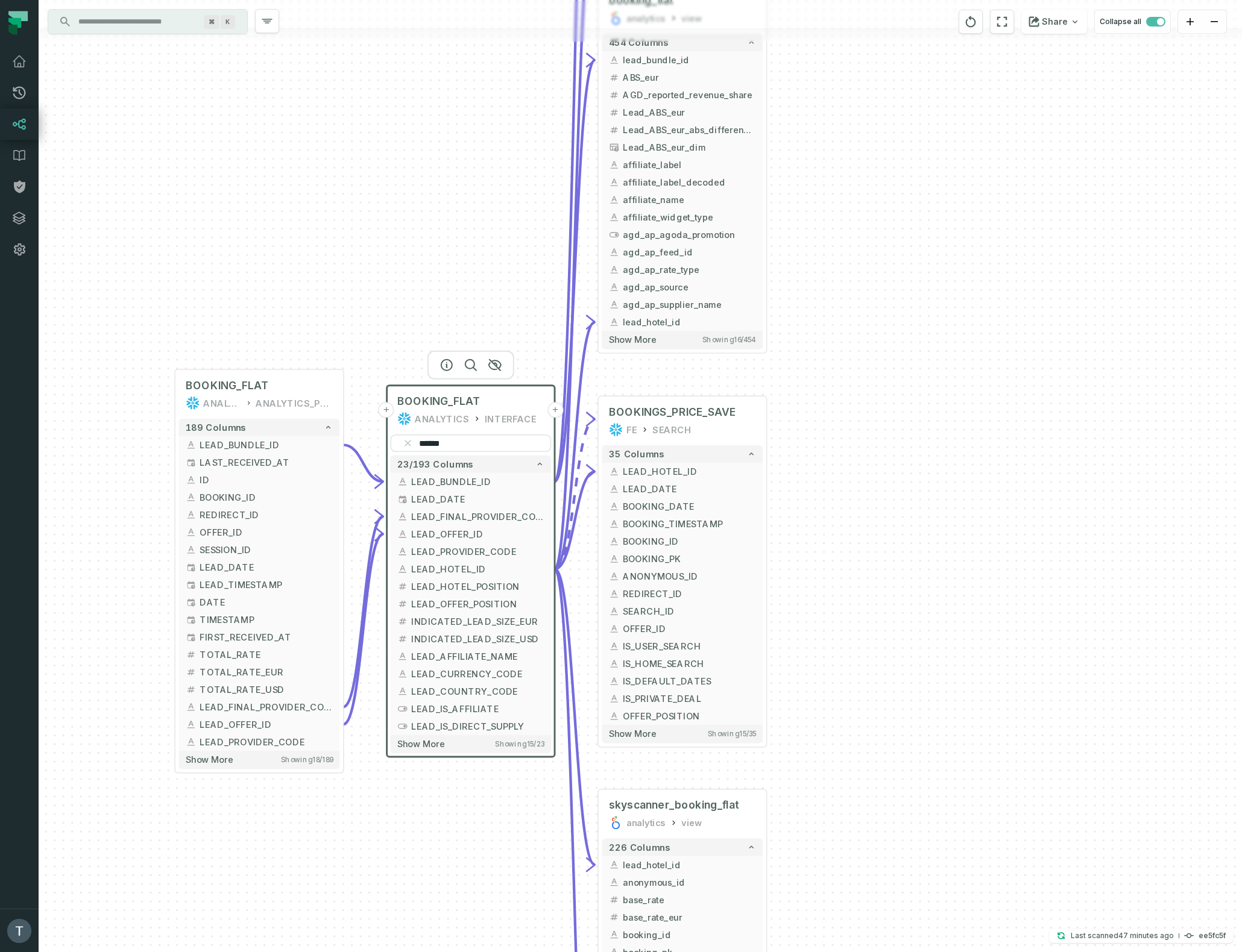
drag, startPoint x: 919, startPoint y: 333, endPoint x: 919, endPoint y: 405, distance: 72.0
click at [919, 405] on div "+ BOOKINGS_PRICE_SAVE FE SEARCH + 35 columns - LEAD_HOTEL_ID + + LEAD_DATE + + …" at bounding box center [639, 476] width 1203 height 952
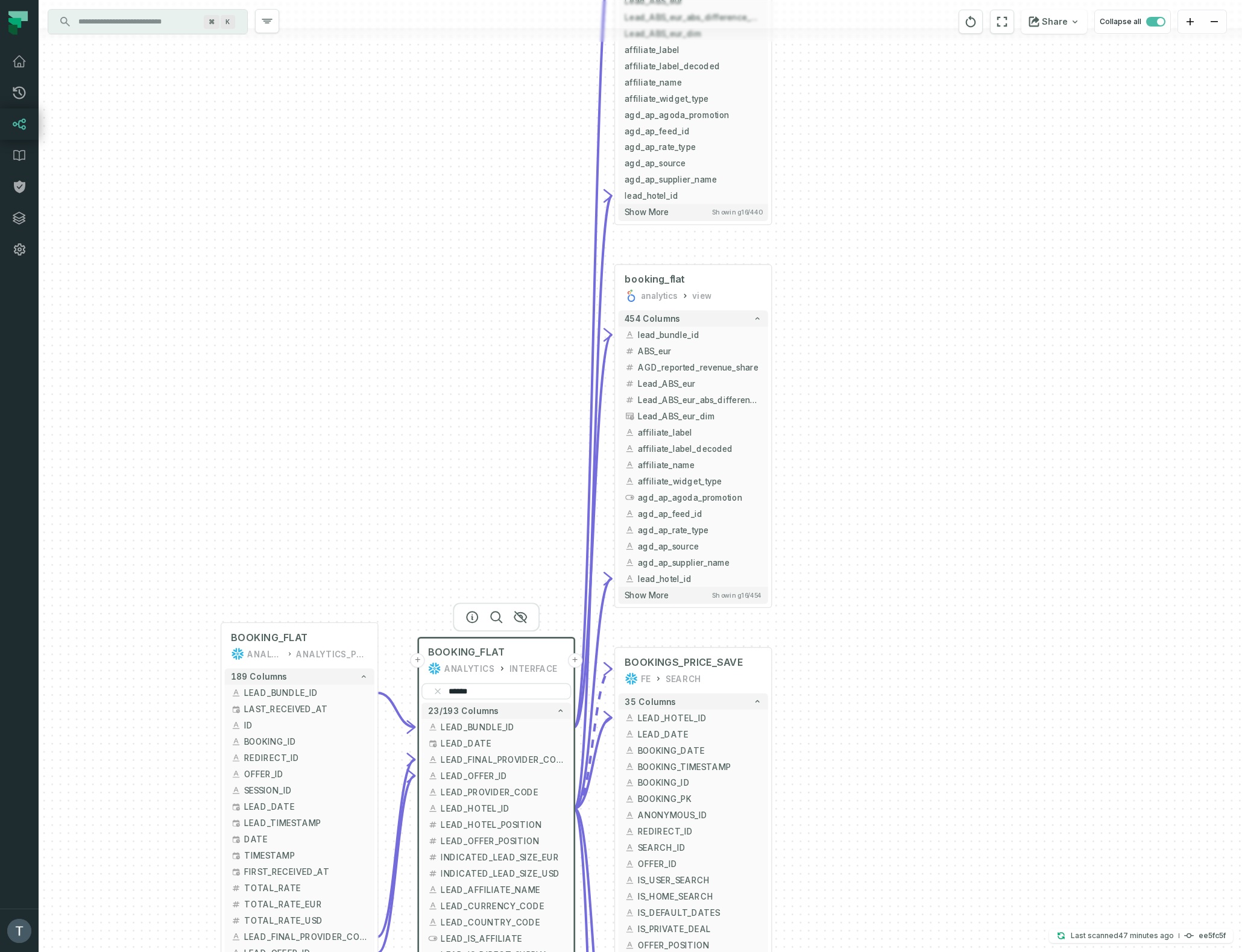
drag, startPoint x: 898, startPoint y: 279, endPoint x: 896, endPoint y: 517, distance: 238.0
click at [896, 520] on div "+ BOOKINGS_PRICE_SAVE FE SEARCH + 35 columns - LEAD_HOTEL_ID + + LEAD_DATE + + …" at bounding box center [639, 476] width 1203 height 952
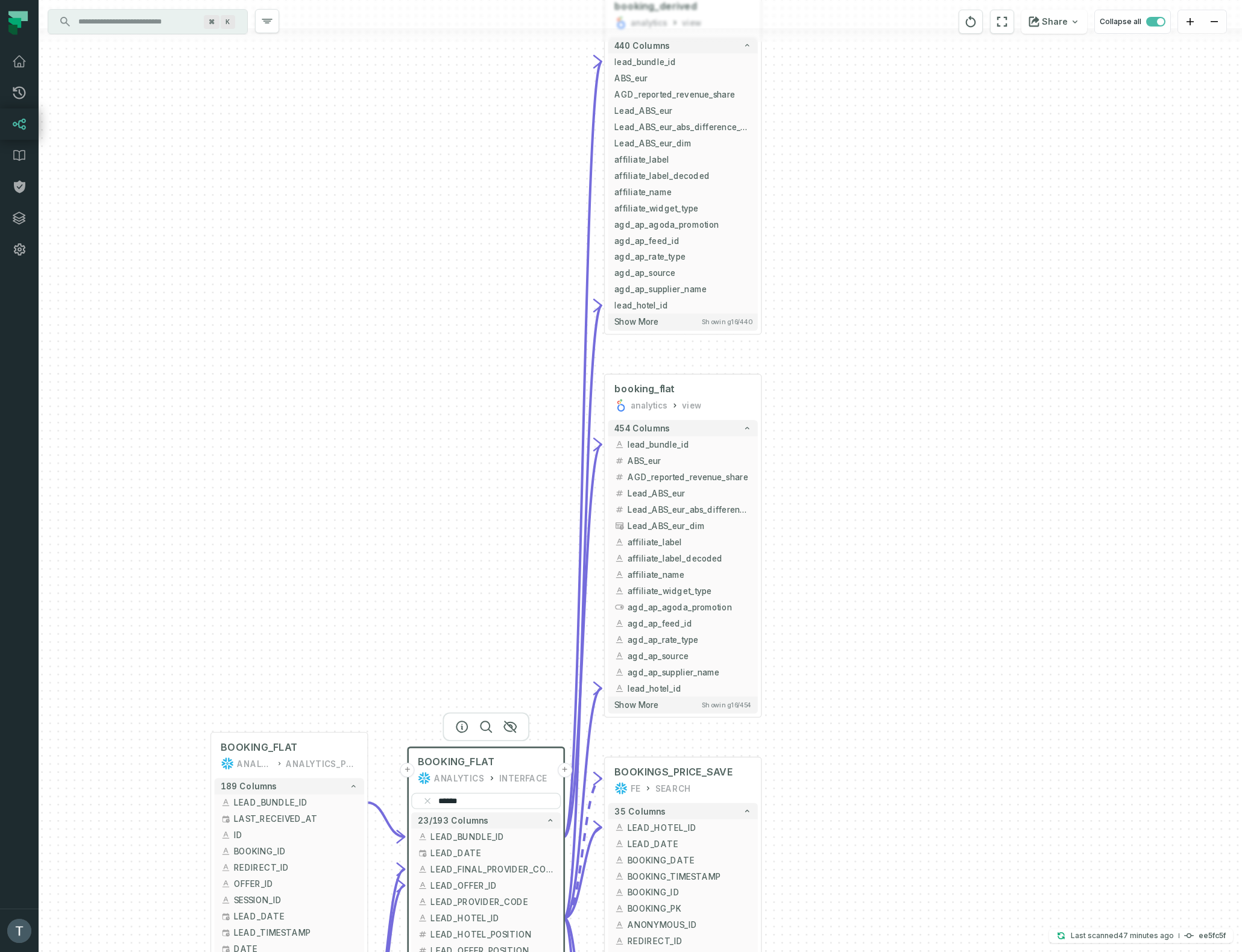
drag, startPoint x: 900, startPoint y: 250, endPoint x: 892, endPoint y: 389, distance: 139.2
click at [892, 389] on div "+ BOOKINGS_PRICE_SAVE FE SEARCH + 35 columns - LEAD_HOTEL_ID + + LEAD_DATE + + …" at bounding box center [639, 476] width 1203 height 952
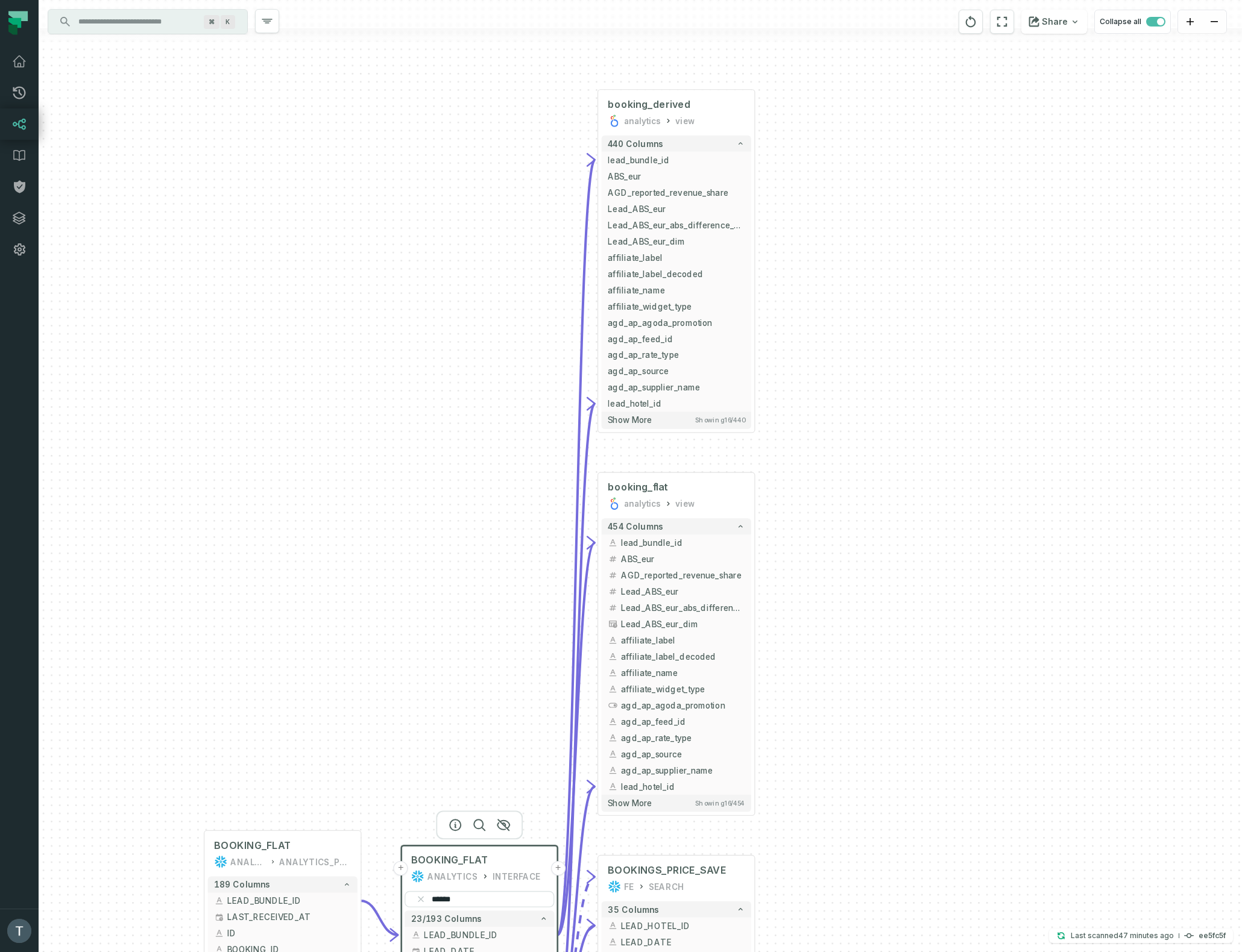
drag, startPoint x: 901, startPoint y: 308, endPoint x: 874, endPoint y: 92, distance: 217.7
click at [874, 92] on div "+ BOOKINGS_PRICE_SAVE FE SEARCH + 35 columns - LEAD_HOTEL_ID + + LEAD_DATE + + …" at bounding box center [639, 476] width 1203 height 952
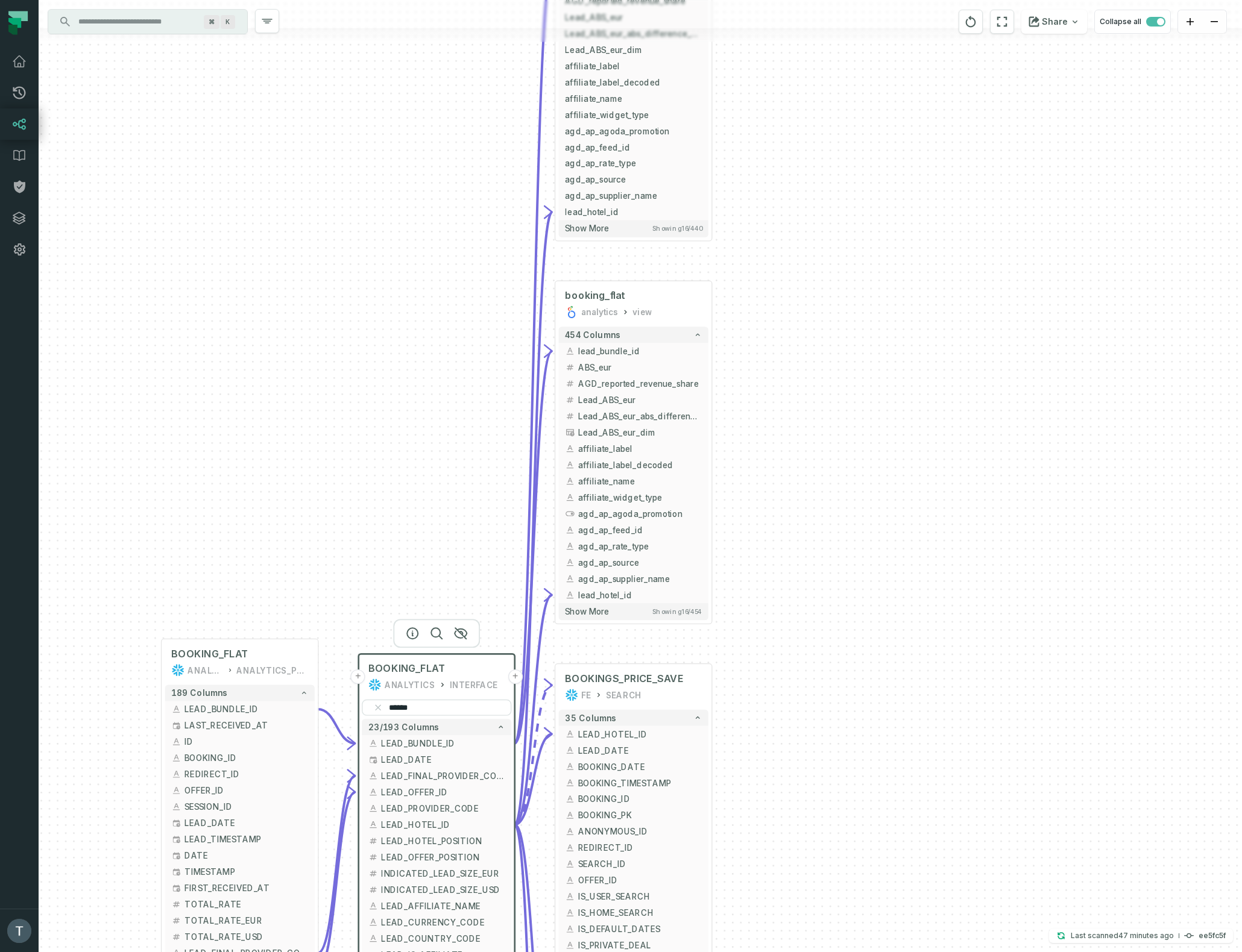
drag, startPoint x: 869, startPoint y: 141, endPoint x: 855, endPoint y: 110, distance: 34.0
click at [855, 110] on div "+ BOOKINGS_PRICE_SAVE FE SEARCH + 35 columns - LEAD_HOTEL_ID + + LEAD_DATE + + …" at bounding box center [639, 476] width 1203 height 952
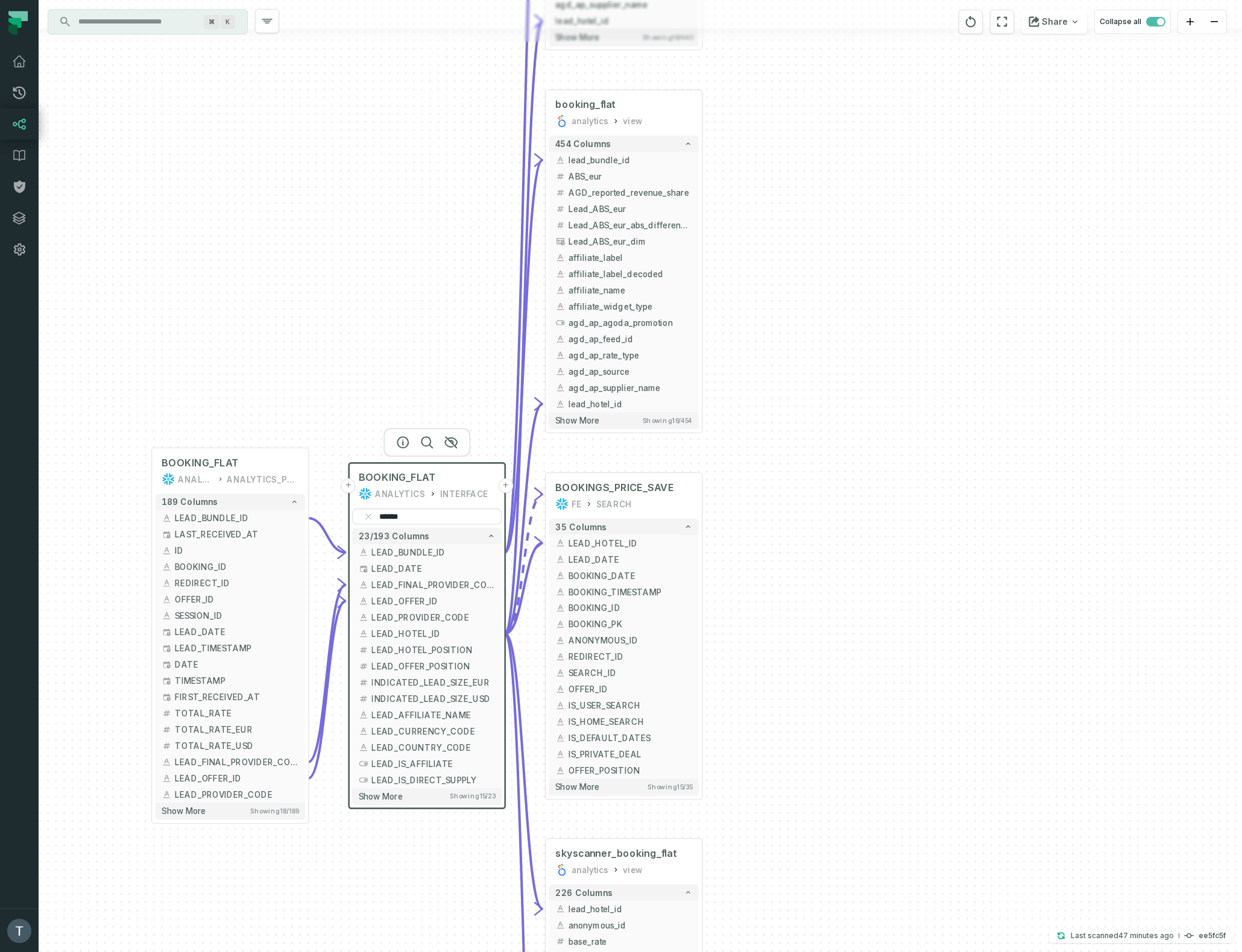
drag, startPoint x: 870, startPoint y: 335, endPoint x: 861, endPoint y: 165, distance: 170.2
click at [861, 165] on div "+ BOOKINGS_PRICE_SAVE FE SEARCH + 35 columns - LEAD_HOTEL_ID + + LEAD_DATE + + …" at bounding box center [639, 476] width 1203 height 952
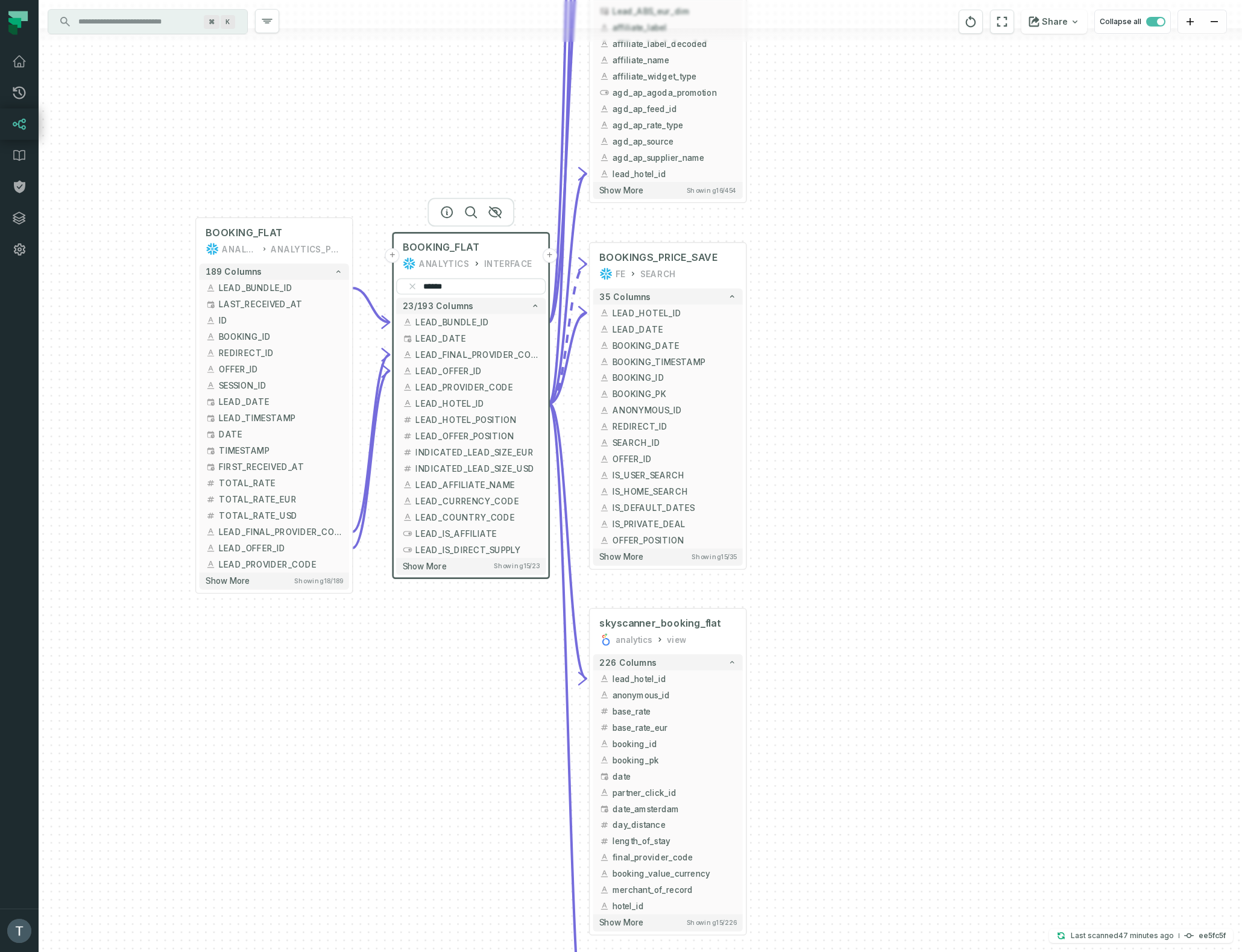
drag, startPoint x: 840, startPoint y: 402, endPoint x: 884, endPoint y: 173, distance: 233.2
click at [884, 173] on div "+ BOOKINGS_PRICE_SAVE FE SEARCH + 35 columns - LEAD_HOTEL_ID + + LEAD_DATE + + …" at bounding box center [639, 476] width 1203 height 952
click at [549, 405] on button "-" at bounding box center [550, 403] width 15 height 15
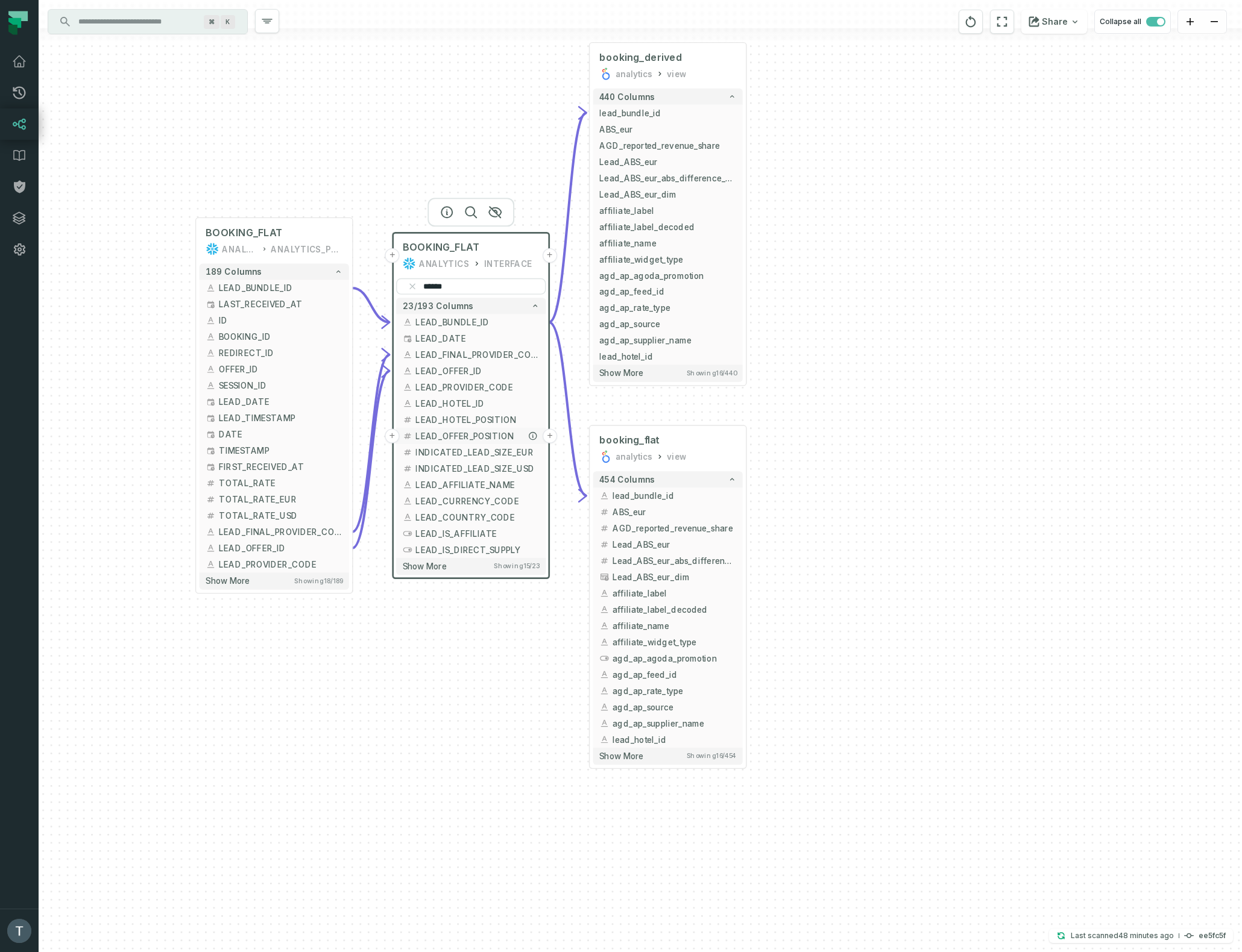
click at [550, 437] on button "+" at bounding box center [550, 436] width 15 height 15
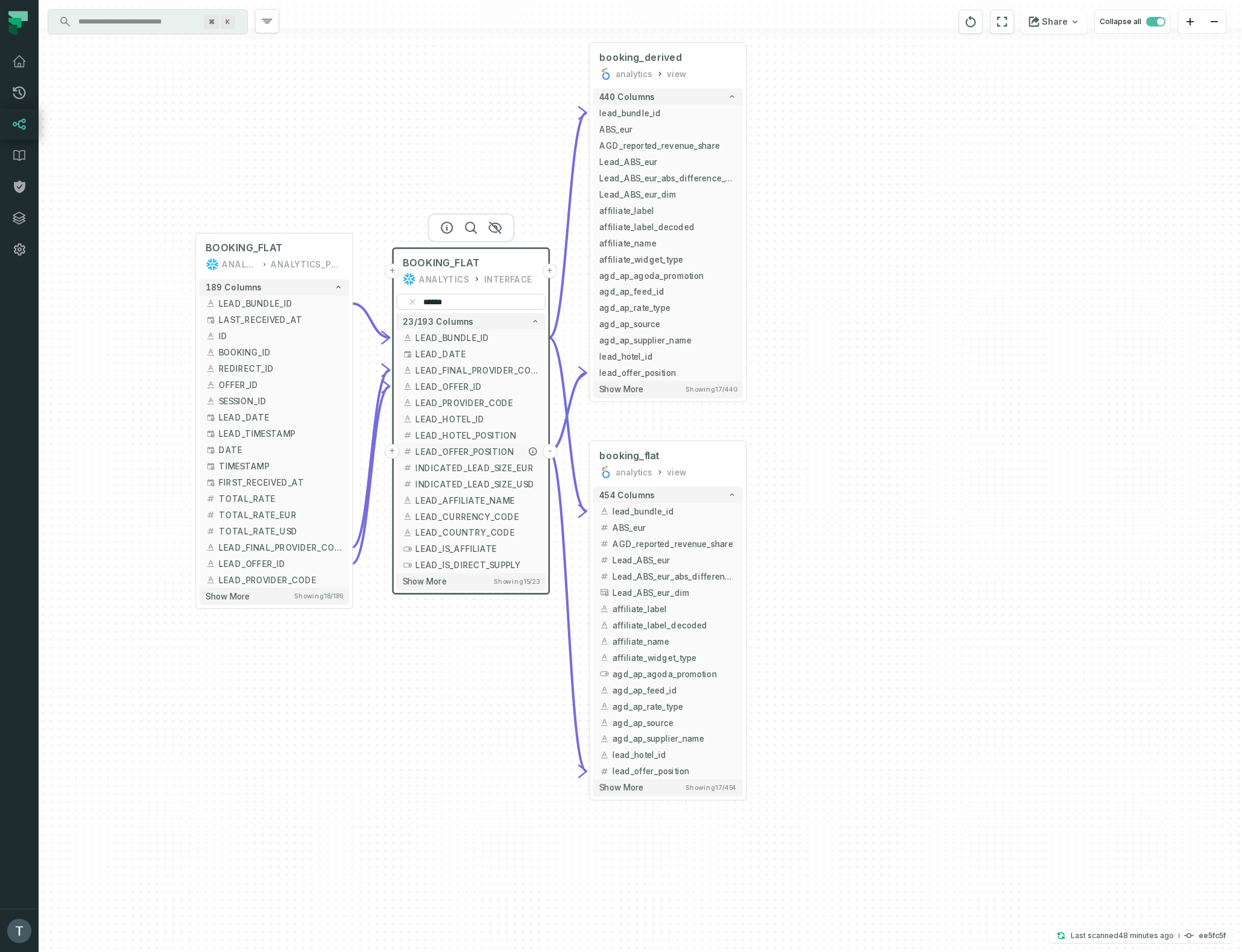
click at [485, 453] on span "LEAD_OFFER_POSITION" at bounding box center [477, 451] width 124 height 12
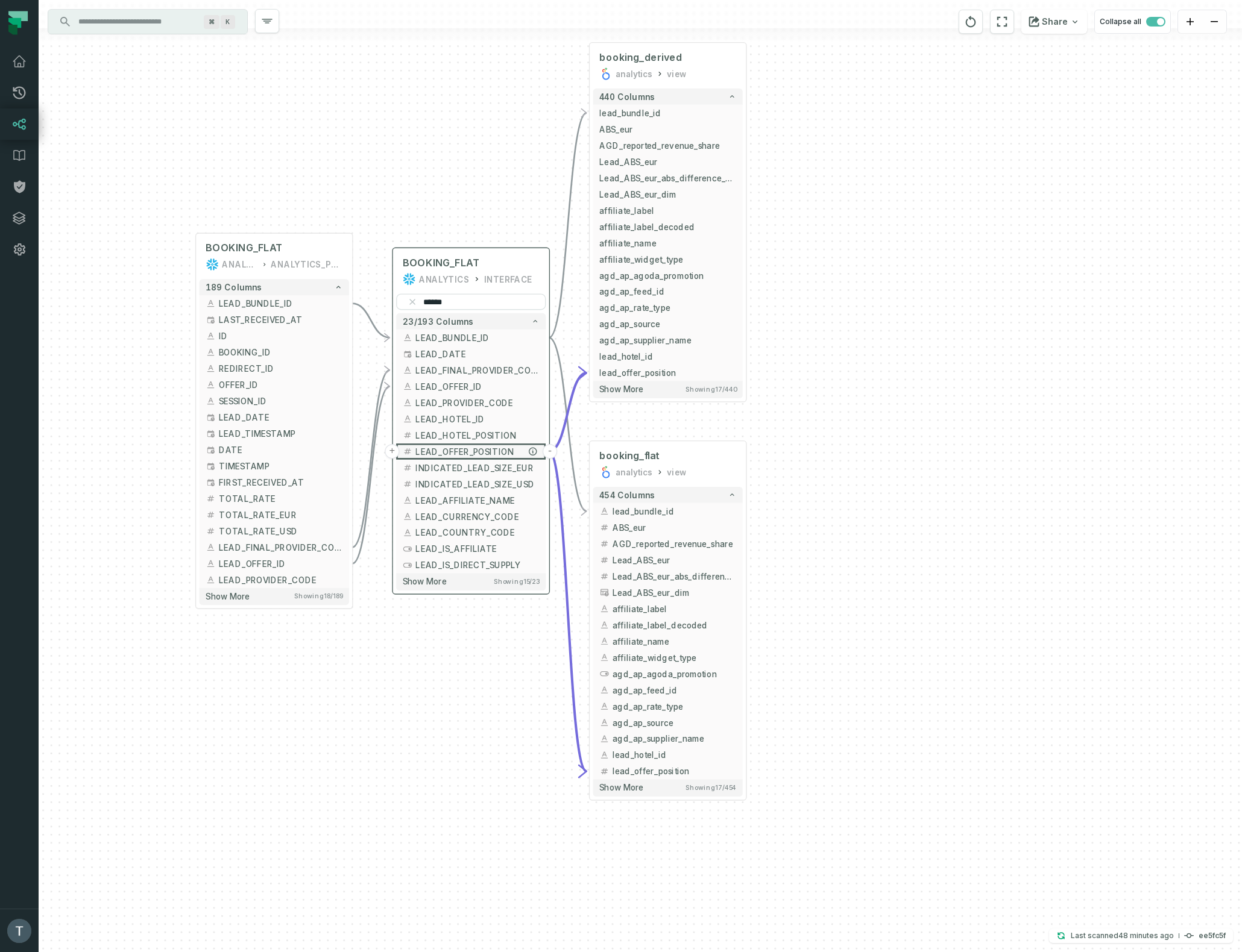
click at [485, 453] on span "LEAD_OFFER_POSITION" at bounding box center [477, 451] width 124 height 12
click at [485, 453] on span "LEAD_OFFER_POSITION" at bounding box center [477, 452] width 126 height 13
click at [533, 451] on icon "button" at bounding box center [533, 451] width 7 height 7
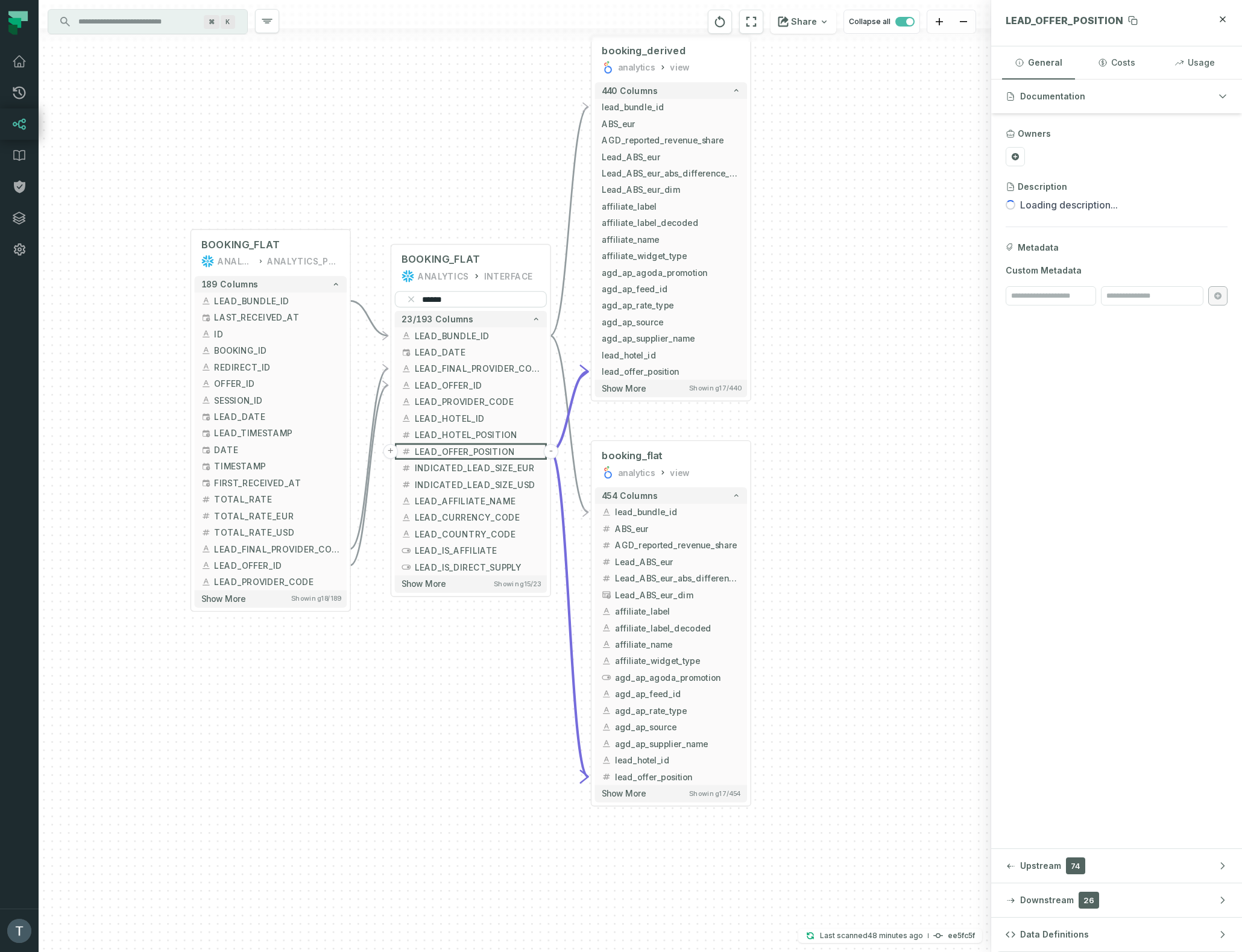
click at [1061, 15] on span "LEAD_OFFER_POSITION" at bounding box center [1064, 20] width 117 height 12
copy aside "LEAD_OFFER_POSITION General Costs Usage"
click at [891, 227] on div "+ BOOKING_FLAT ANALYTICS ANALYTICS_PROD + 189 columns + LEAD_BUNDLE_ID + + LAST…" at bounding box center [514, 476] width 952 height 952
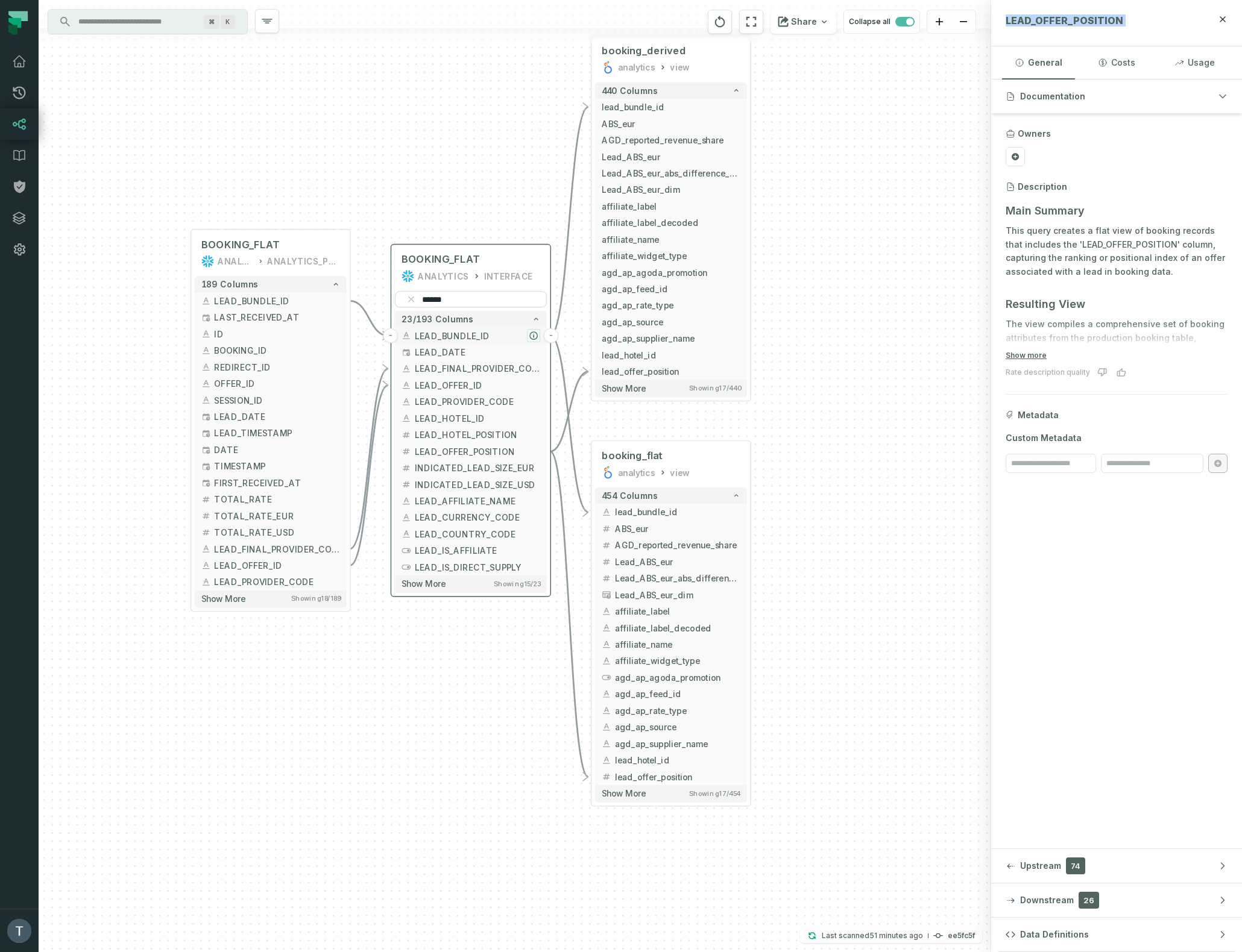
click at [534, 337] on icon "button" at bounding box center [533, 336] width 7 height 7
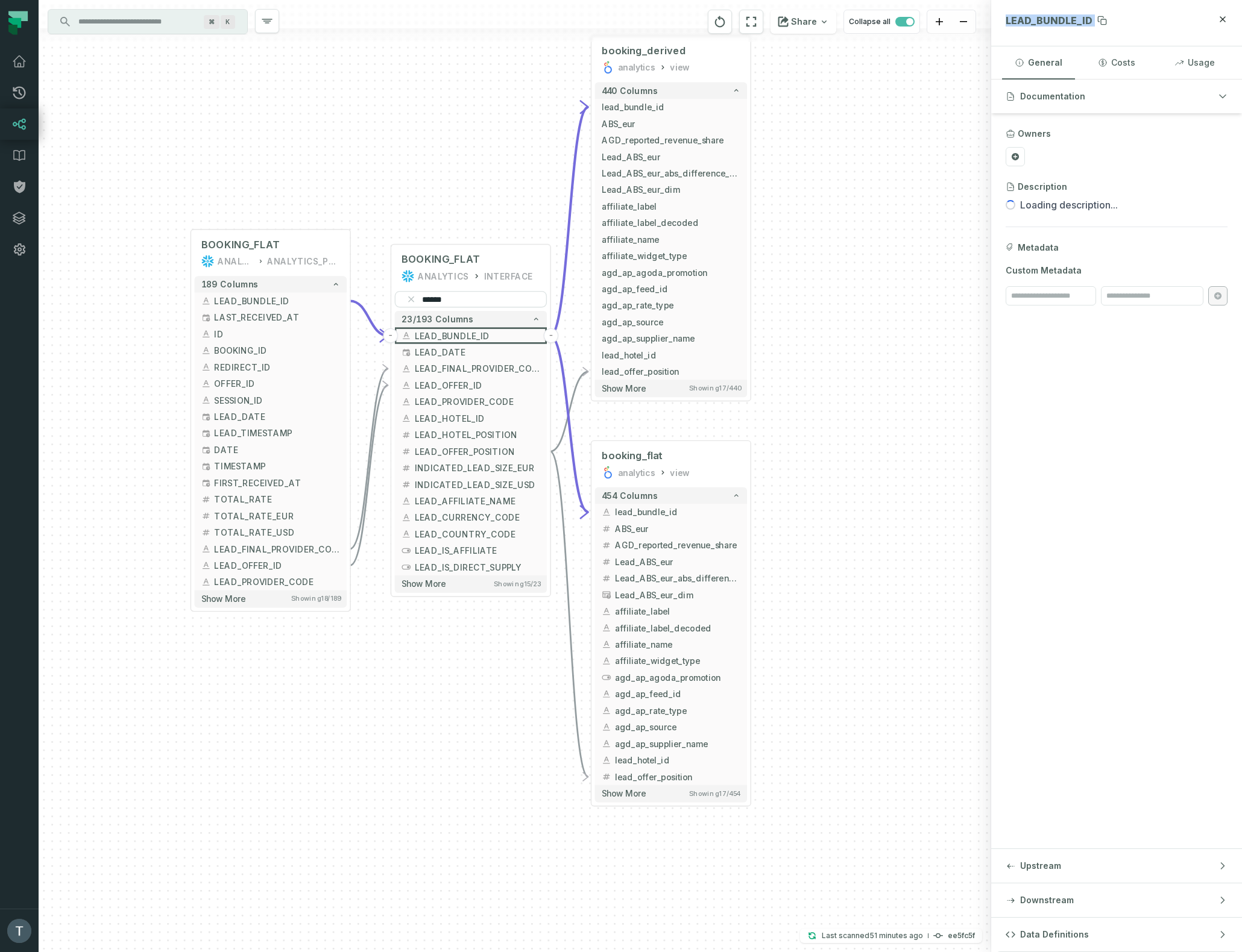
click at [1073, 20] on span "LEAD_BUNDLE_ID" at bounding box center [1048, 20] width 87 height 12
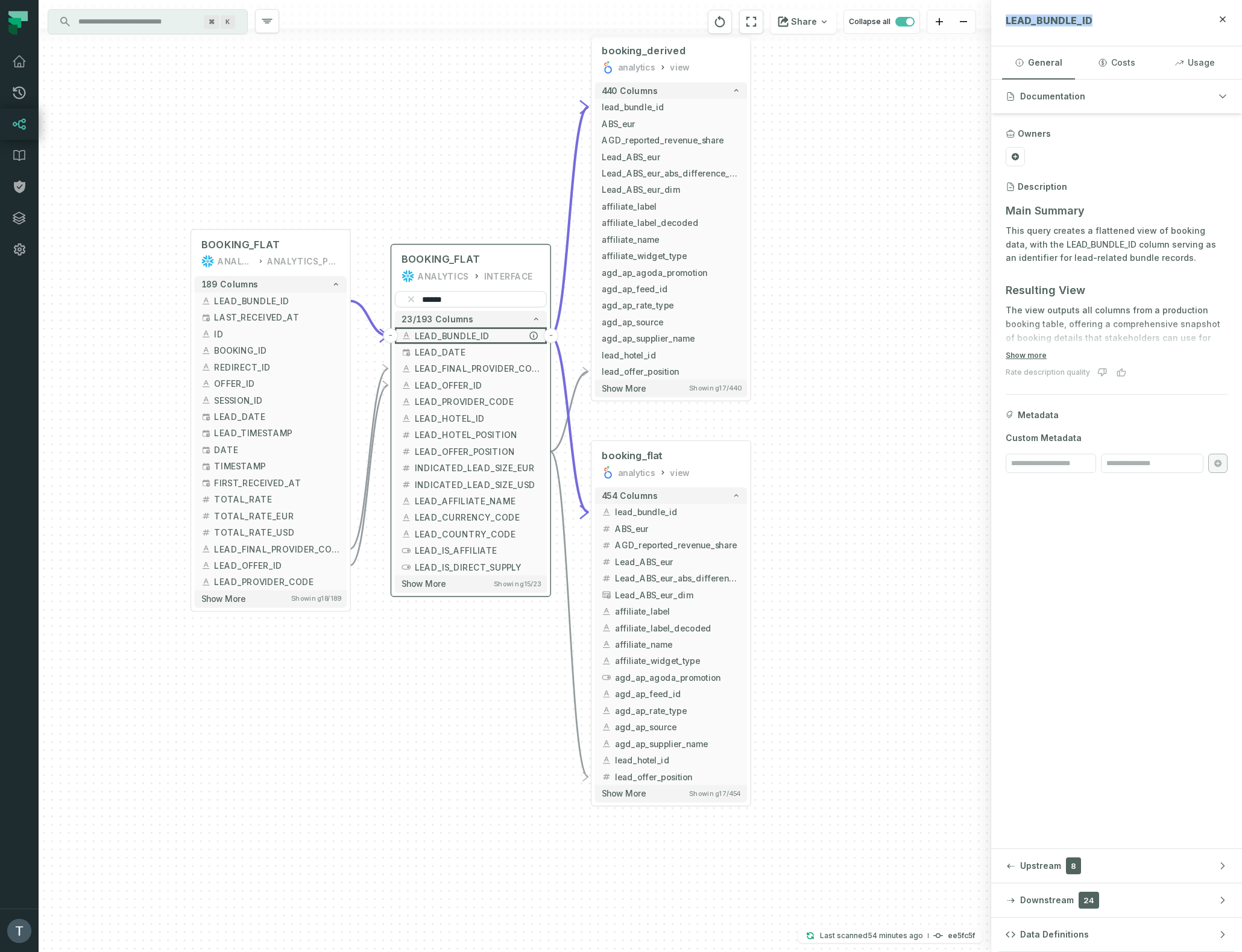
click at [552, 336] on button "-" at bounding box center [551, 336] width 15 height 15
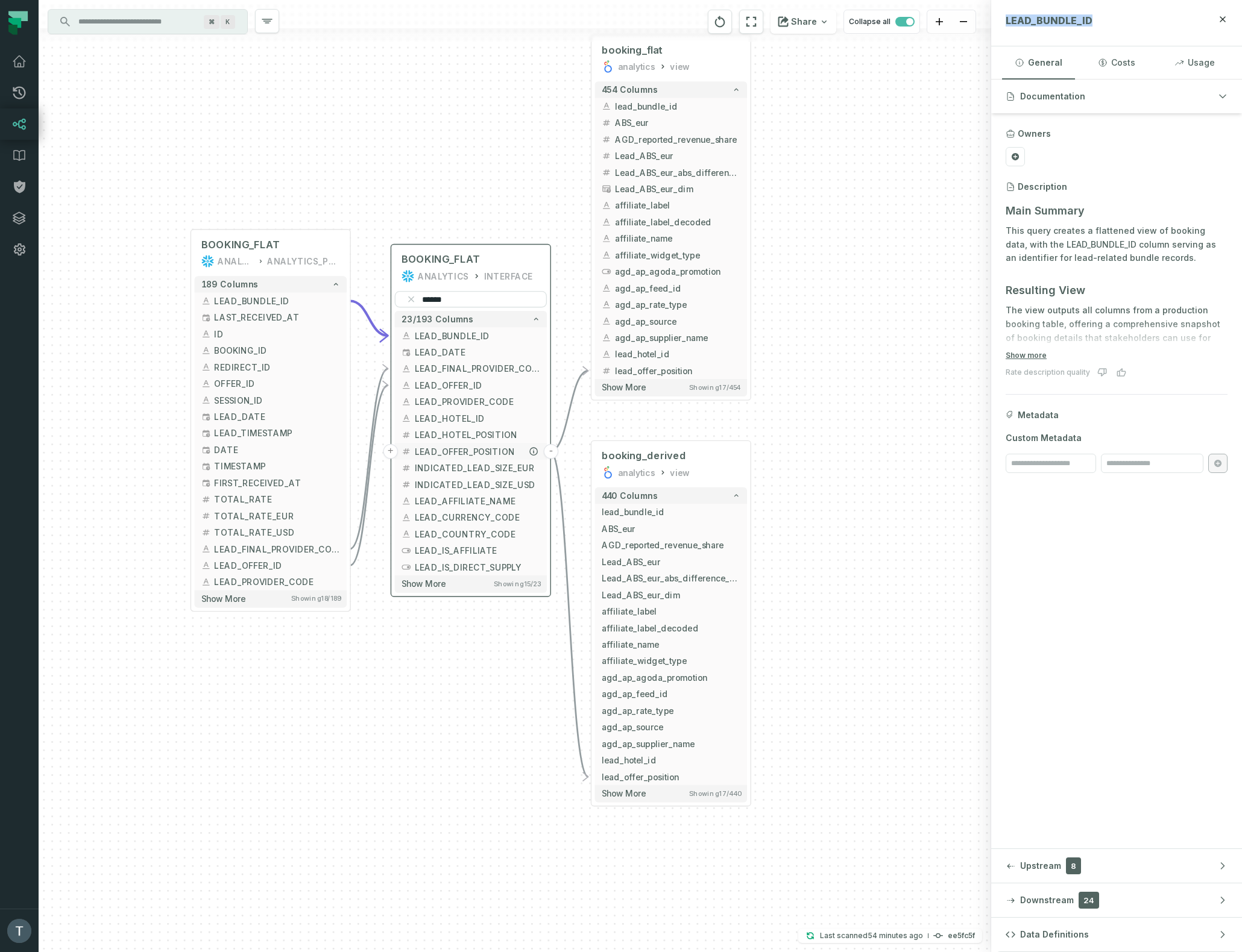
click at [551, 451] on button "-" at bounding box center [551, 451] width 15 height 15
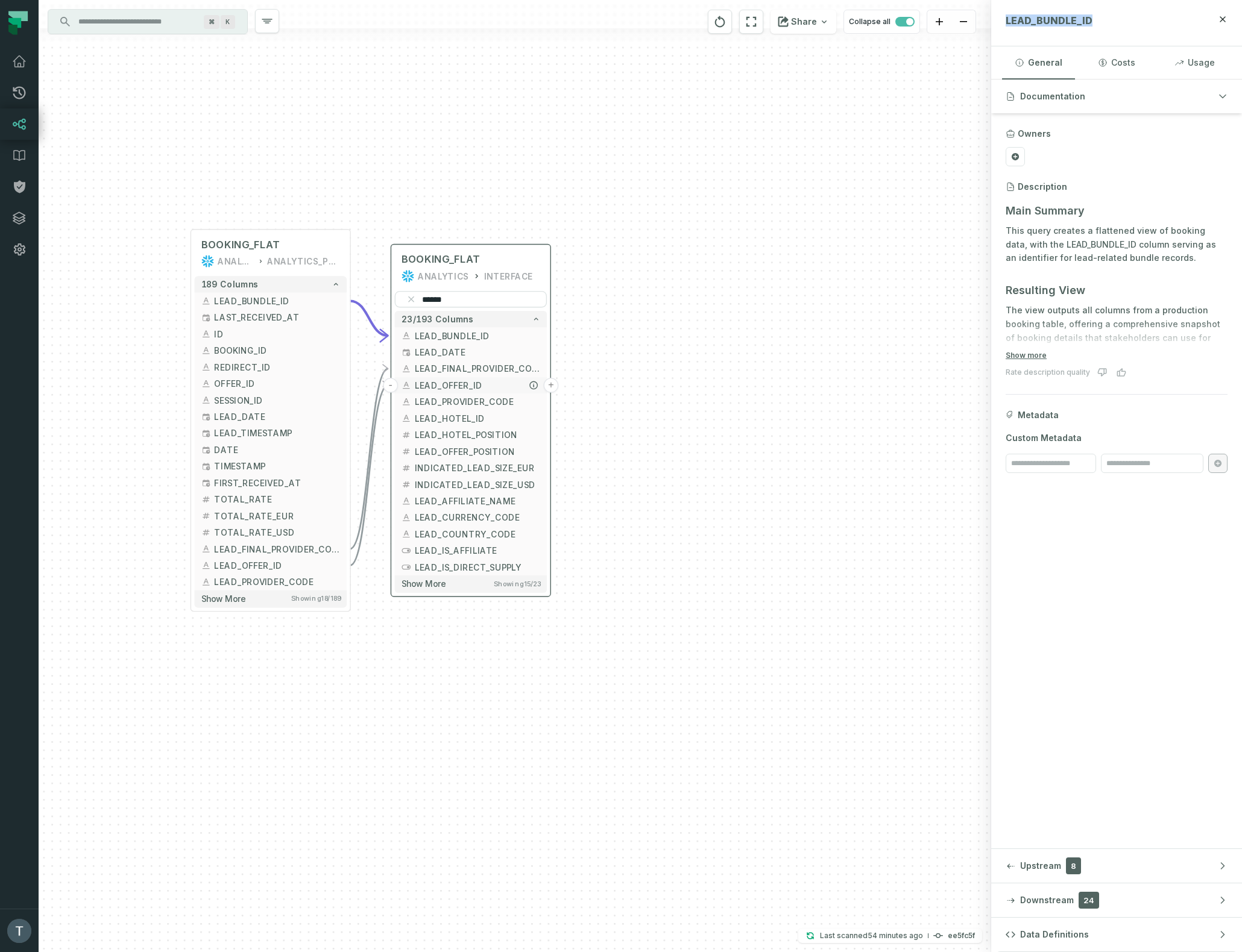
click at [551, 386] on button "+" at bounding box center [551, 385] width 15 height 15
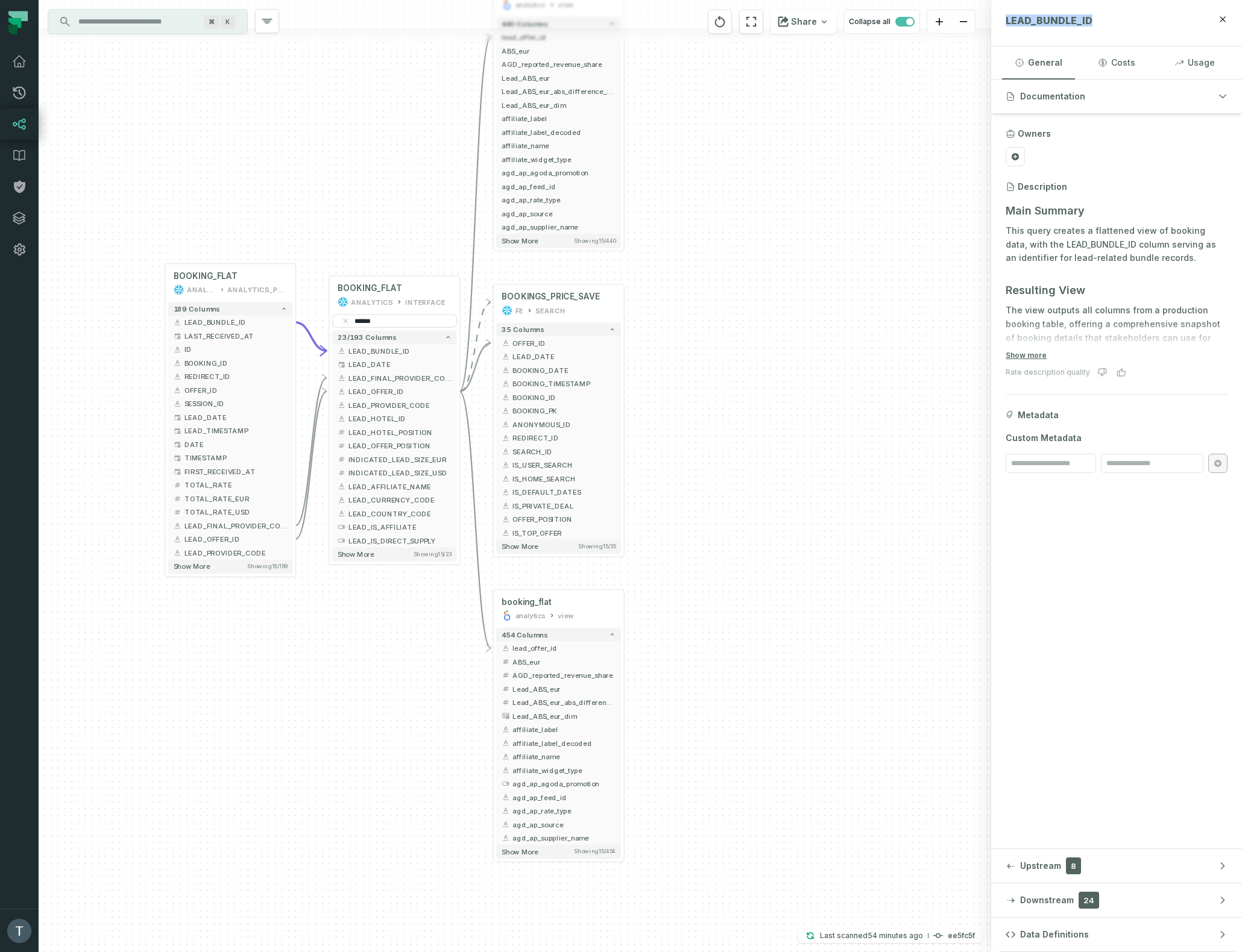
drag, startPoint x: 833, startPoint y: 553, endPoint x: 775, endPoint y: 148, distance: 409.1
click at [775, 148] on div "+ booking_derived analytics view + 440 columns - lead_offer_id + ABS_eur + AGD_…" at bounding box center [514, 476] width 952 height 952
click at [625, 648] on button "+" at bounding box center [624, 647] width 12 height 12
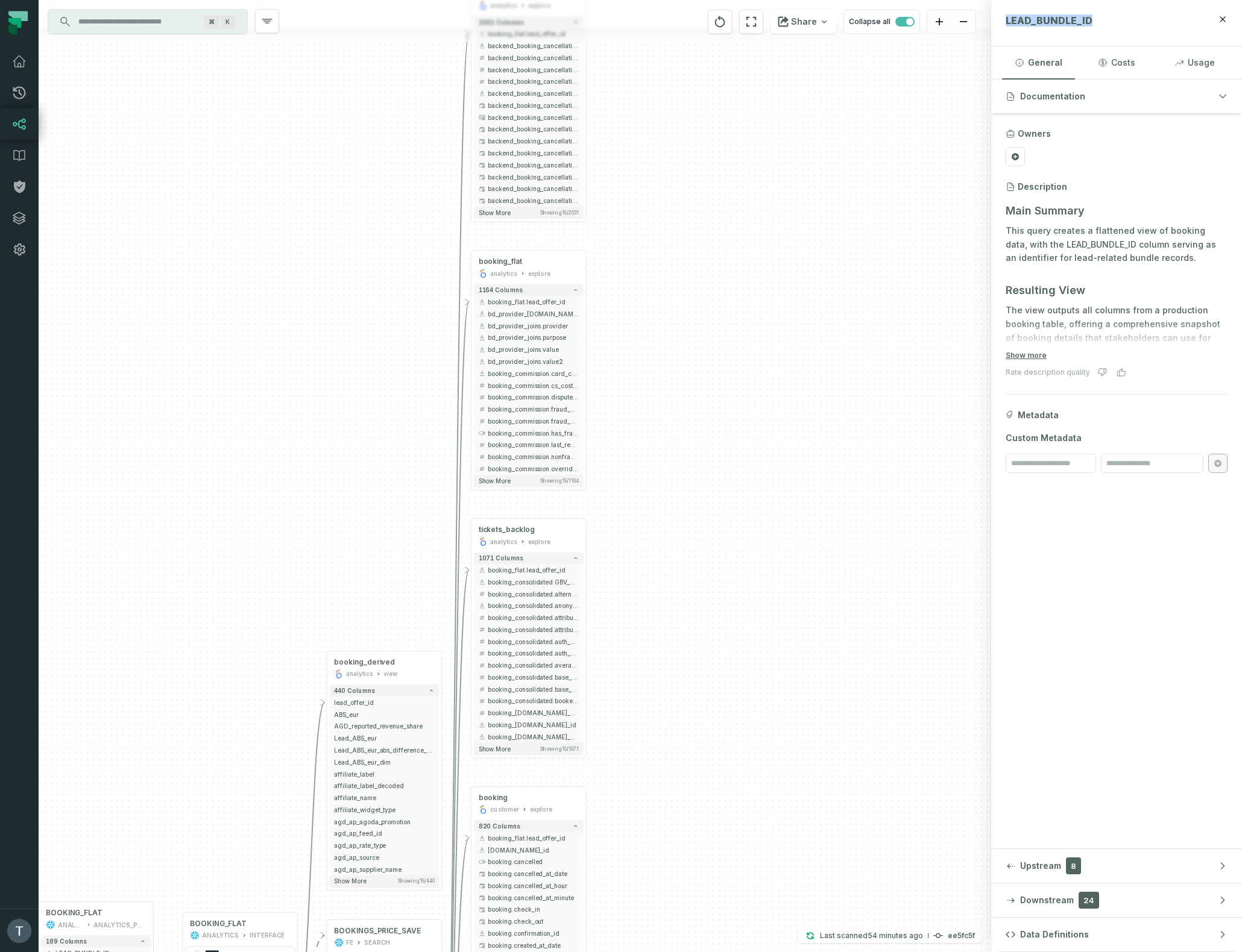
drag, startPoint x: 739, startPoint y: 601, endPoint x: 726, endPoint y: 560, distance: 43.0
click at [732, 477] on div "+ fht_funnel_user_actions analytics explore + 2031 columns - booking_flat.lead_…" at bounding box center [514, 476] width 952 height 952
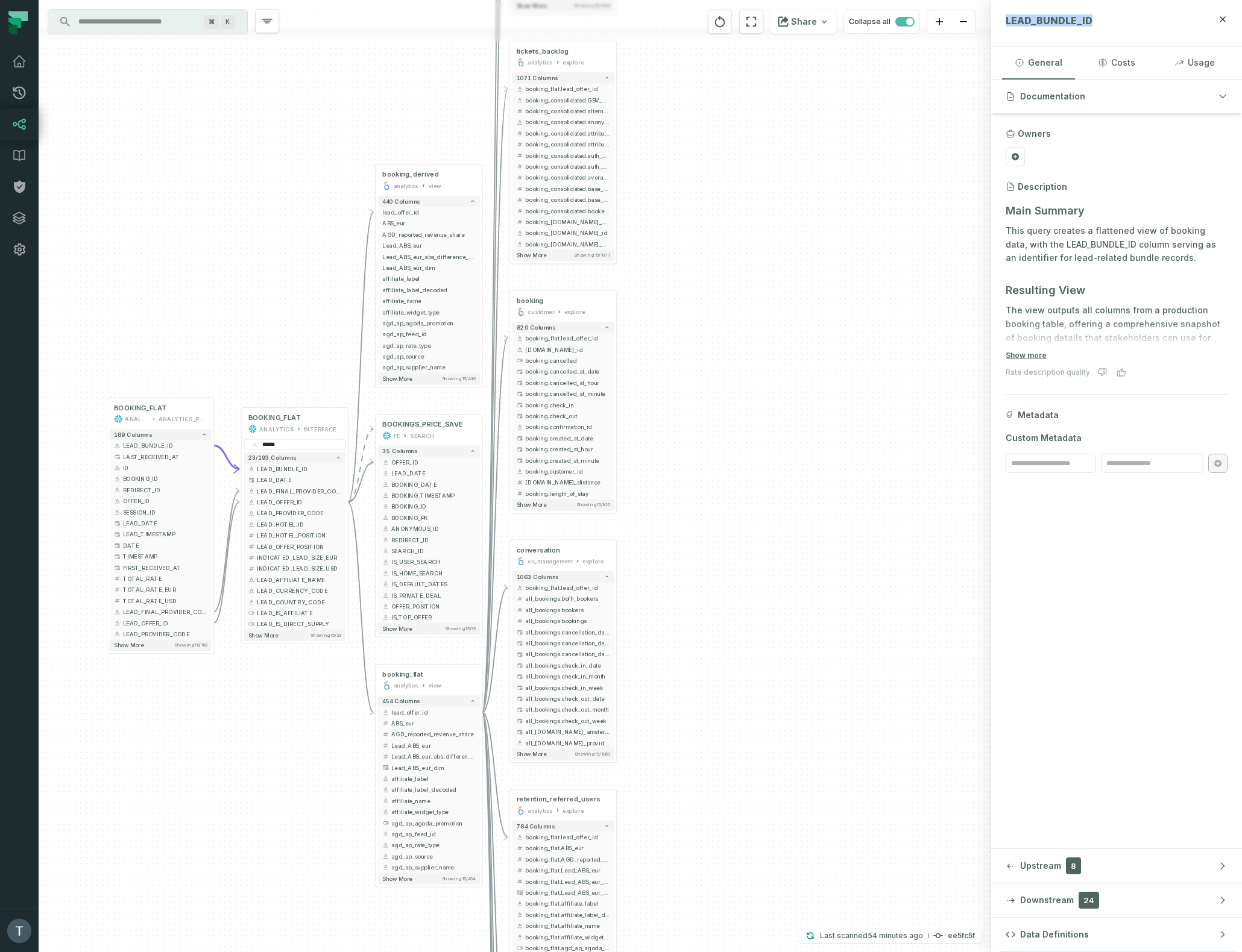
drag, startPoint x: 751, startPoint y: 713, endPoint x: 771, endPoint y: 230, distance: 483.4
click at [771, 230] on div "+ fht_funnel_user_actions analytics explore + 2031 columns - booking_flat.lead_…" at bounding box center [514, 476] width 952 height 952
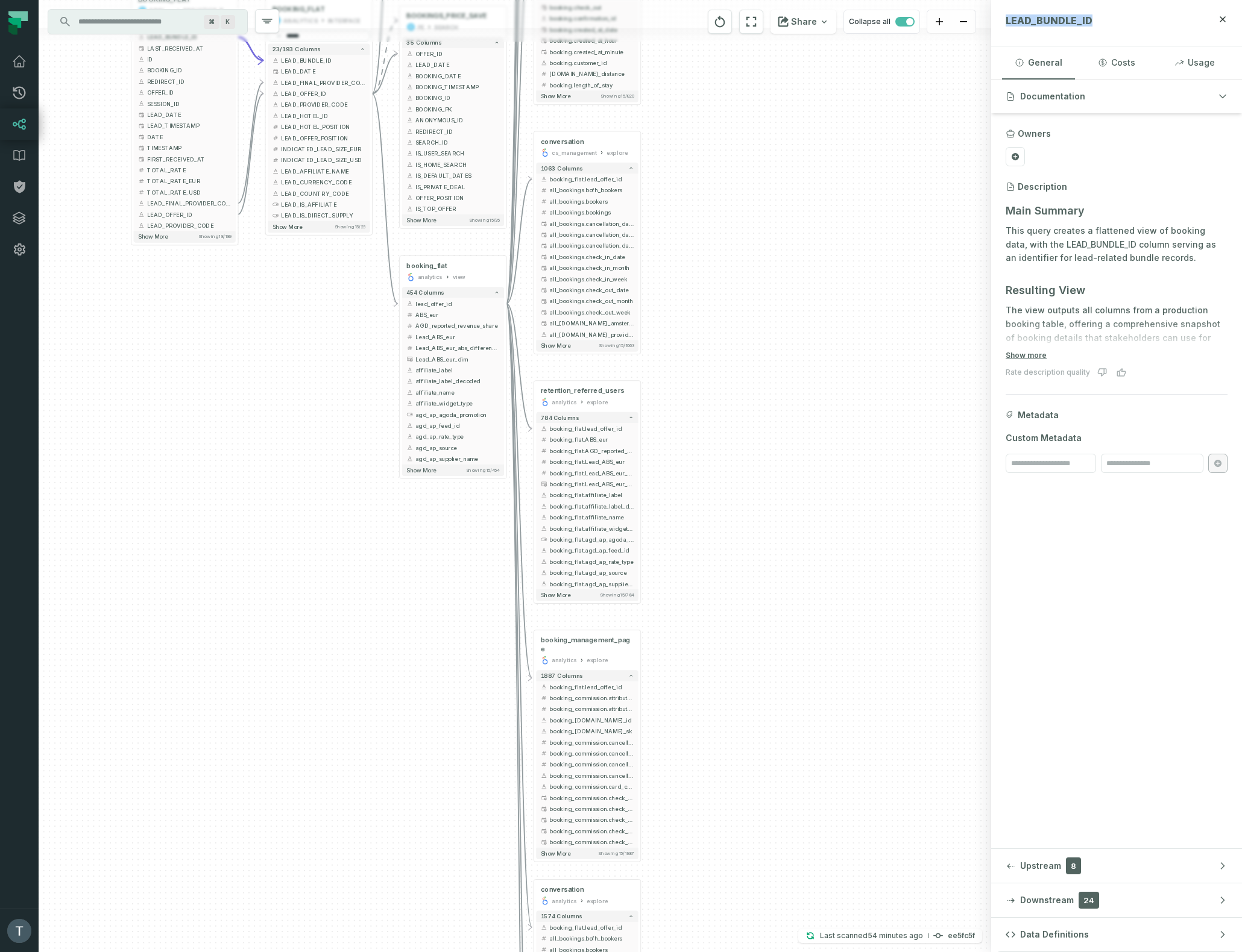
drag, startPoint x: 761, startPoint y: 689, endPoint x: 785, endPoint y: 280, distance: 409.7
click at [785, 280] on div "+ fht_funnel_user_actions analytics explore + 2031 columns - booking_flat.lead_…" at bounding box center [514, 476] width 952 height 952
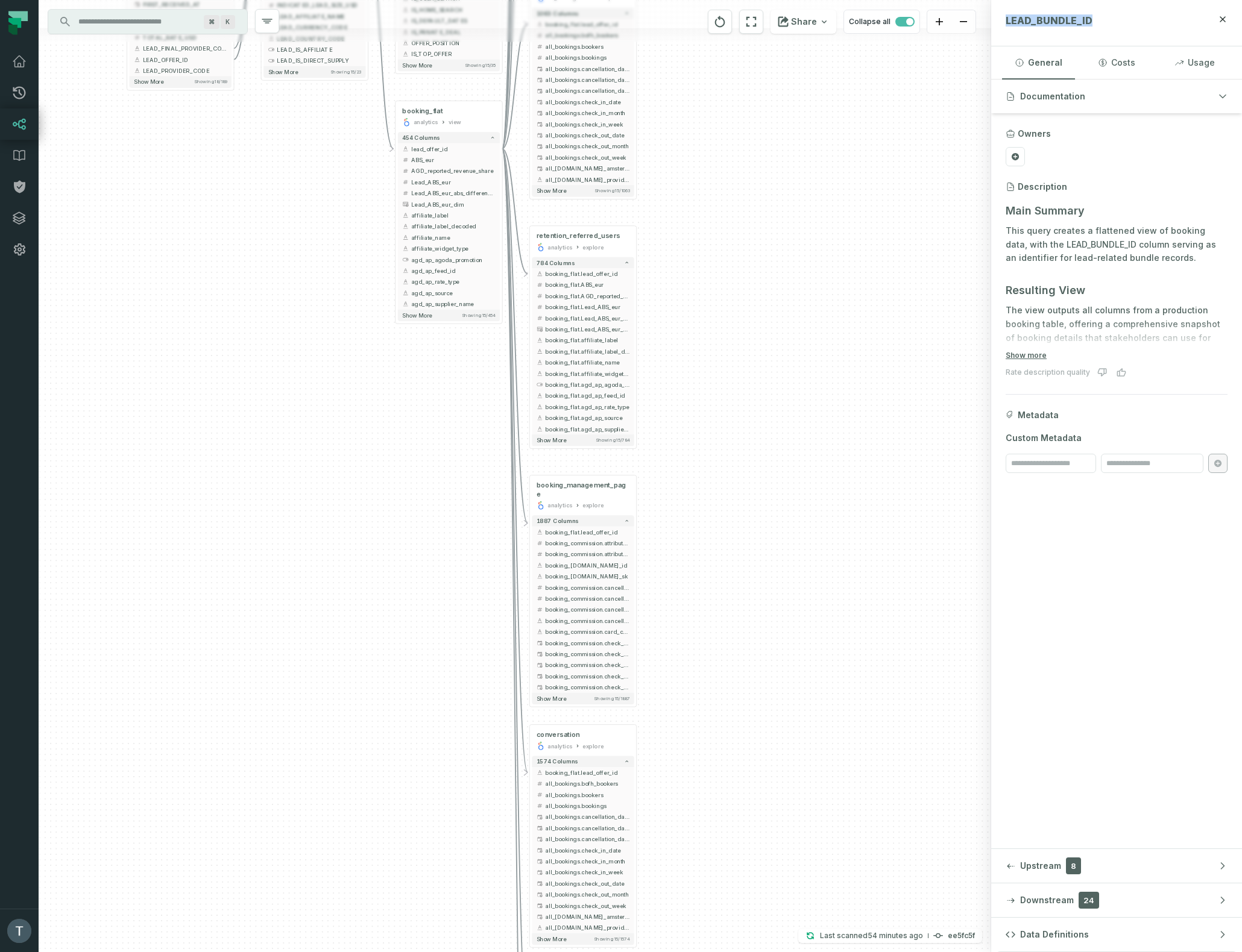
click at [768, 301] on div "+ fht_funnel_user_actions analytics explore + 2031 columns - booking_flat.lead_…" at bounding box center [514, 476] width 952 height 952
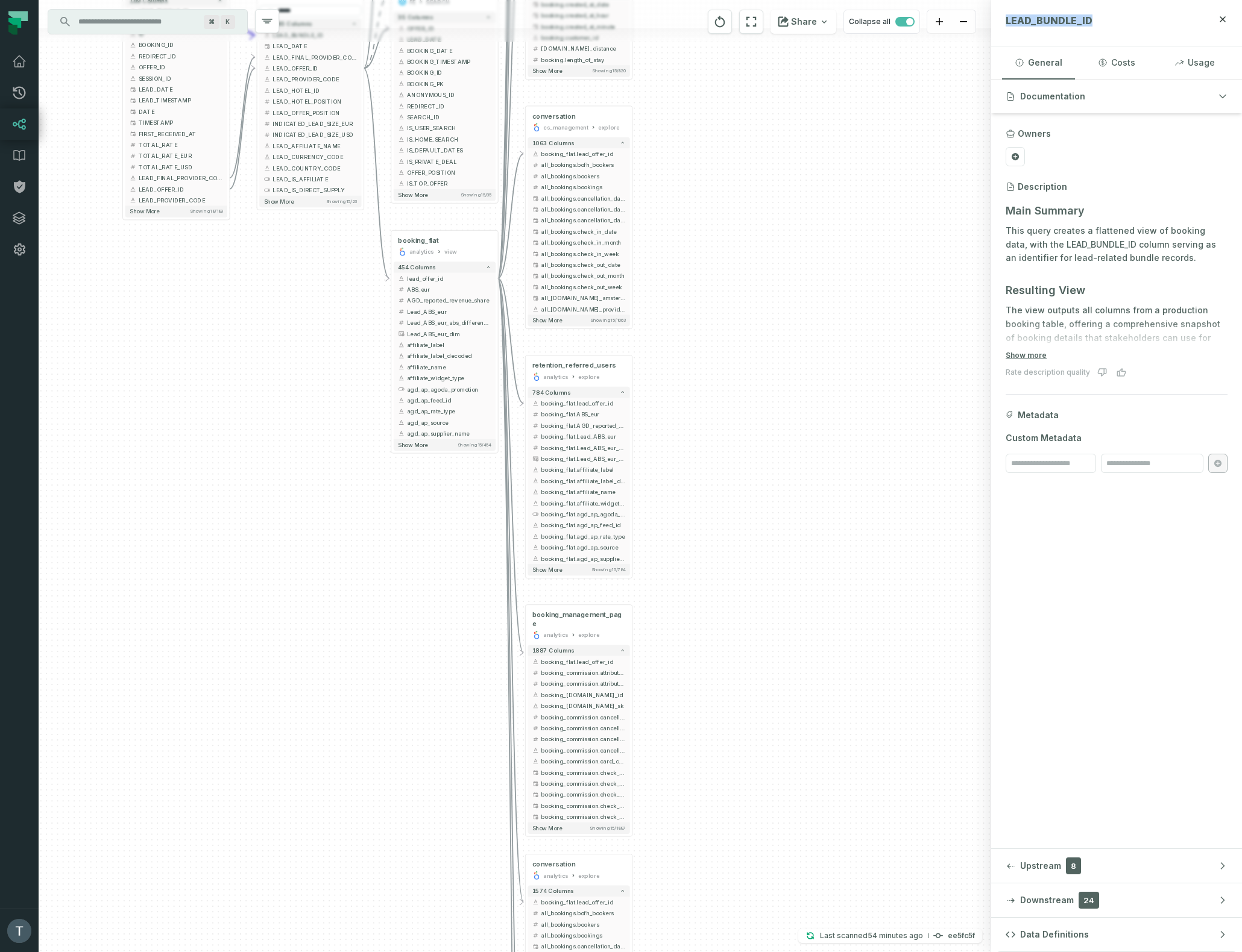
drag, startPoint x: 768, startPoint y: 301, endPoint x: 760, endPoint y: 425, distance: 124.3
click at [764, 609] on div "+ fht_funnel_user_actions analytics explore + 2031 columns - booking_flat.lead_…" at bounding box center [514, 476] width 952 height 952
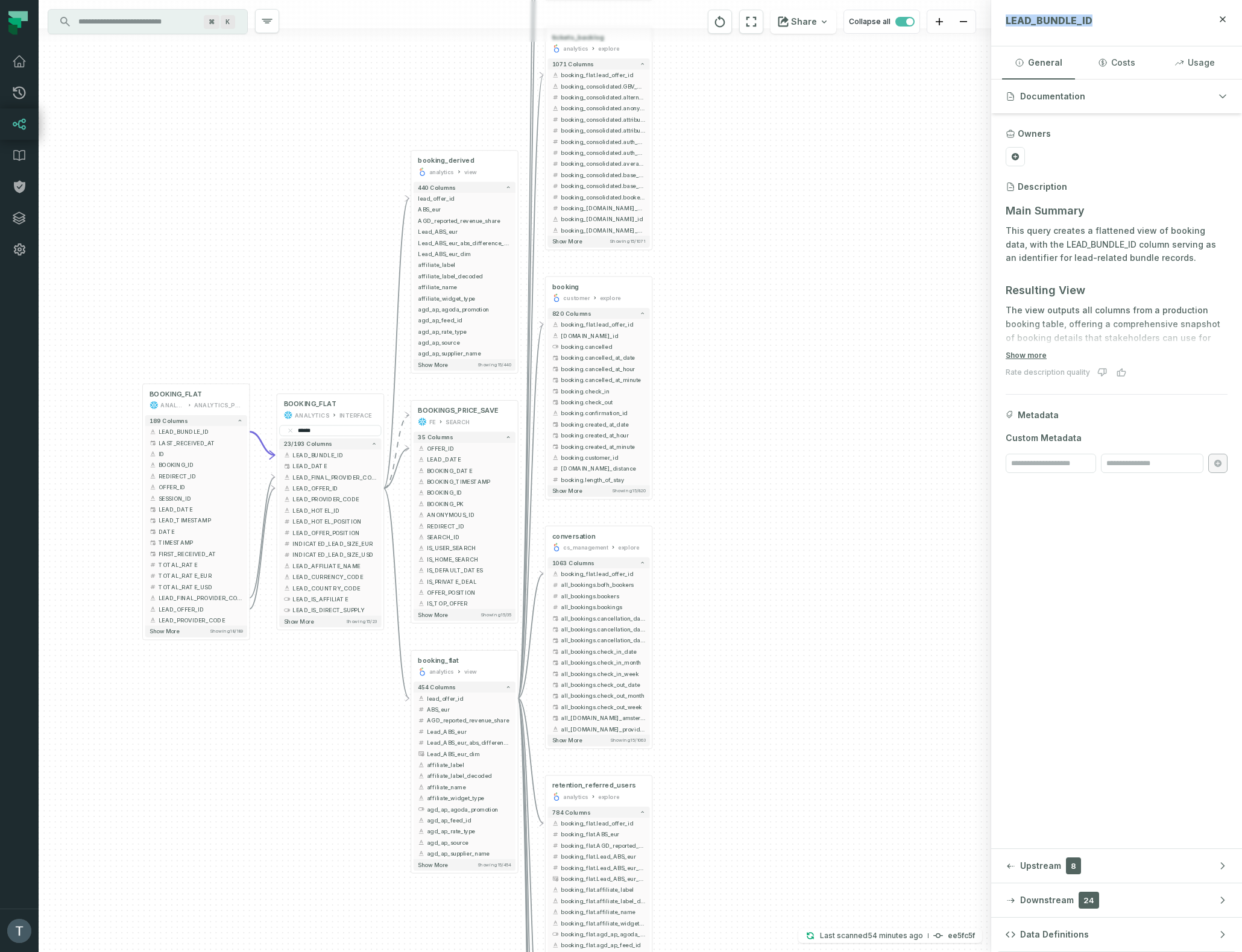
drag, startPoint x: 764, startPoint y: 498, endPoint x: 810, endPoint y: 530, distance: 56.0
click at [780, 656] on div "+ fht_funnel_user_actions analytics explore + 2031 columns - booking_flat.lead_…" at bounding box center [514, 476] width 952 height 952
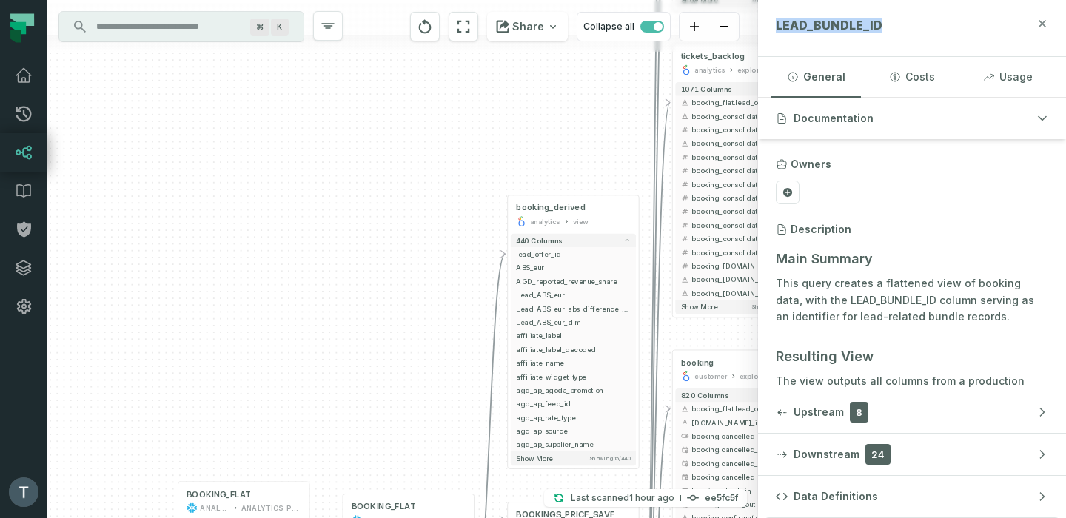
click at [1039, 24] on icon "button" at bounding box center [1042, 24] width 12 height 12
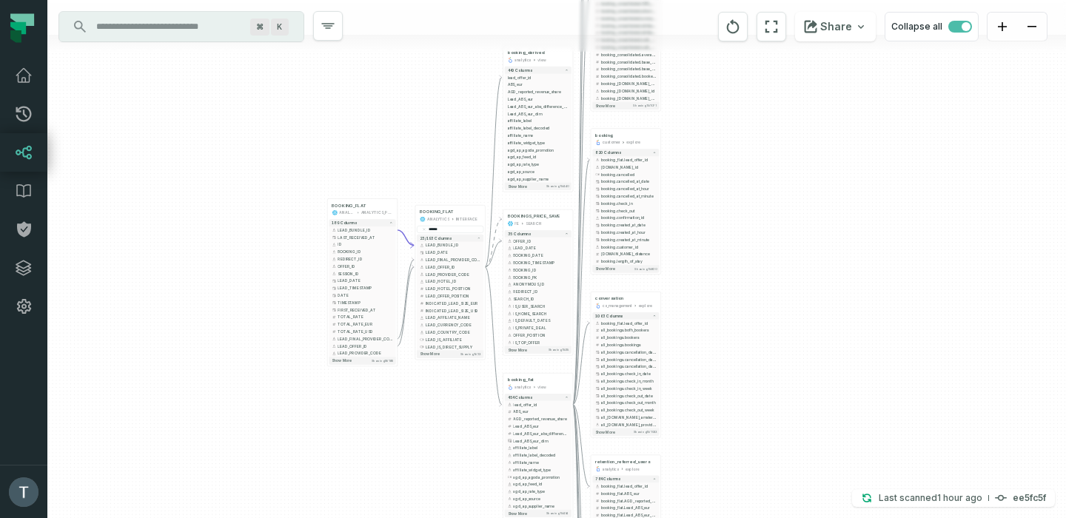
drag, startPoint x: 380, startPoint y: 302, endPoint x: 403, endPoint y: 121, distance: 182.0
click at [403, 121] on div "+ fht_funnel_user_actions analytics explore + 2031 columns - booking_flat.lead_…" at bounding box center [556, 259] width 1018 height 518
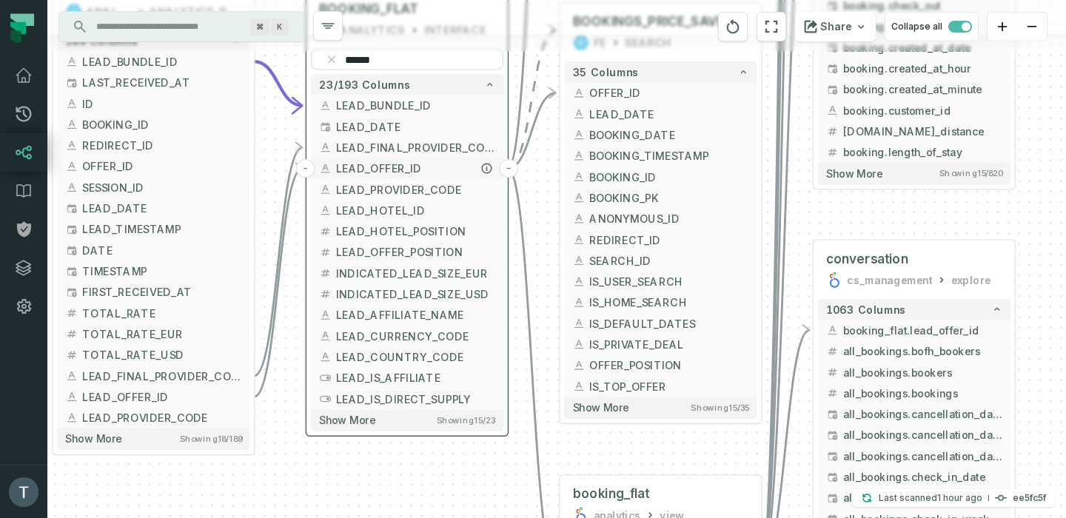
click at [509, 169] on button "-" at bounding box center [508, 168] width 19 height 19
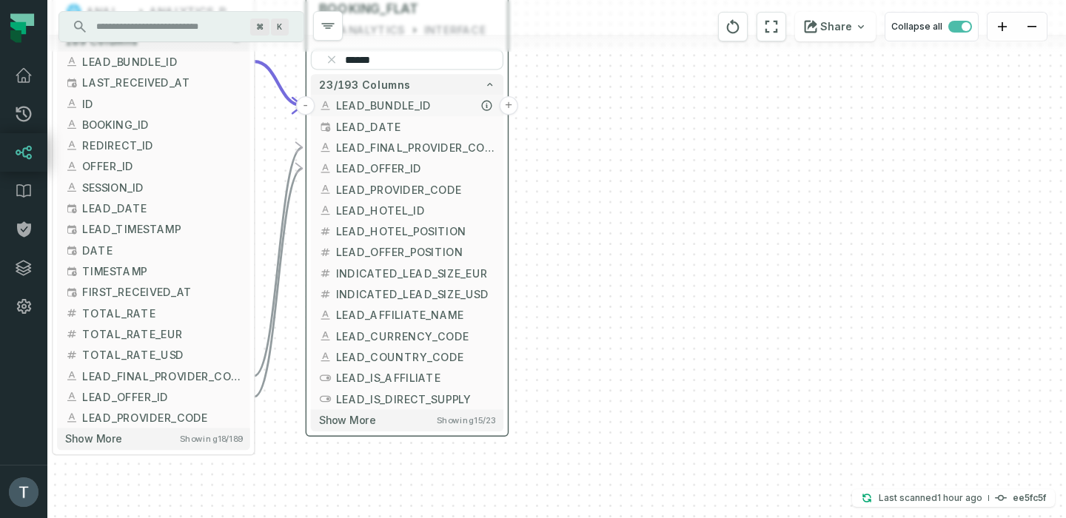
click at [508, 106] on button "+" at bounding box center [508, 105] width 19 height 19
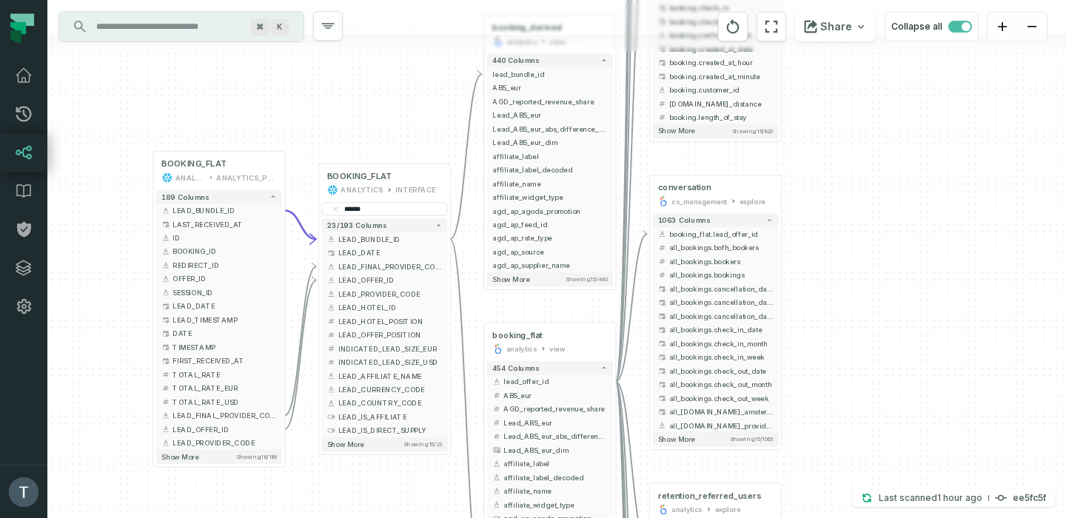
drag, startPoint x: 380, startPoint y: 180, endPoint x: 400, endPoint y: 38, distance: 143.4
click at [400, 38] on div "+ booking_derived analytics view + 440 columns - lead_bundle_id + ABS_eur + AGD…" at bounding box center [556, 259] width 1018 height 518
click at [453, 238] on button "-" at bounding box center [451, 239] width 13 height 13
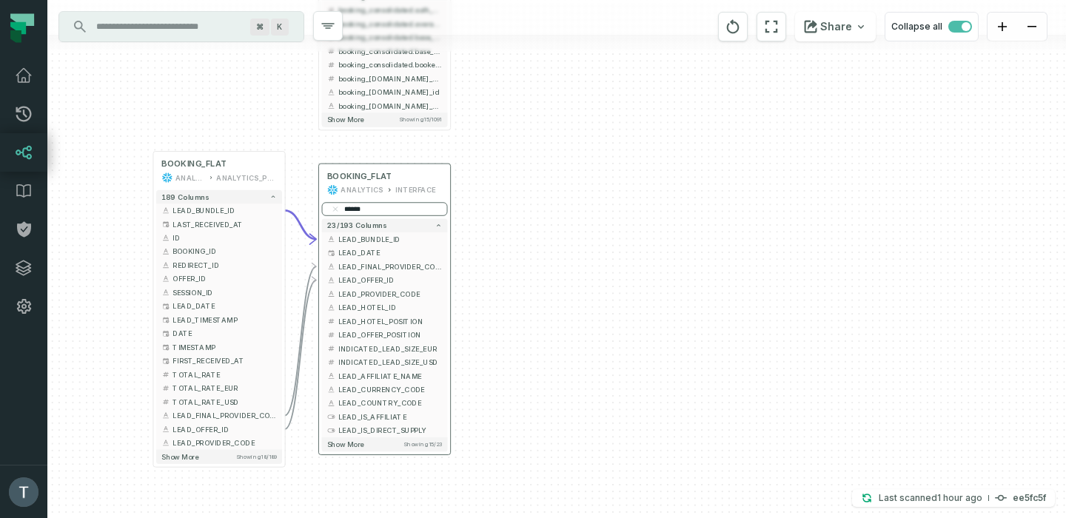
click at [352, 206] on input "*****" at bounding box center [385, 208] width 126 height 13
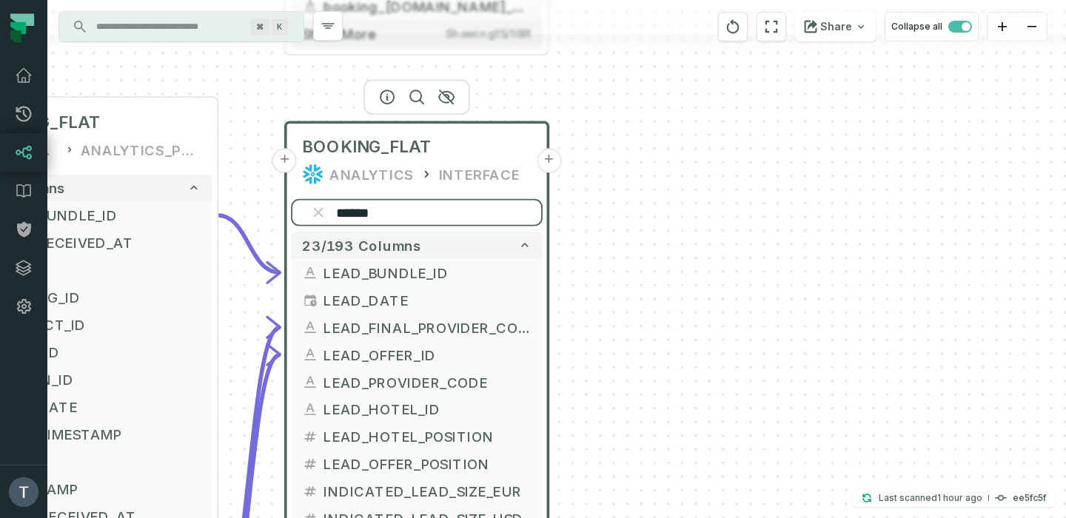
paste input "****"
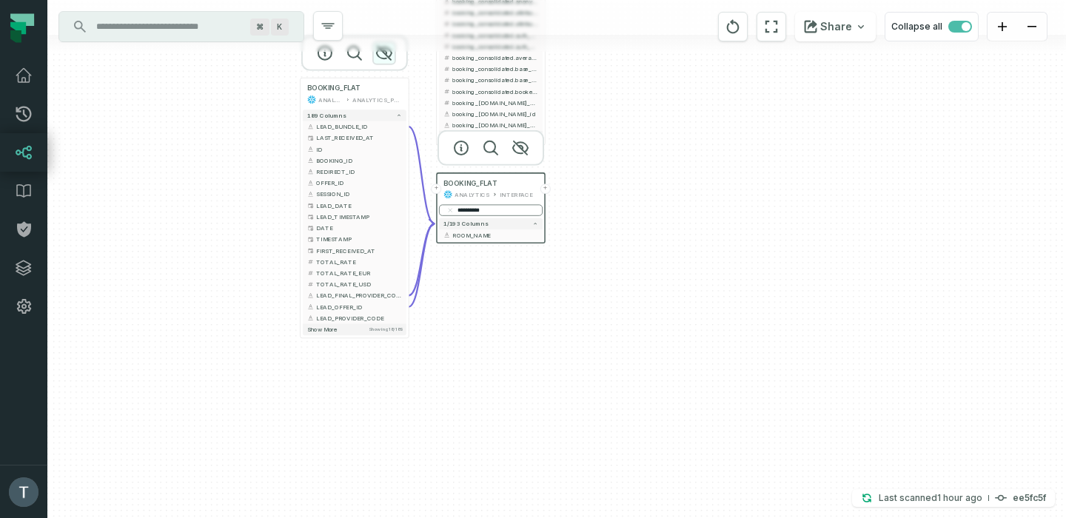
type input "*********"
click at [380, 55] on icon "button" at bounding box center [384, 53] width 18 height 18
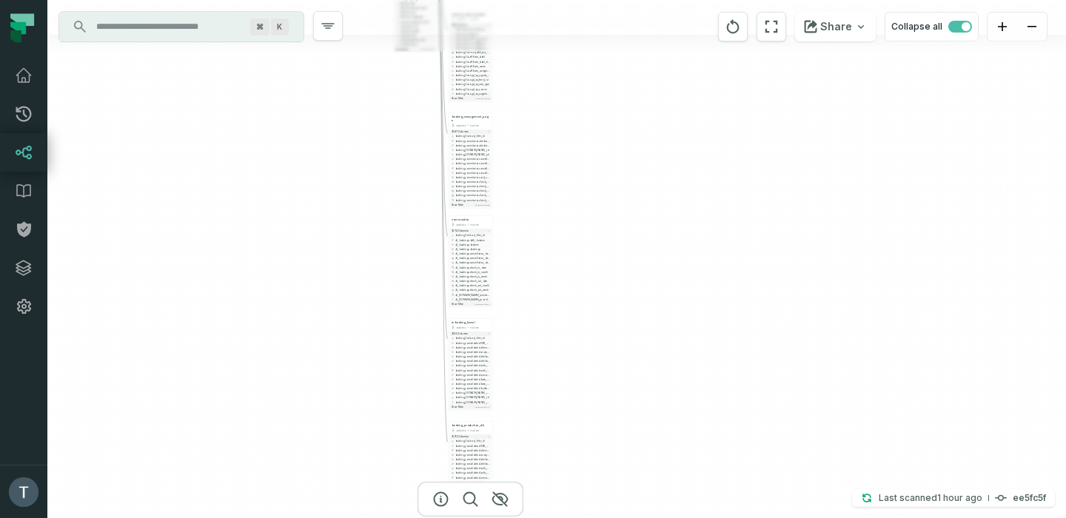
drag, startPoint x: 801, startPoint y: 141, endPoint x: 595, endPoint y: 513, distance: 425.3
click at [595, 513] on div "+ fht_funnel_user_actions analytics explore + 2031 columns - booking_flat.lead_…" at bounding box center [556, 259] width 1018 height 518
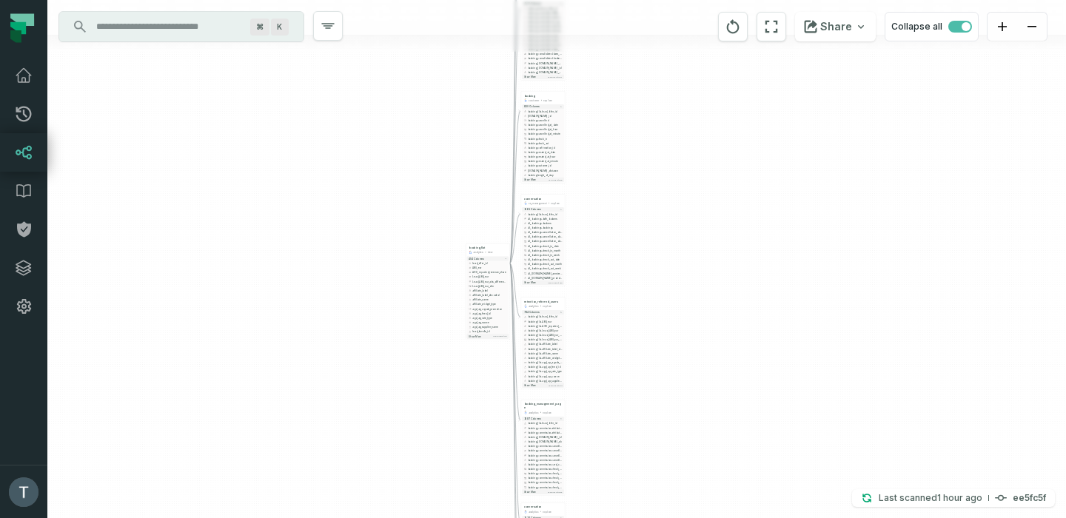
drag, startPoint x: 642, startPoint y: 235, endPoint x: 696, endPoint y: 498, distance: 268.9
click at [697, 498] on div "+ fht_funnel_user_actions analytics explore + 2031 columns - booking_flat.lead_…" at bounding box center [556, 259] width 1018 height 518
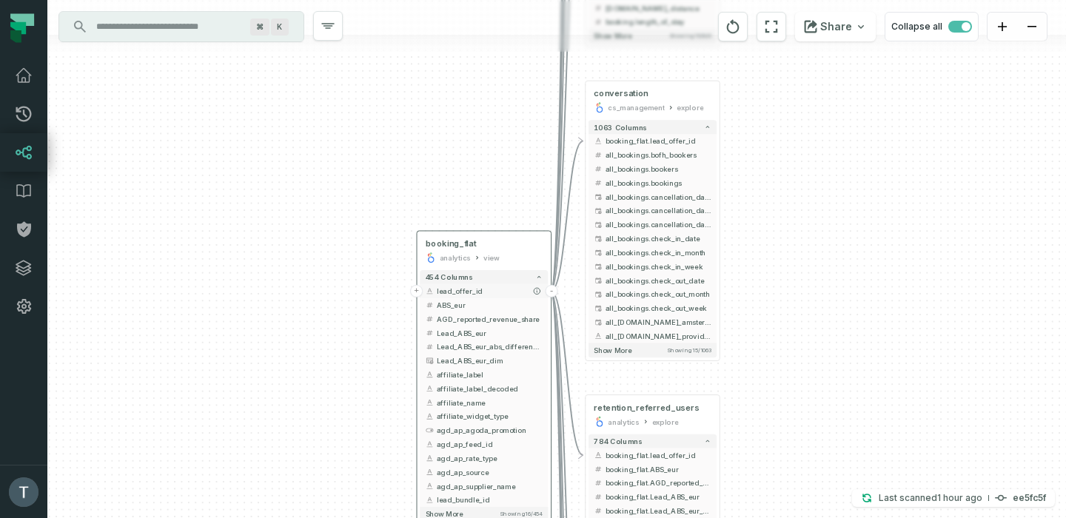
click at [555, 292] on button "-" at bounding box center [551, 291] width 13 height 13
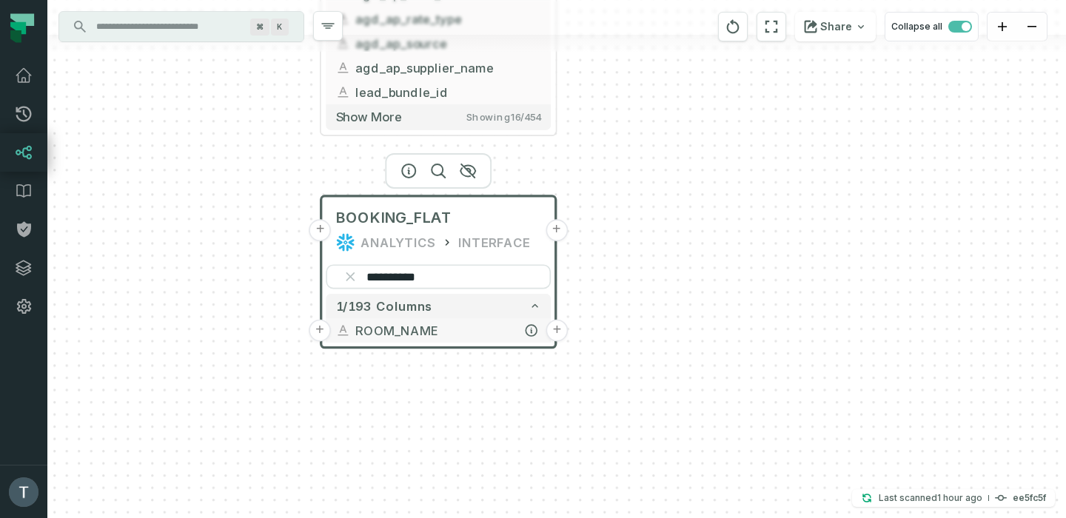
click at [557, 329] on button "+" at bounding box center [557, 331] width 22 height 22
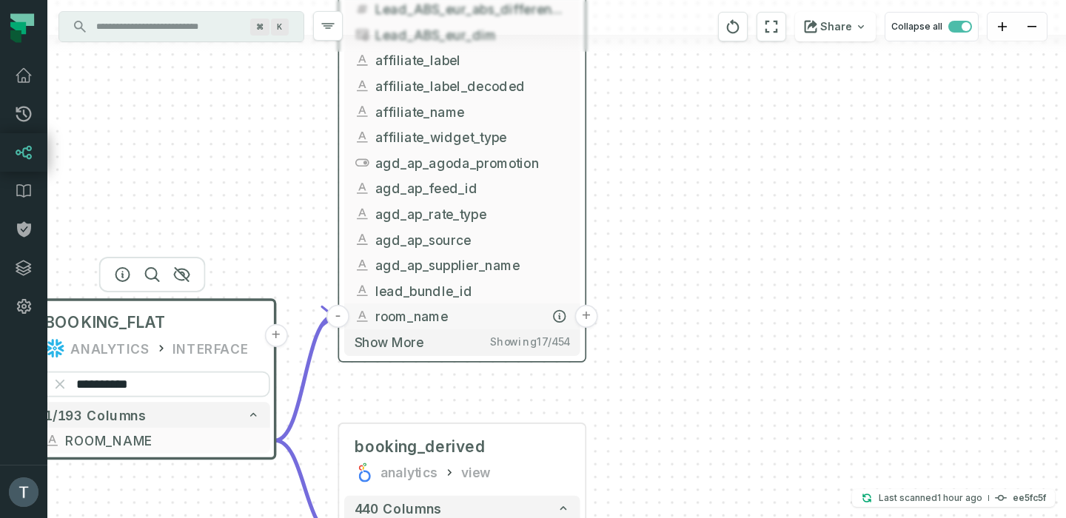
click at [587, 320] on button "+" at bounding box center [586, 316] width 23 height 23
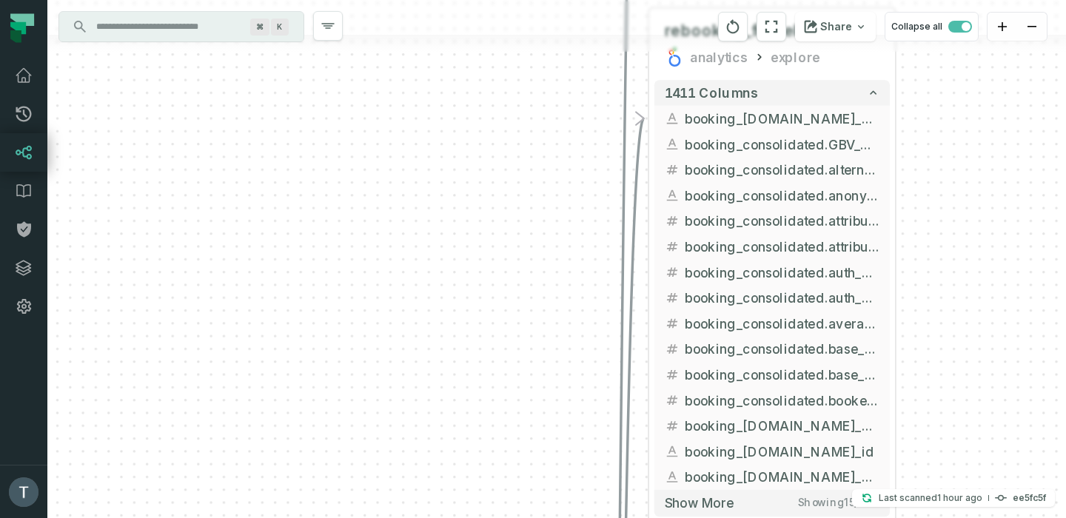
click at [589, 314] on div "+ booking_management_page analytics explore + 1887 columns - booking_[DOMAIN_NA…" at bounding box center [556, 259] width 1018 height 518
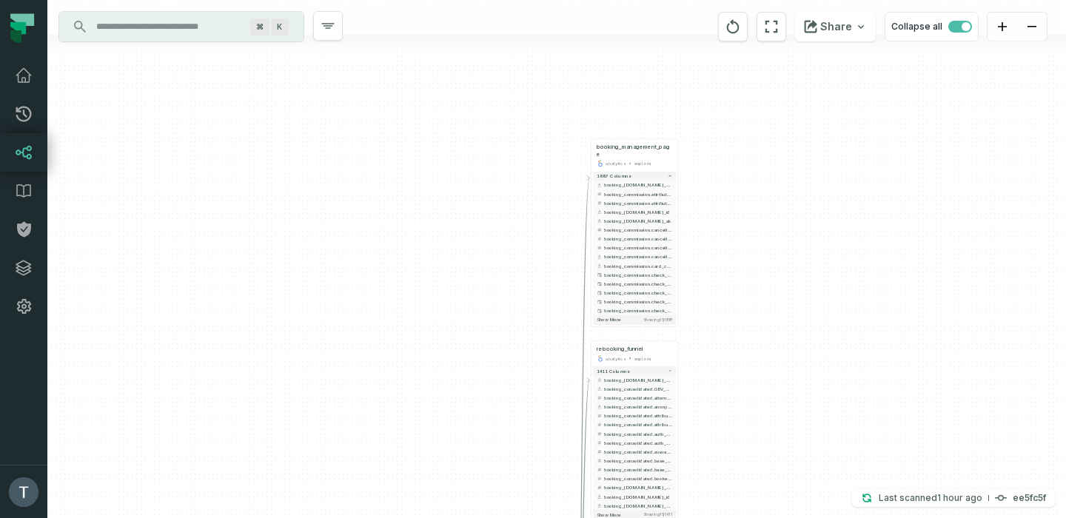
drag, startPoint x: 500, startPoint y: 298, endPoint x: 480, endPoint y: 406, distance: 110.5
click at [480, 406] on div "+ booking_management_page analytics explore + 1887 columns - booking_[DOMAIN_NA…" at bounding box center [556, 259] width 1018 height 518
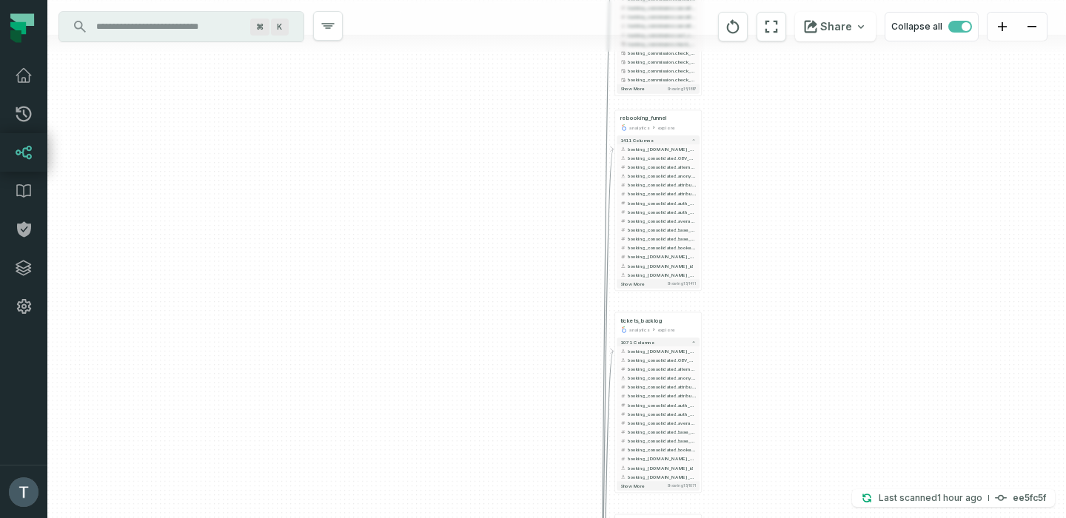
drag, startPoint x: 733, startPoint y: 415, endPoint x: 757, endPoint y: 184, distance: 232.1
click at [757, 184] on div "+ booking_management_page analytics explore + 1887 columns - booking_[DOMAIN_NA…" at bounding box center [556, 259] width 1018 height 518
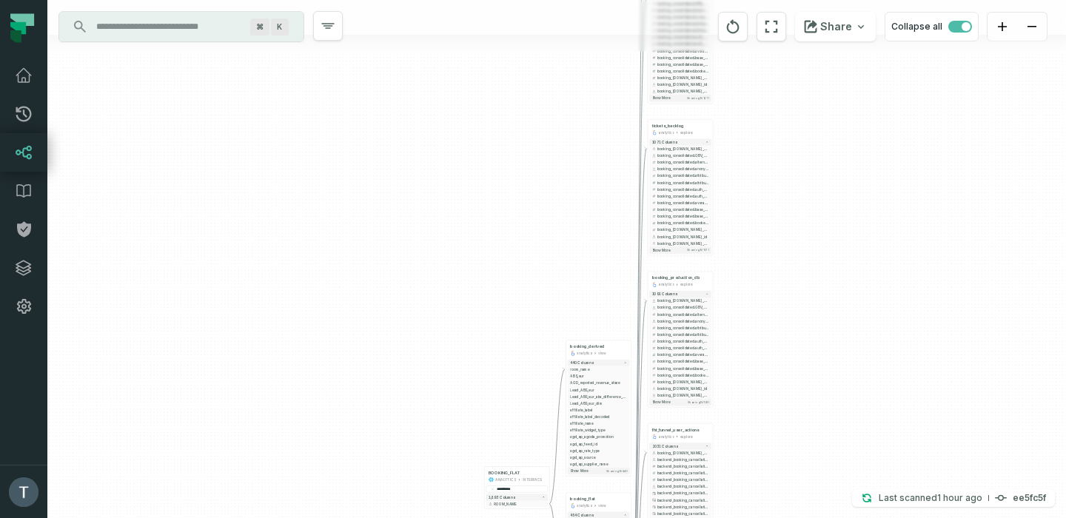
drag, startPoint x: 789, startPoint y: 420, endPoint x: 782, endPoint y: 215, distance: 205.9
click at [782, 215] on div "+ booking_management_page analytics explore + 1887 columns - booking_[DOMAIN_NA…" at bounding box center [556, 259] width 1018 height 518
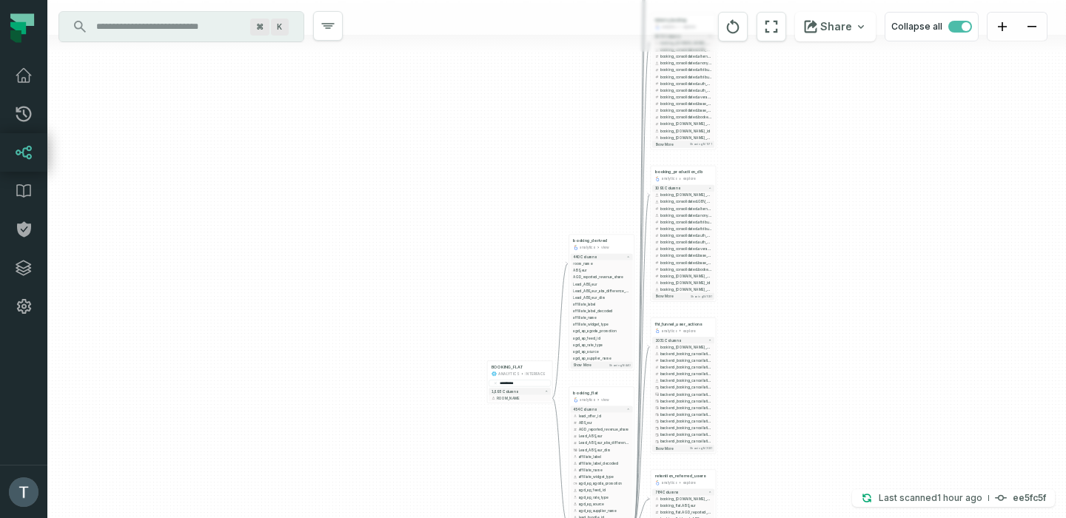
drag, startPoint x: 782, startPoint y: 215, endPoint x: 788, endPoint y: 120, distance: 95.0
click at [788, 120] on div "+ booking_management_page analytics explore + 1887 columns - booking_[DOMAIN_NA…" at bounding box center [556, 259] width 1018 height 518
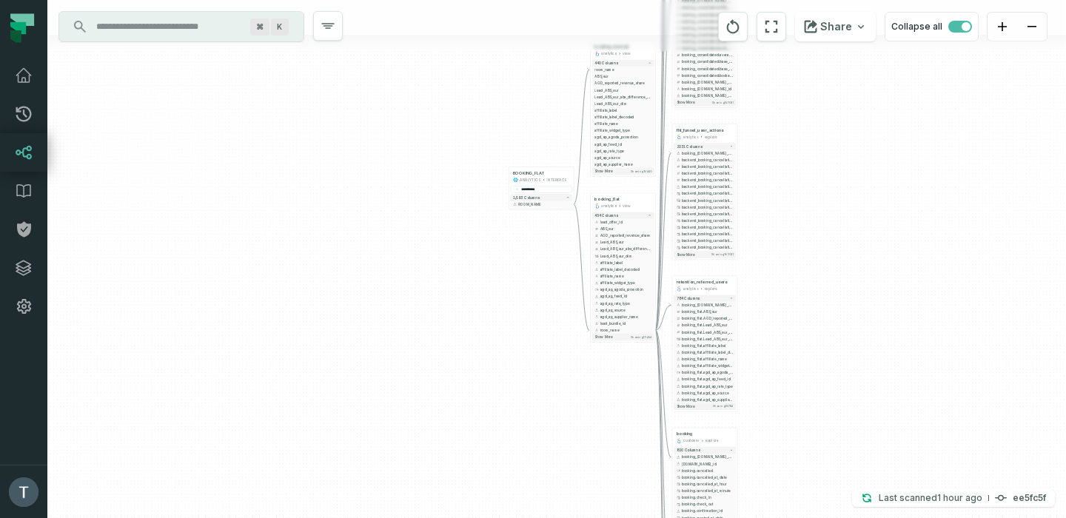
drag, startPoint x: 775, startPoint y: 272, endPoint x: 797, endPoint y: 124, distance: 150.4
click at [797, 124] on div "+ booking_management_page analytics explore + 1887 columns - booking_[DOMAIN_NA…" at bounding box center [556, 259] width 1018 height 518
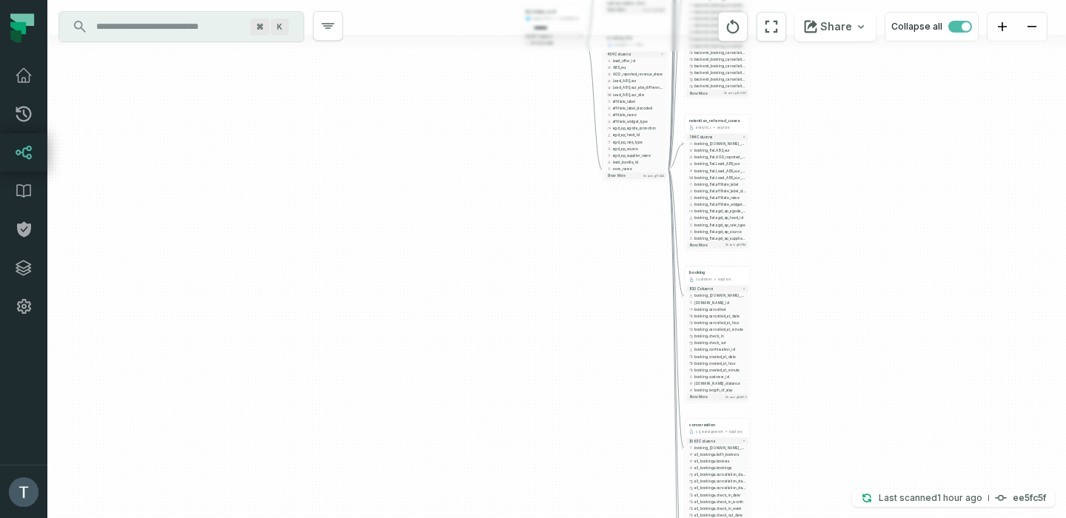
drag, startPoint x: 807, startPoint y: 428, endPoint x: 820, endPoint y: 260, distance: 168.5
click at [820, 260] on div "+ booking_management_page analytics explore + 1887 columns - booking_[DOMAIN_NA…" at bounding box center [556, 259] width 1018 height 518
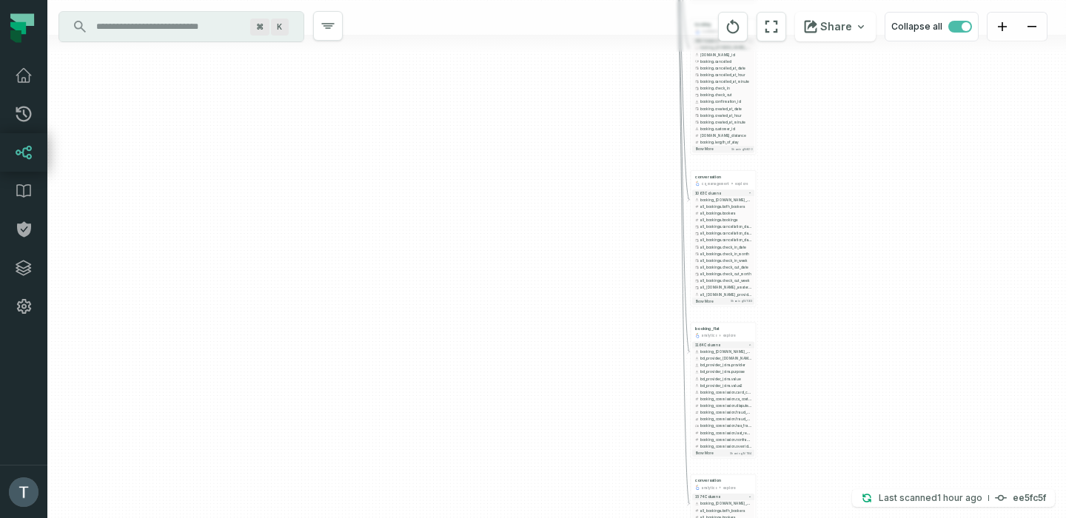
drag, startPoint x: 828, startPoint y: 349, endPoint x: 833, endPoint y: 94, distance: 255.4
click at [833, 94] on div "+ booking_management_page analytics explore + 1887 columns - booking_[DOMAIN_NA…" at bounding box center [556, 259] width 1018 height 518
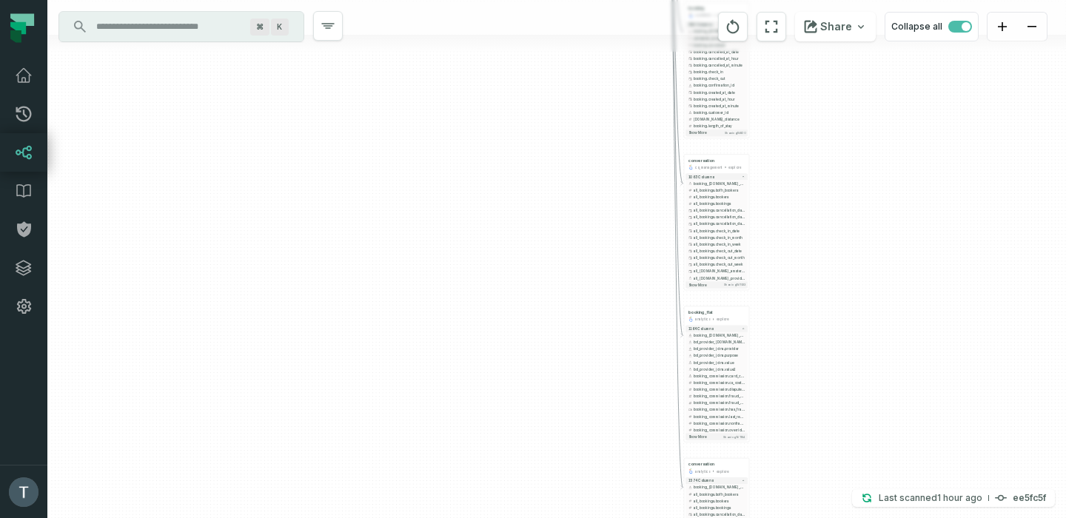
drag, startPoint x: 819, startPoint y: 360, endPoint x: 803, endPoint y: 429, distance: 71.4
click at [804, 423] on div "+ booking_management_page analytics explore + 1887 columns - booking_[DOMAIN_NA…" at bounding box center [556, 259] width 1018 height 518
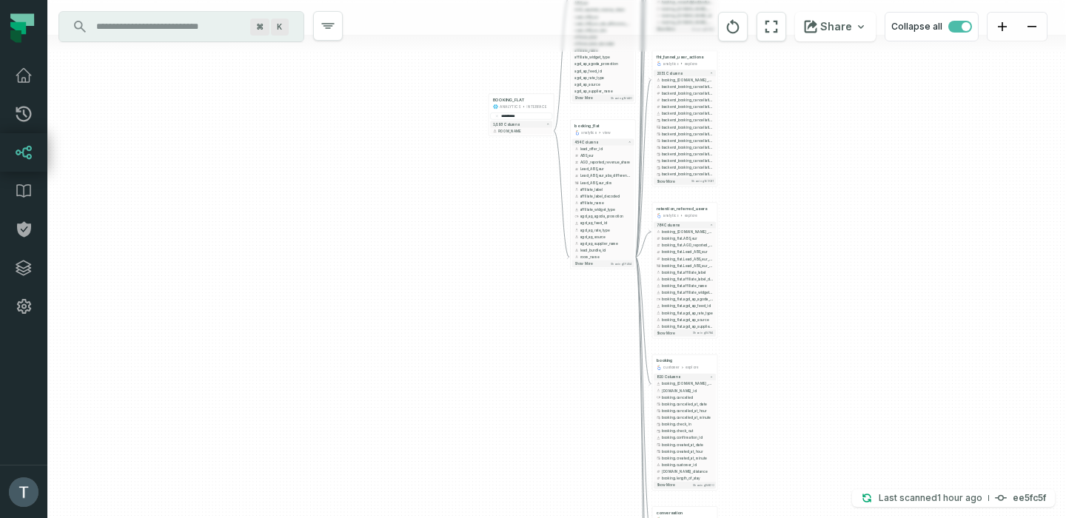
drag, startPoint x: 858, startPoint y: 236, endPoint x: 845, endPoint y: 562, distance: 325.9
click at [845, 518] on html "Pull Requests Dashboard Lineage Data Catalog Policies Integrations Settings [PE…" at bounding box center [533, 259] width 1066 height 518
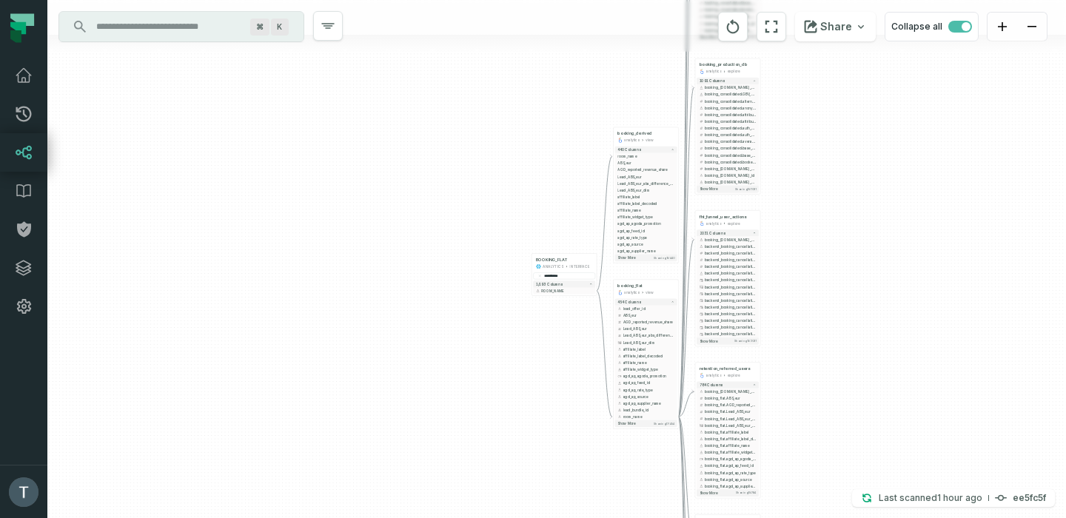
drag, startPoint x: 832, startPoint y: 240, endPoint x: 863, endPoint y: 317, distance: 83.0
click at [863, 316] on div "+ booking_management_page analytics explore + 1887 columns - booking_[DOMAIN_NA…" at bounding box center [556, 259] width 1018 height 518
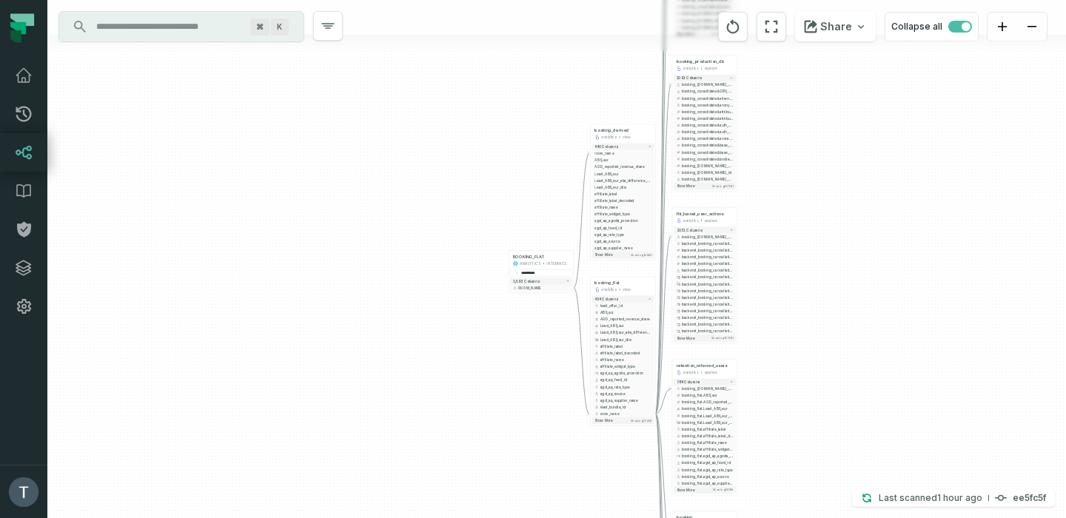
drag, startPoint x: 863, startPoint y: 219, endPoint x: 841, endPoint y: 298, distance: 81.5
click at [841, 298] on div "+ booking_management_page analytics explore + 1887 columns - booking_[DOMAIN_NA…" at bounding box center [556, 259] width 1018 height 518
